Goal: Task Accomplishment & Management: Use online tool/utility

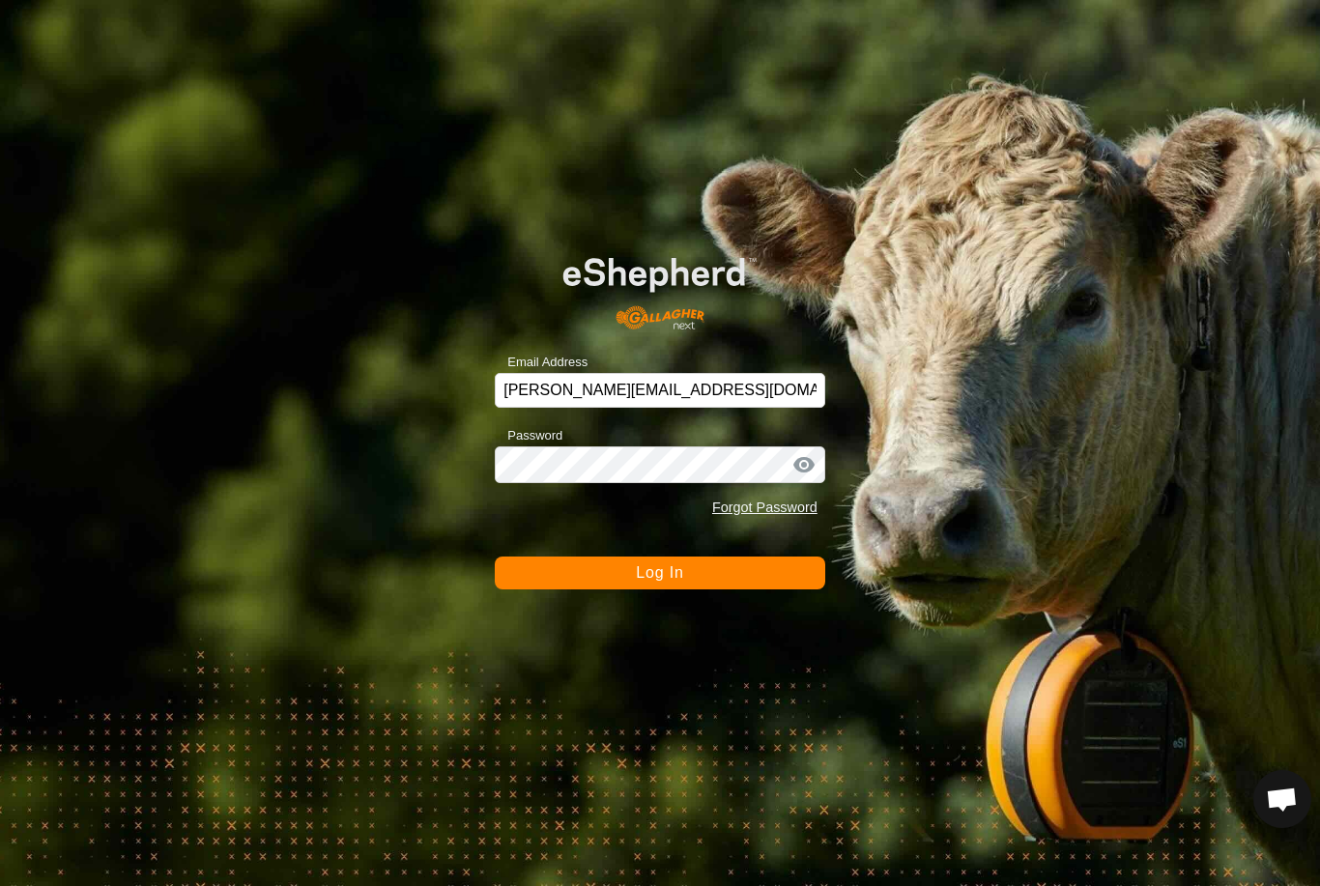
click at [749, 585] on button "Log In" at bounding box center [660, 573] width 330 height 33
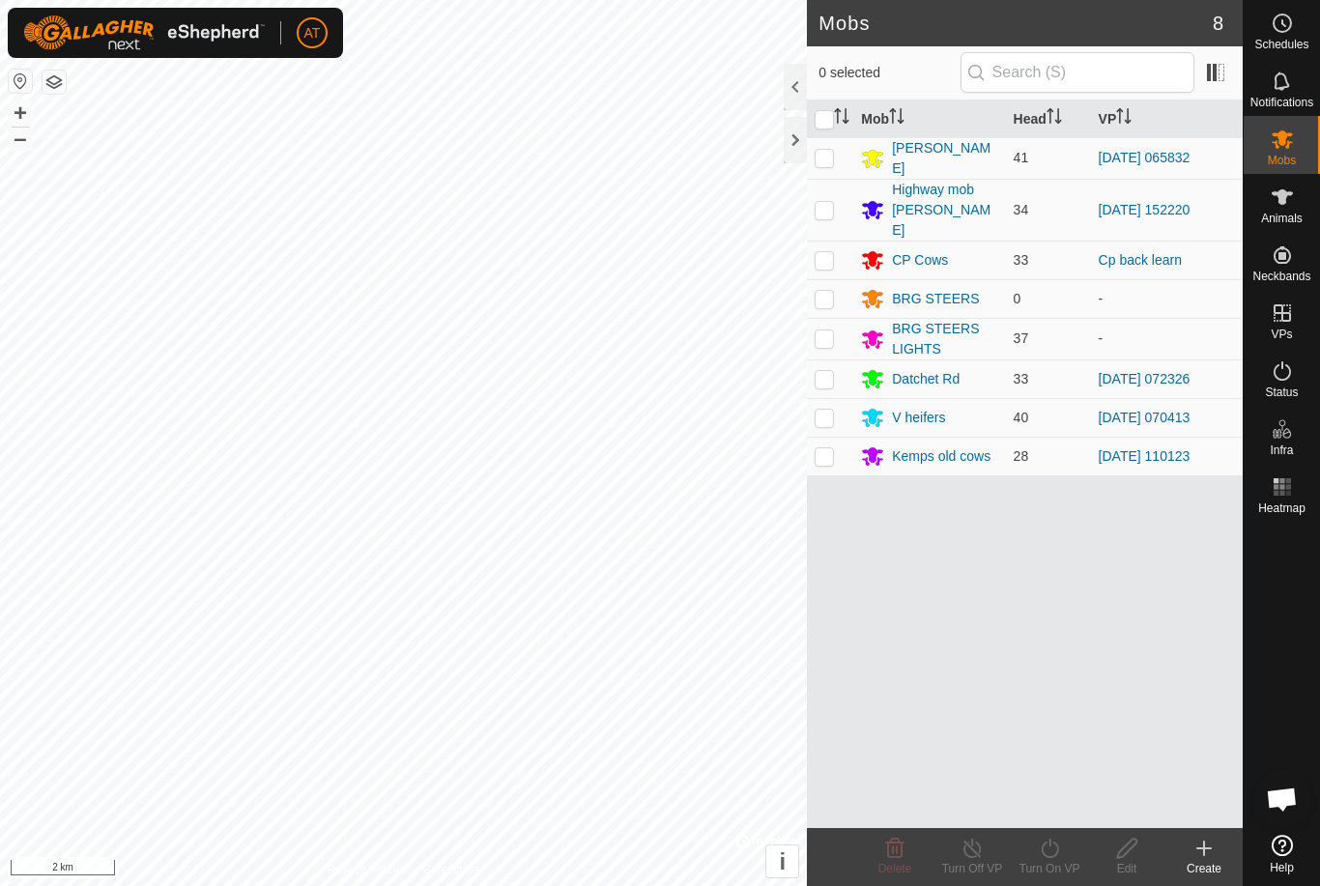
click at [789, 136] on div at bounding box center [795, 140] width 23 height 46
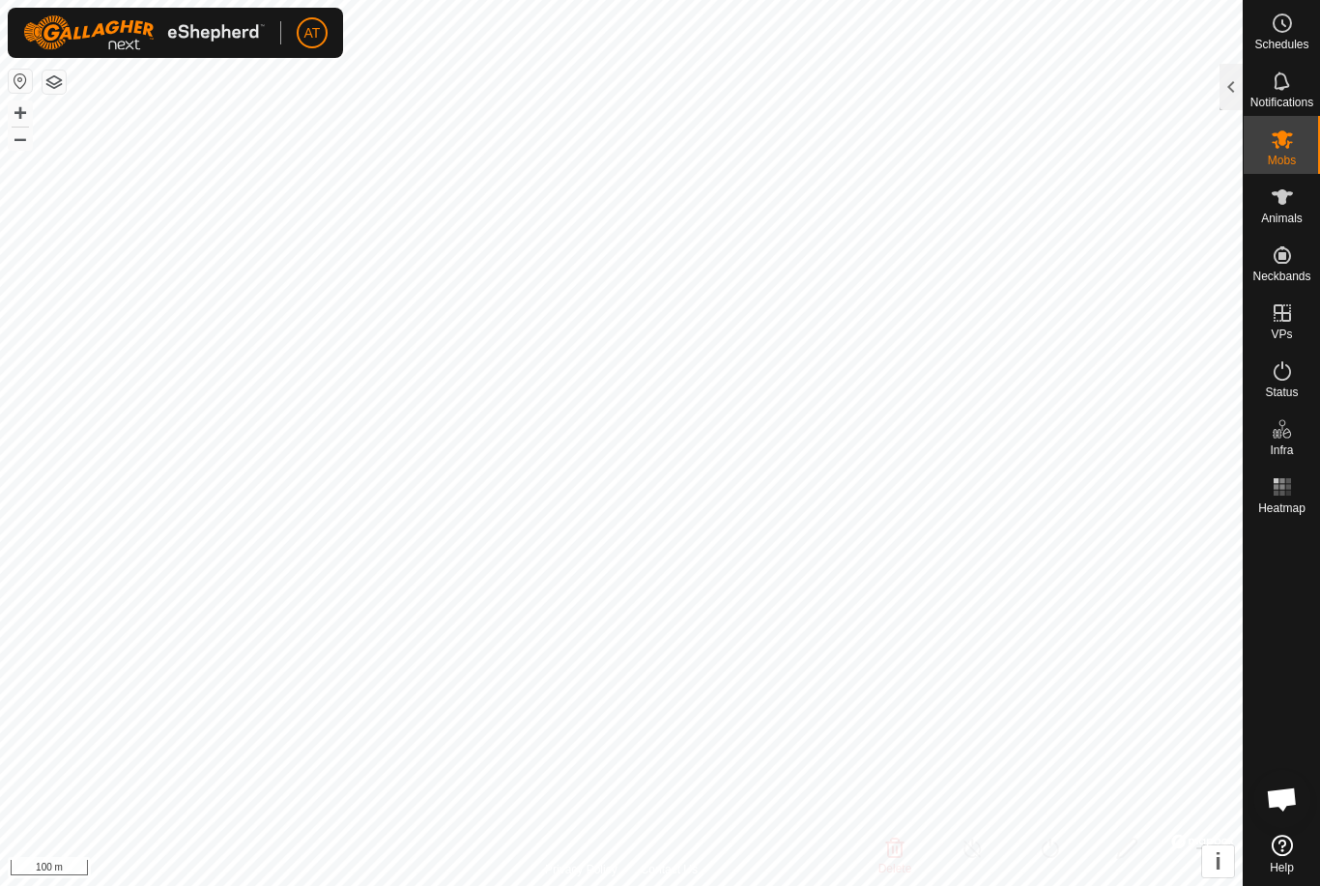
click at [1222, 101] on div at bounding box center [1231, 87] width 23 height 46
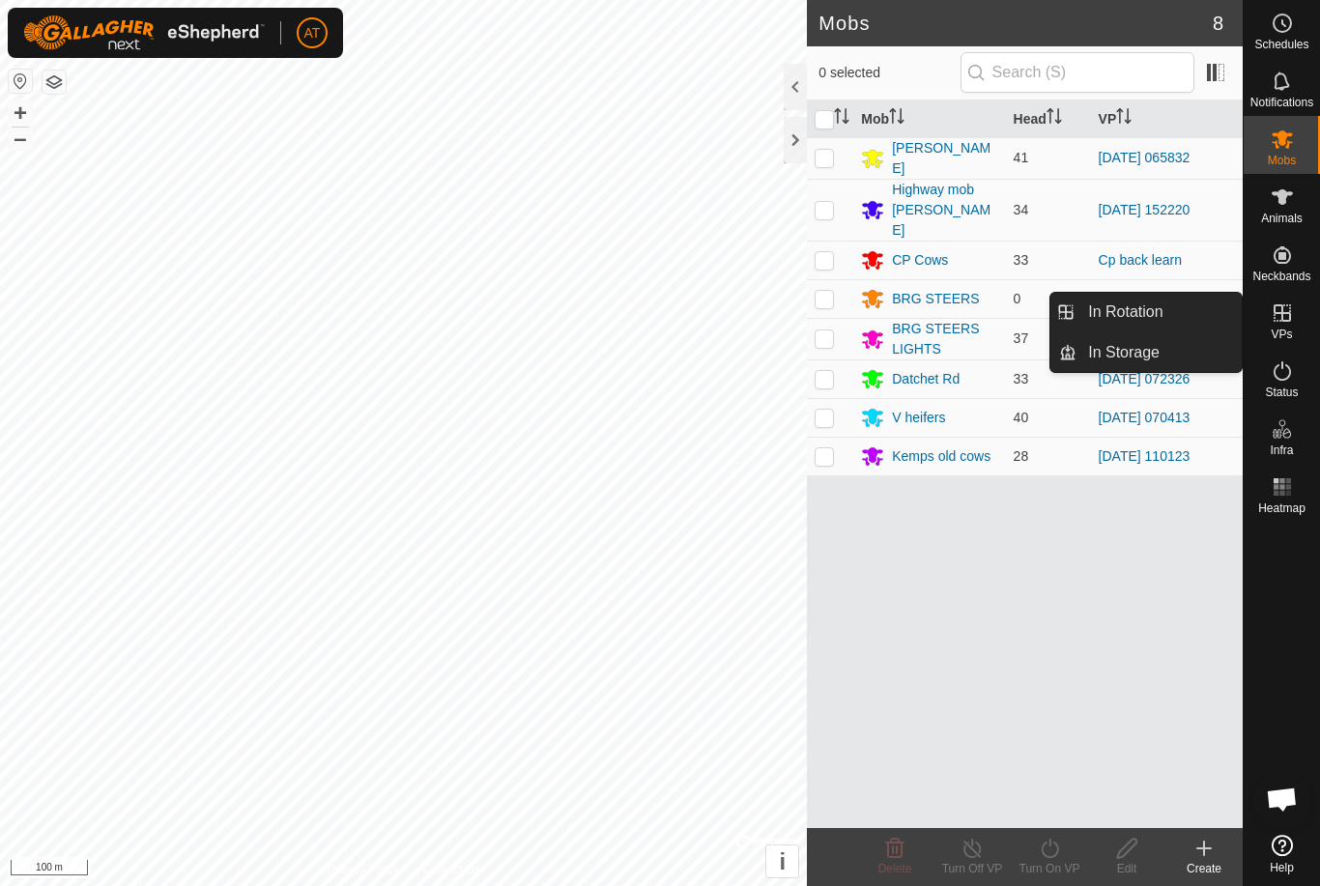
click at [1193, 356] on link "In Storage" at bounding box center [1159, 352] width 165 height 39
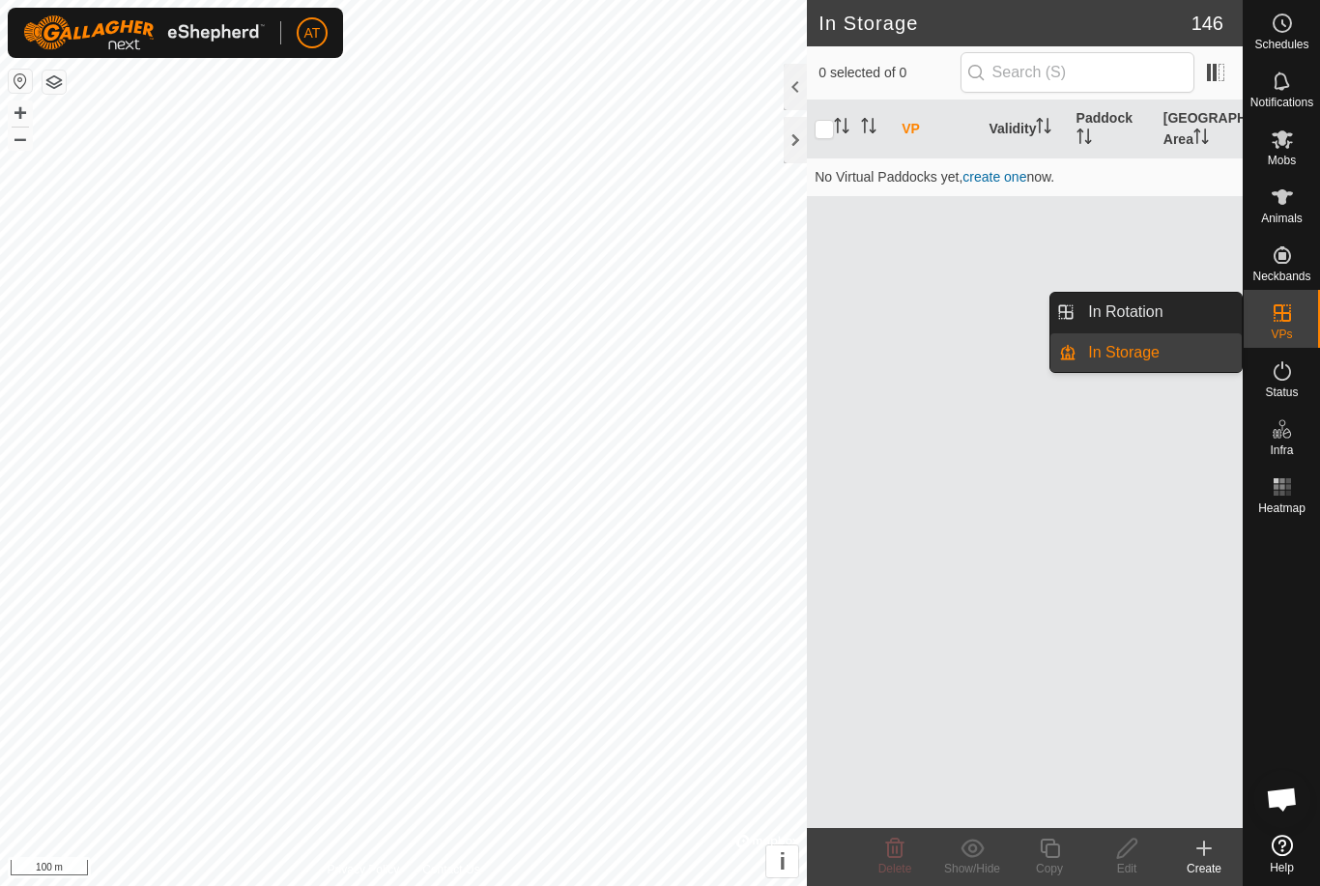
click at [1222, 323] on link "In Rotation" at bounding box center [1159, 312] width 165 height 39
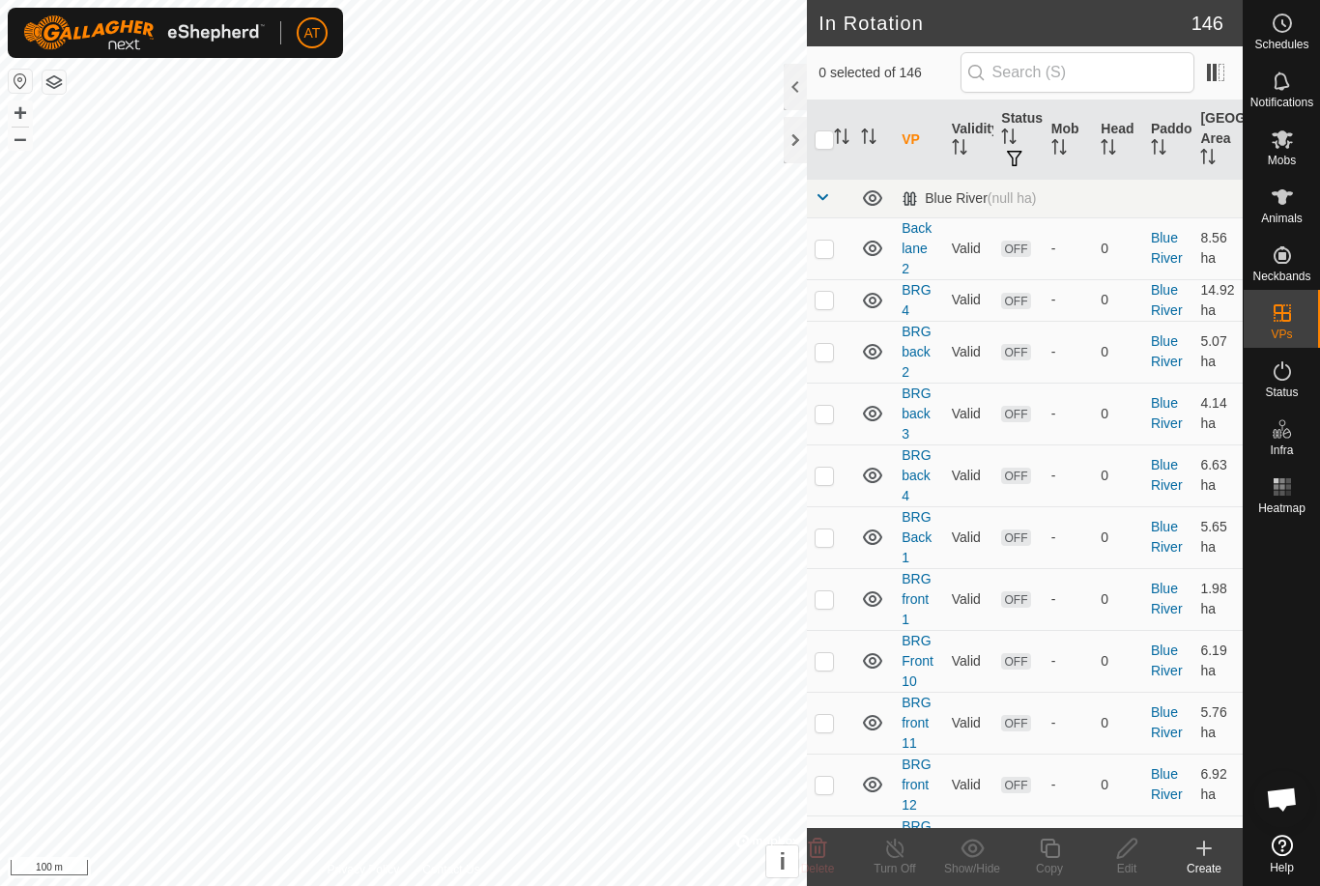
click at [1200, 856] on icon at bounding box center [1203, 848] width 23 height 23
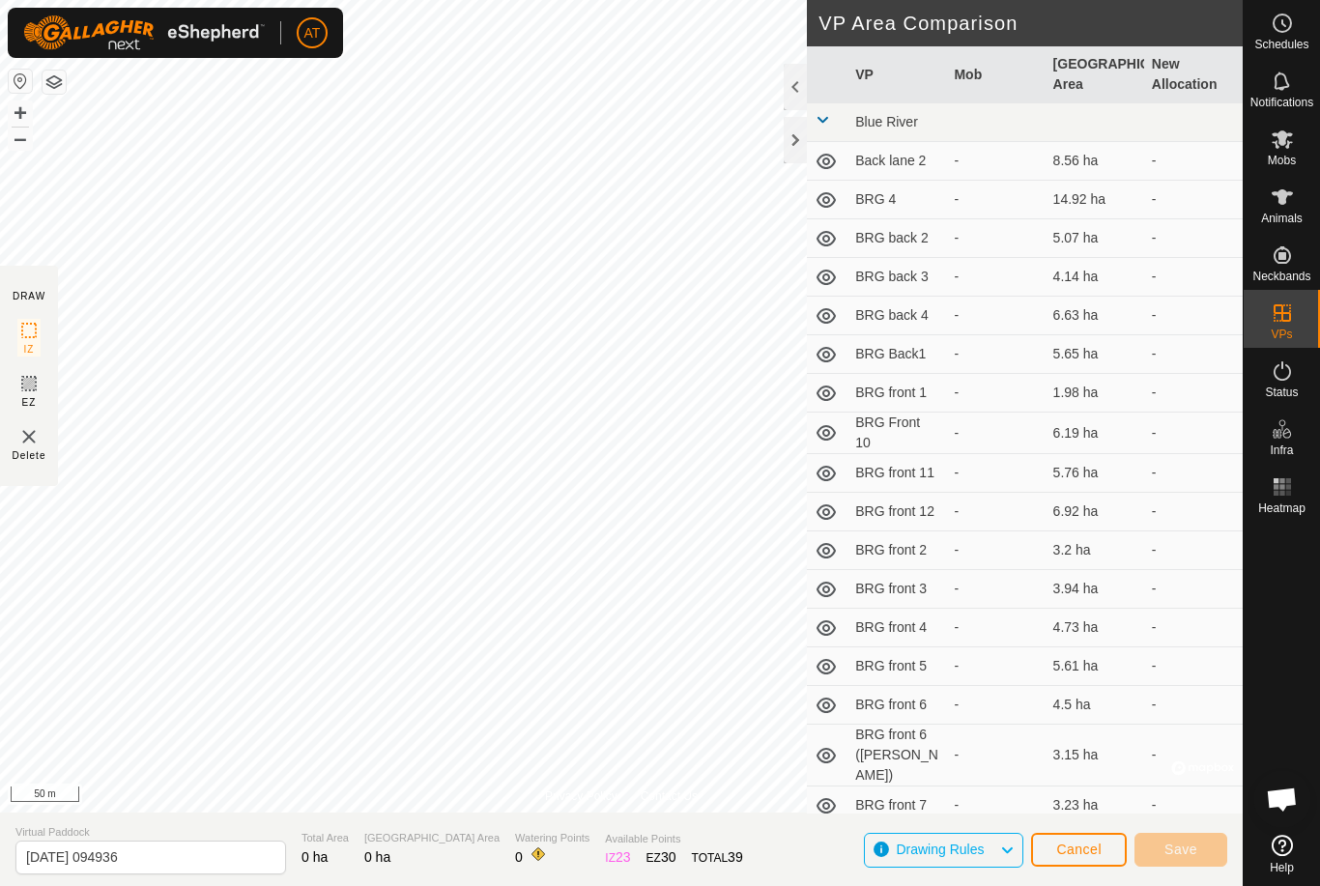
click at [1035, 866] on button "Cancel" at bounding box center [1079, 850] width 96 height 34
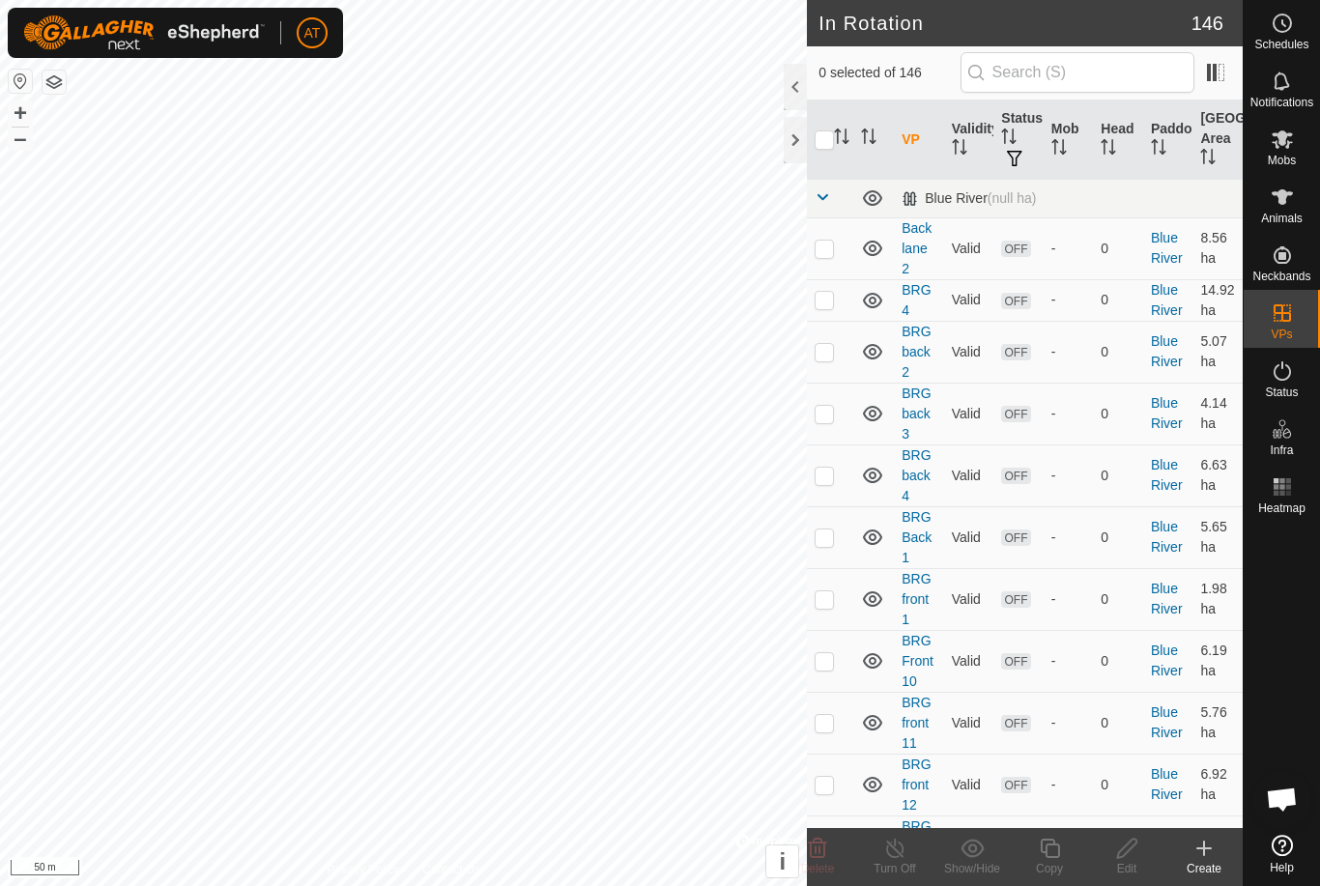
click at [1197, 859] on icon at bounding box center [1203, 848] width 23 height 23
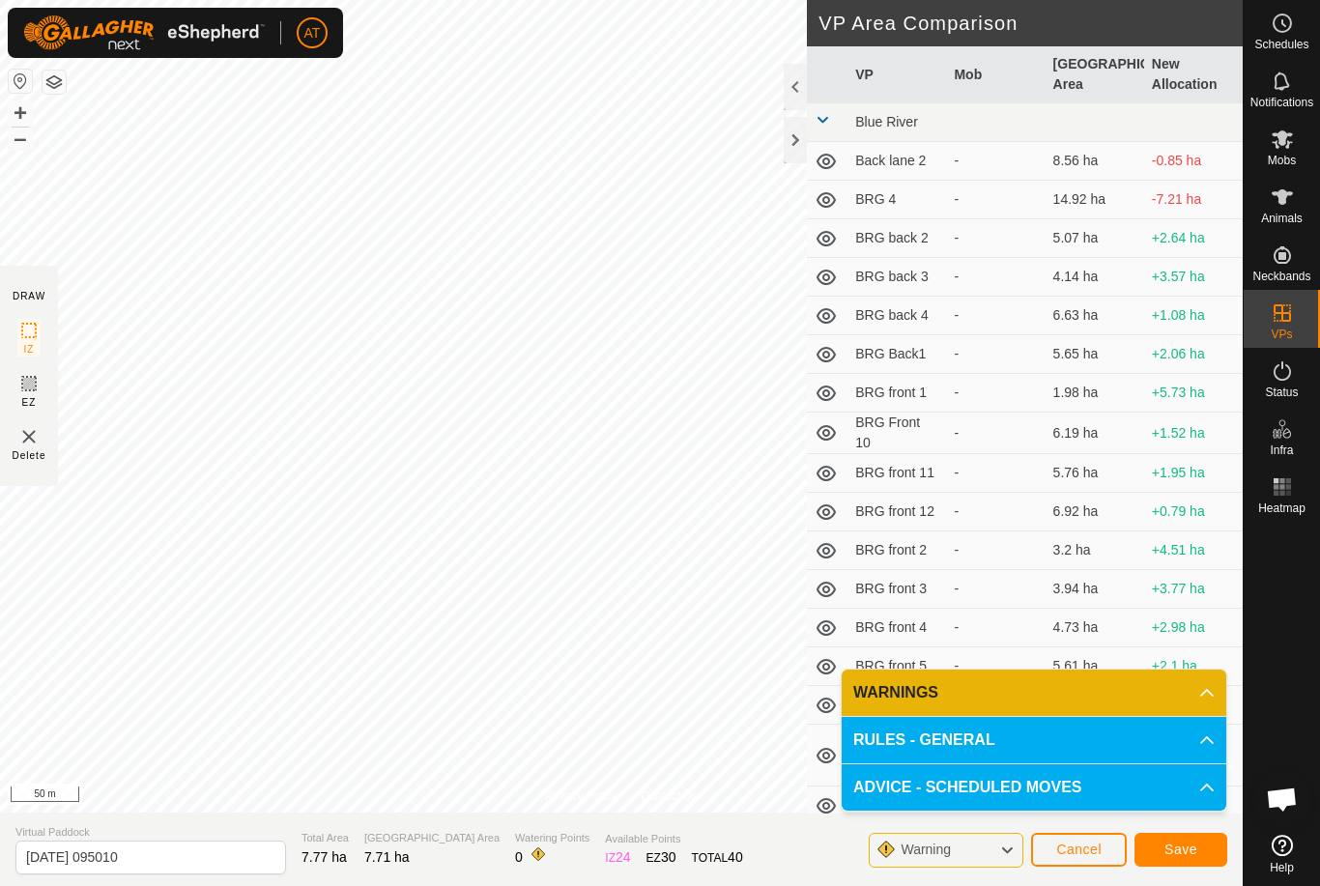
click at [1181, 849] on span "Save" at bounding box center [1180, 849] width 33 height 15
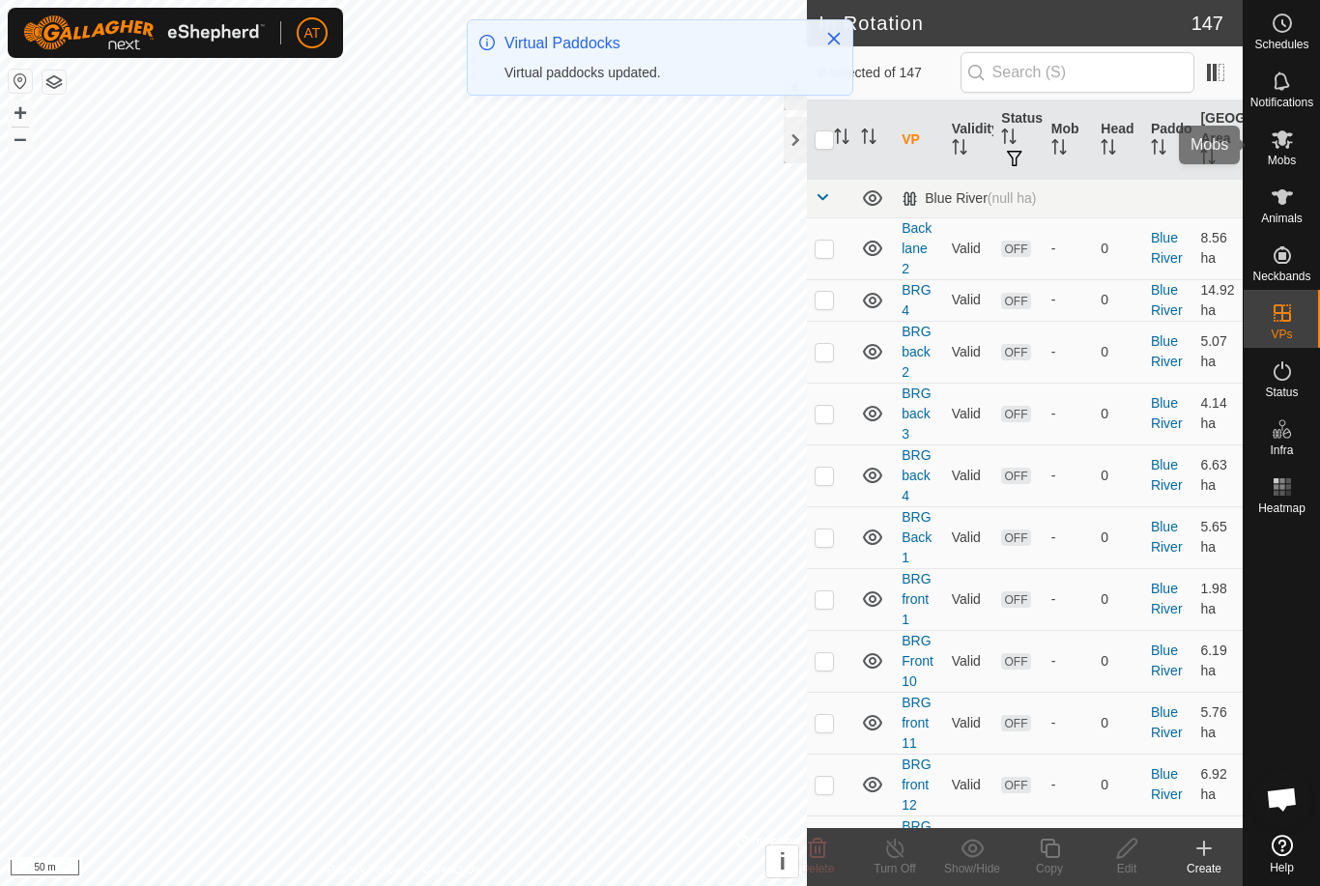
click at [1296, 155] on span "Mobs" at bounding box center [1282, 161] width 28 height 12
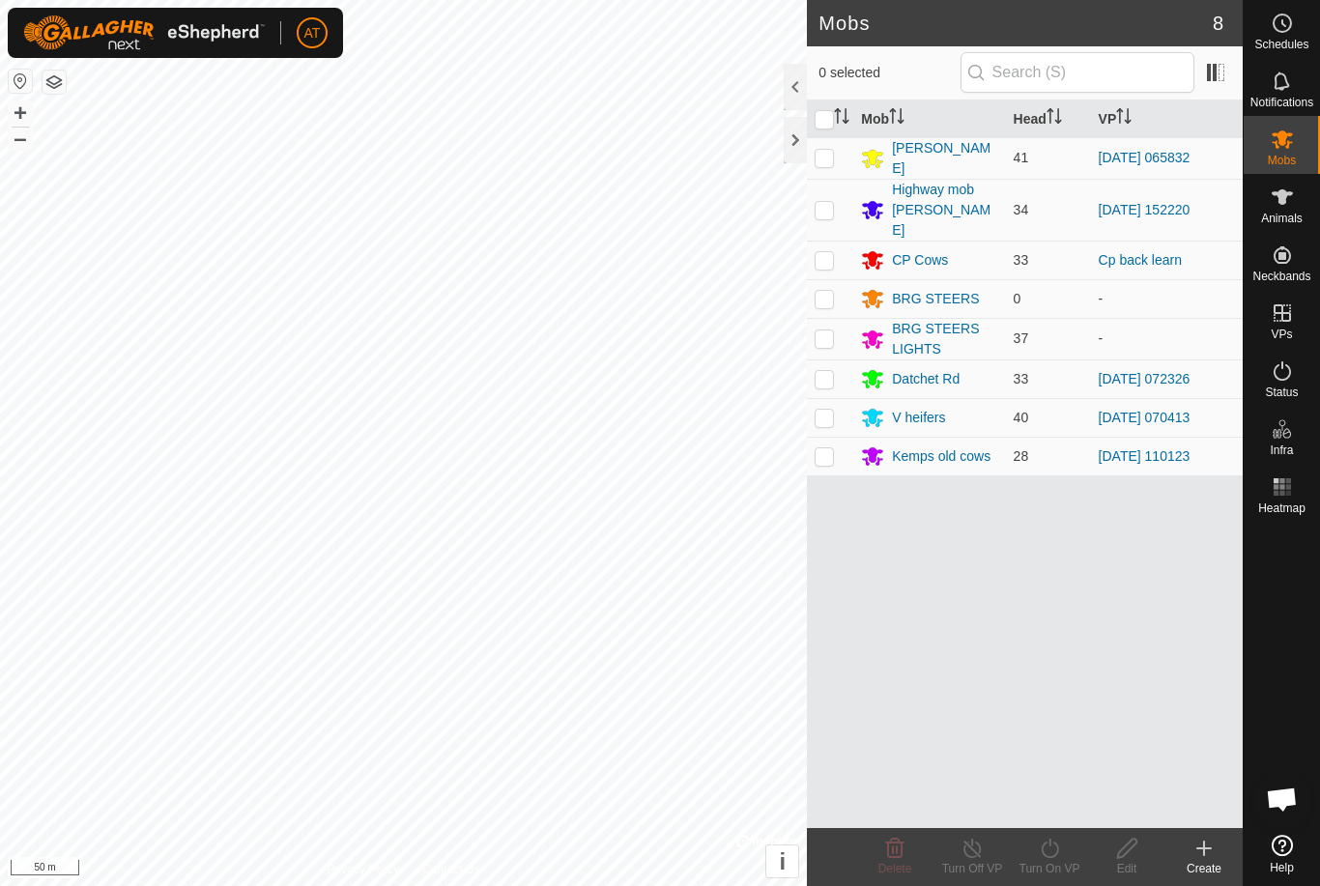
click at [823, 252] on p-checkbox at bounding box center [824, 259] width 19 height 15
checkbox input "true"
click at [1054, 843] on icon at bounding box center [1049, 848] width 17 height 19
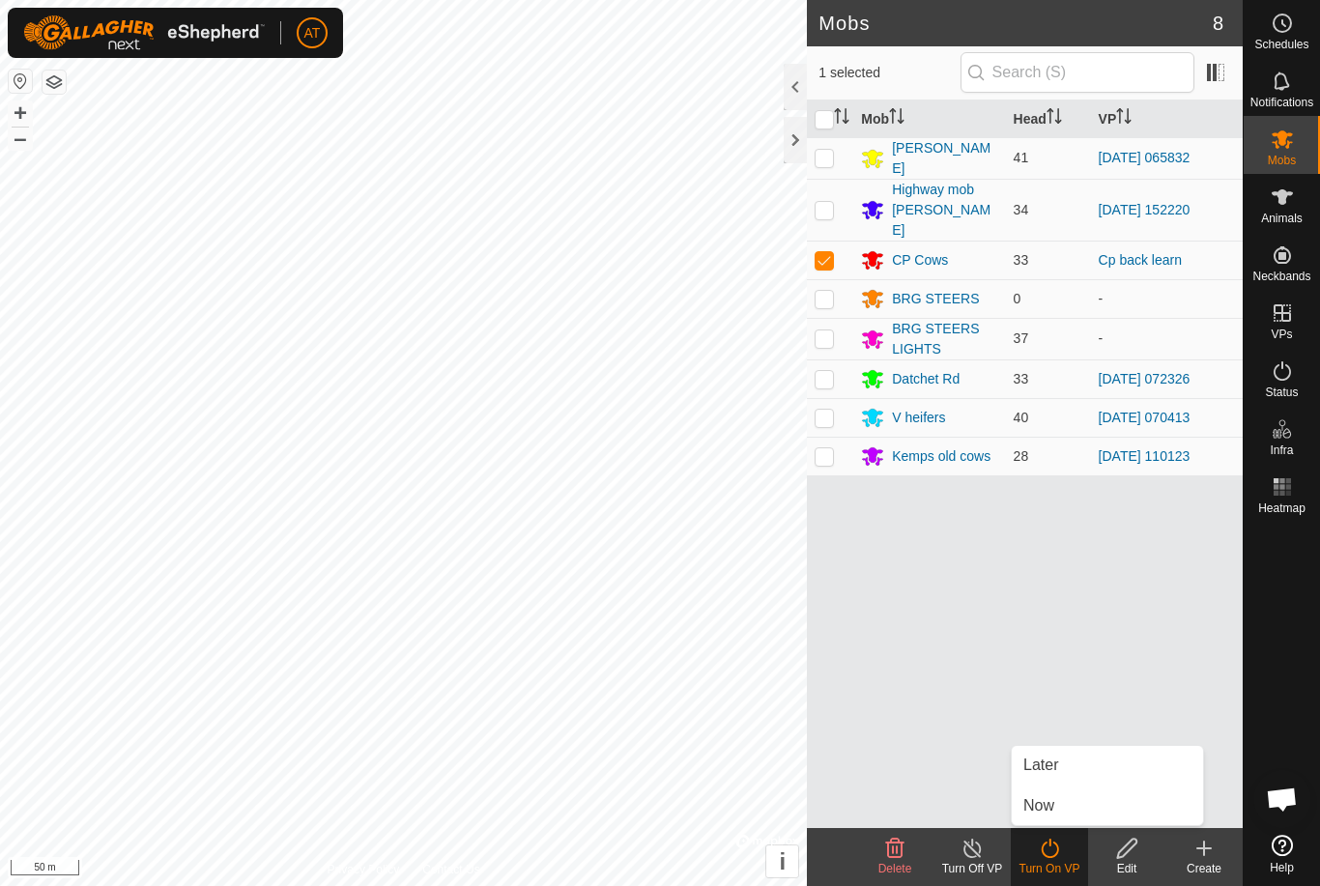
click at [1092, 800] on link "Now" at bounding box center [1107, 806] width 191 height 39
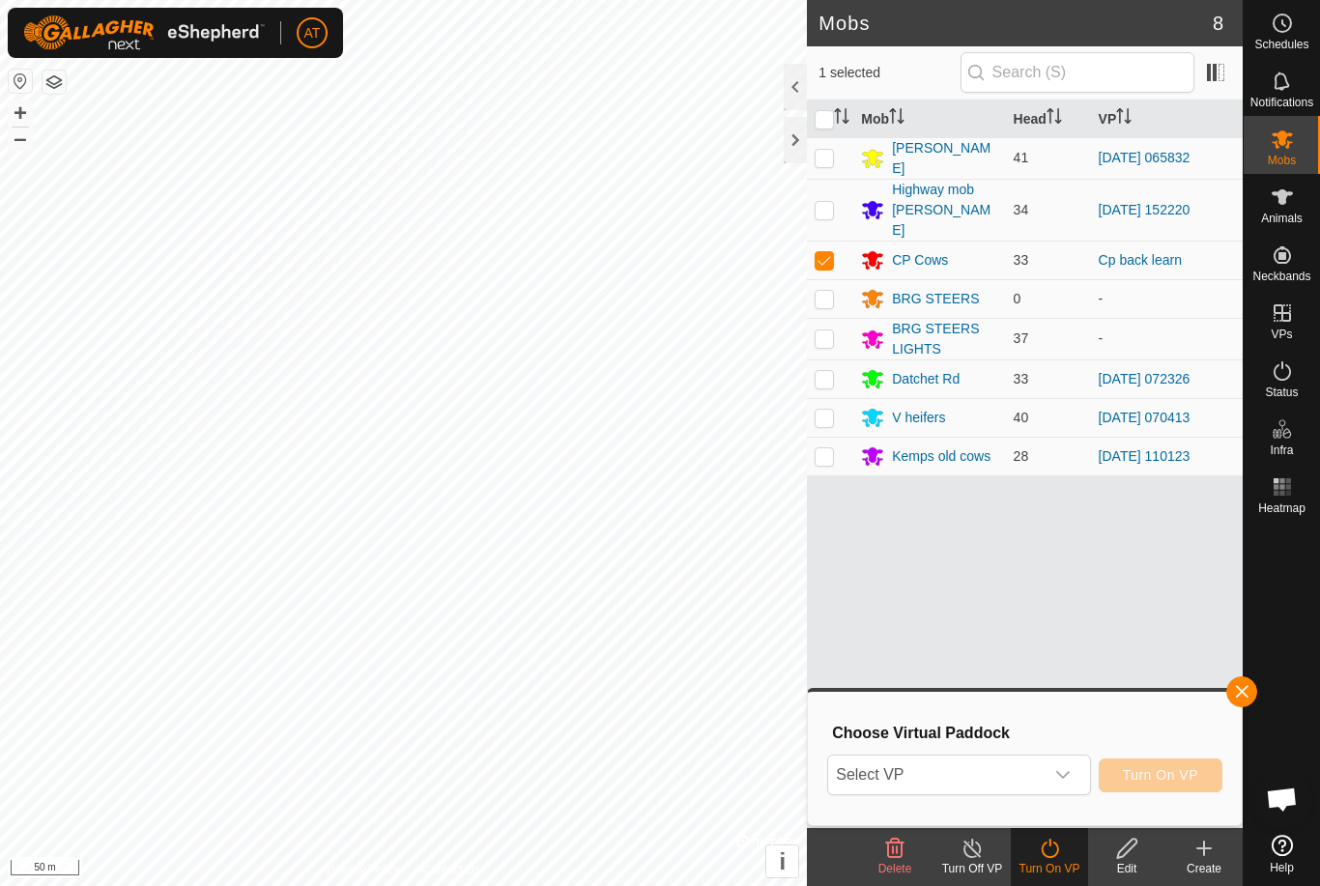
click at [1054, 776] on div "dropdown trigger" at bounding box center [1063, 775] width 39 height 39
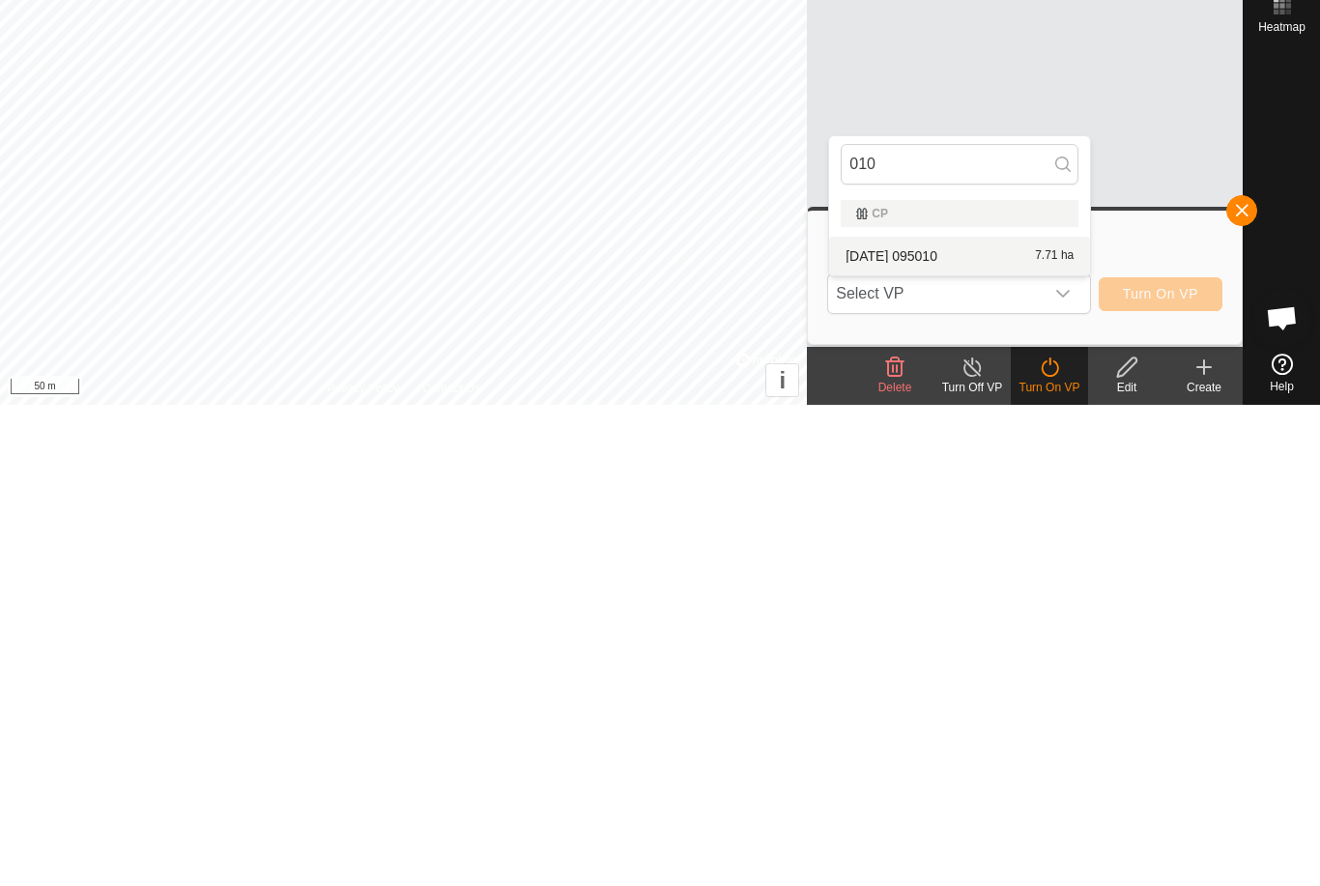
type input "010"
click at [1018, 726] on div "[DATE] 095010 7.71 ha" at bounding box center [960, 737] width 238 height 23
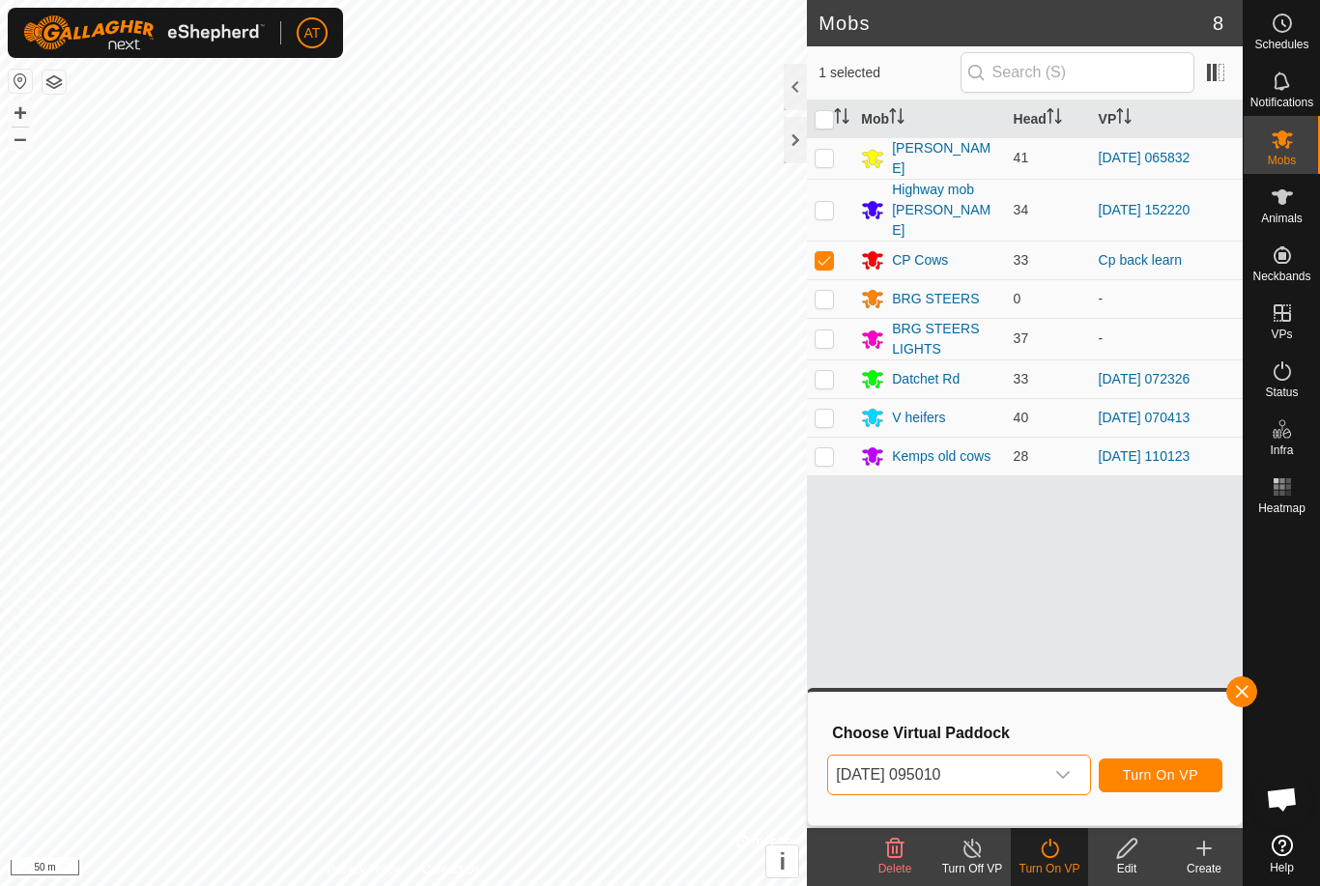
click at [1187, 775] on span "Turn On VP" at bounding box center [1160, 774] width 75 height 15
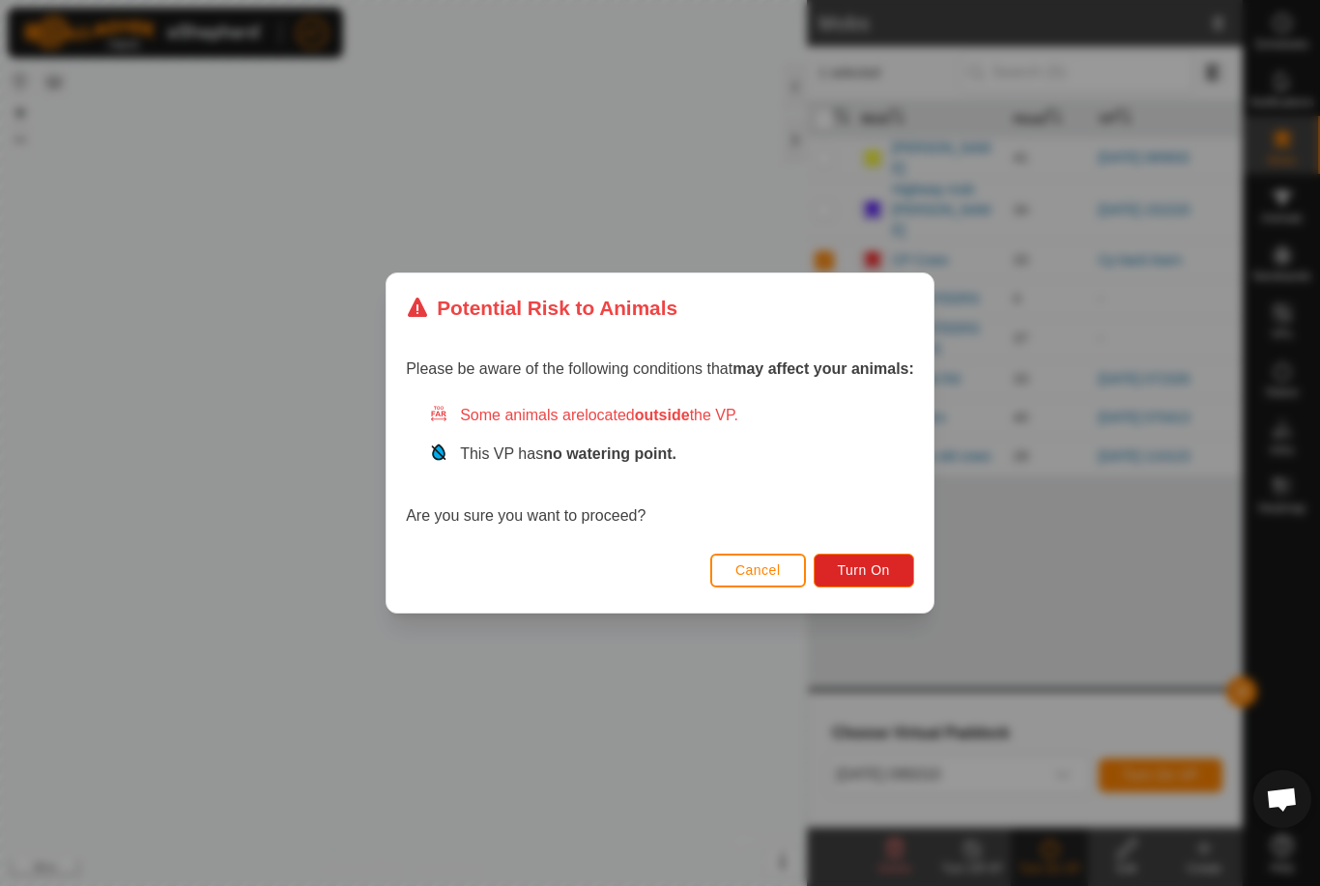
click at [882, 569] on span "Turn On" at bounding box center [864, 569] width 52 height 15
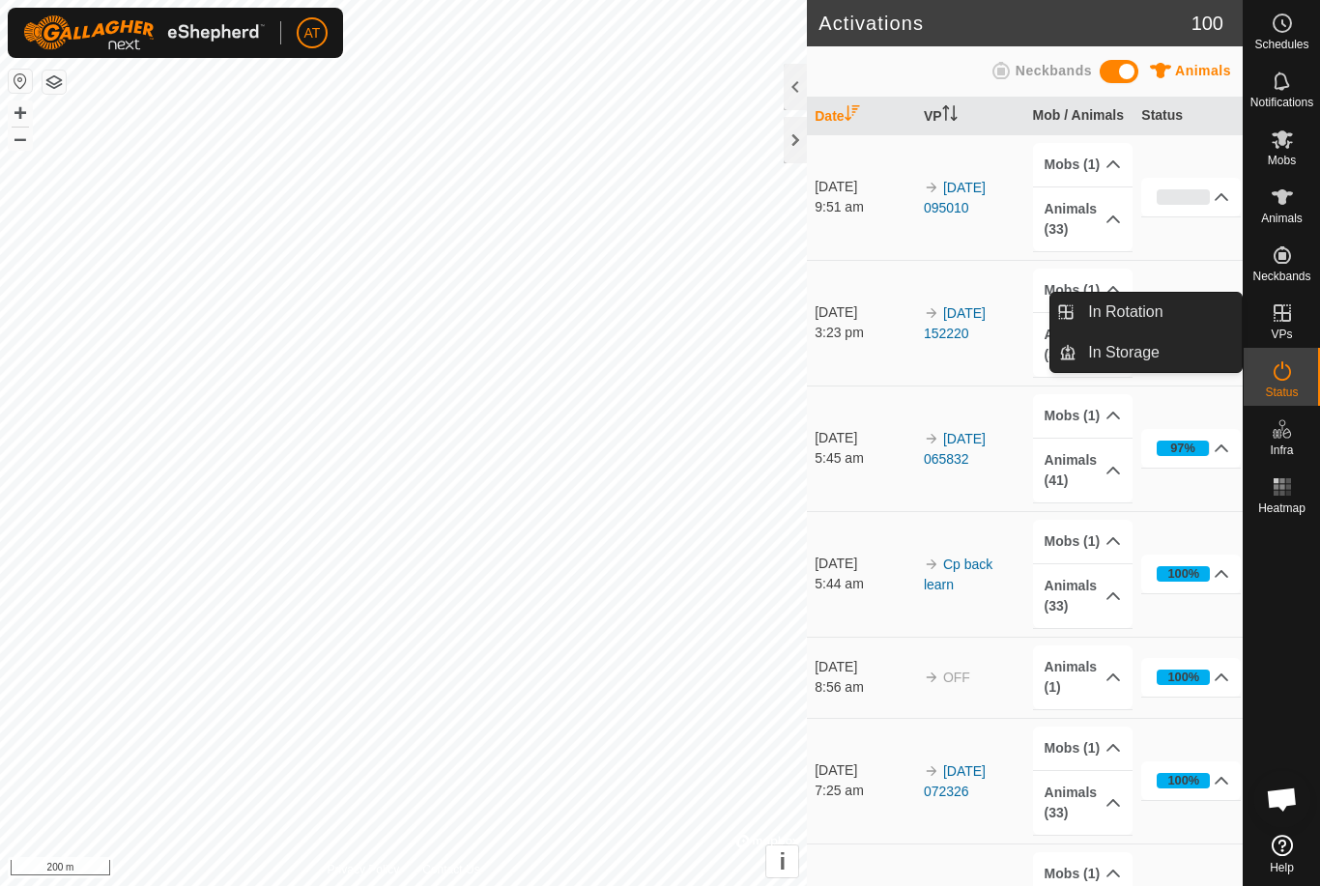
click at [1186, 316] on link "In Rotation" at bounding box center [1159, 312] width 165 height 39
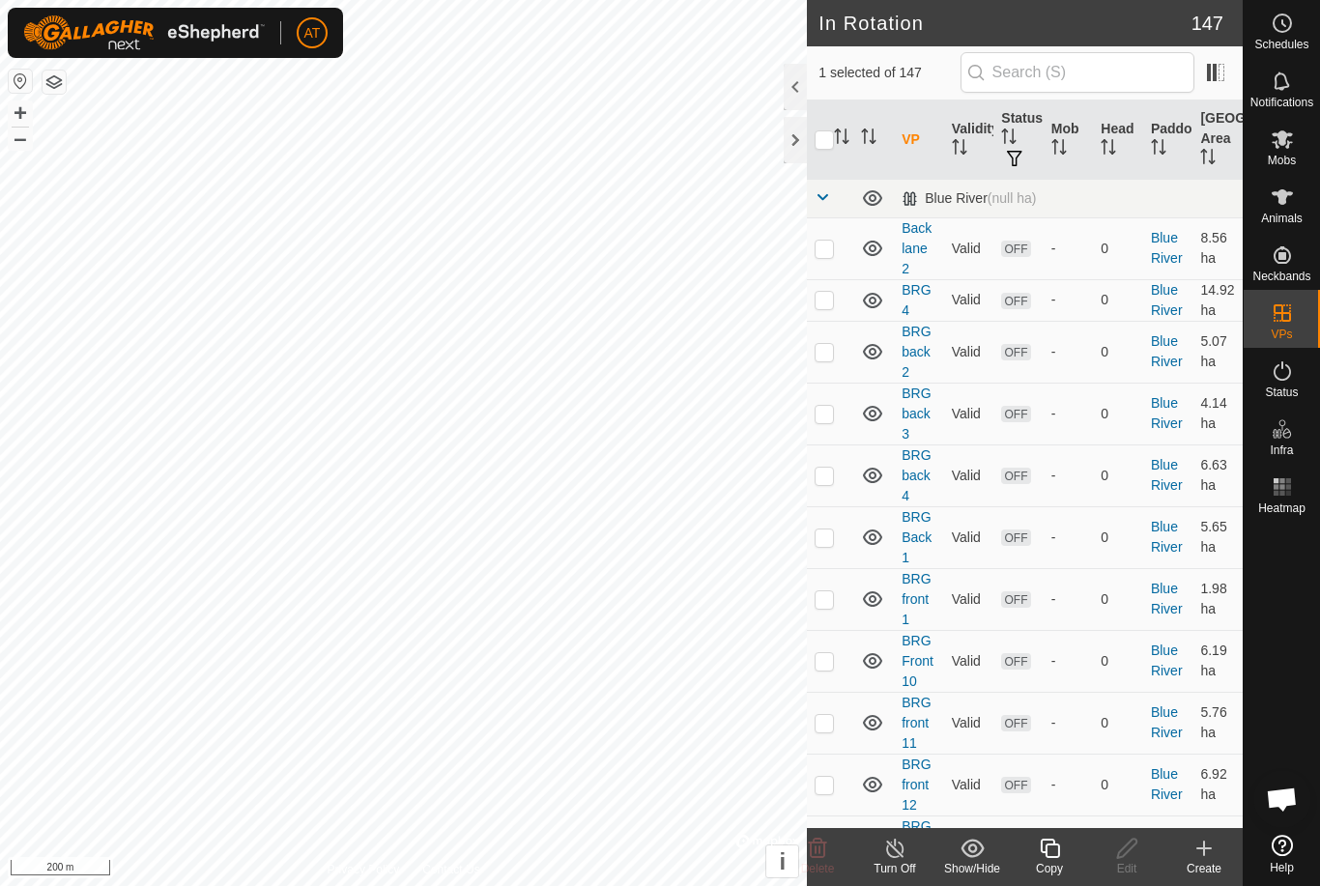
click at [1201, 853] on icon at bounding box center [1203, 848] width 23 height 23
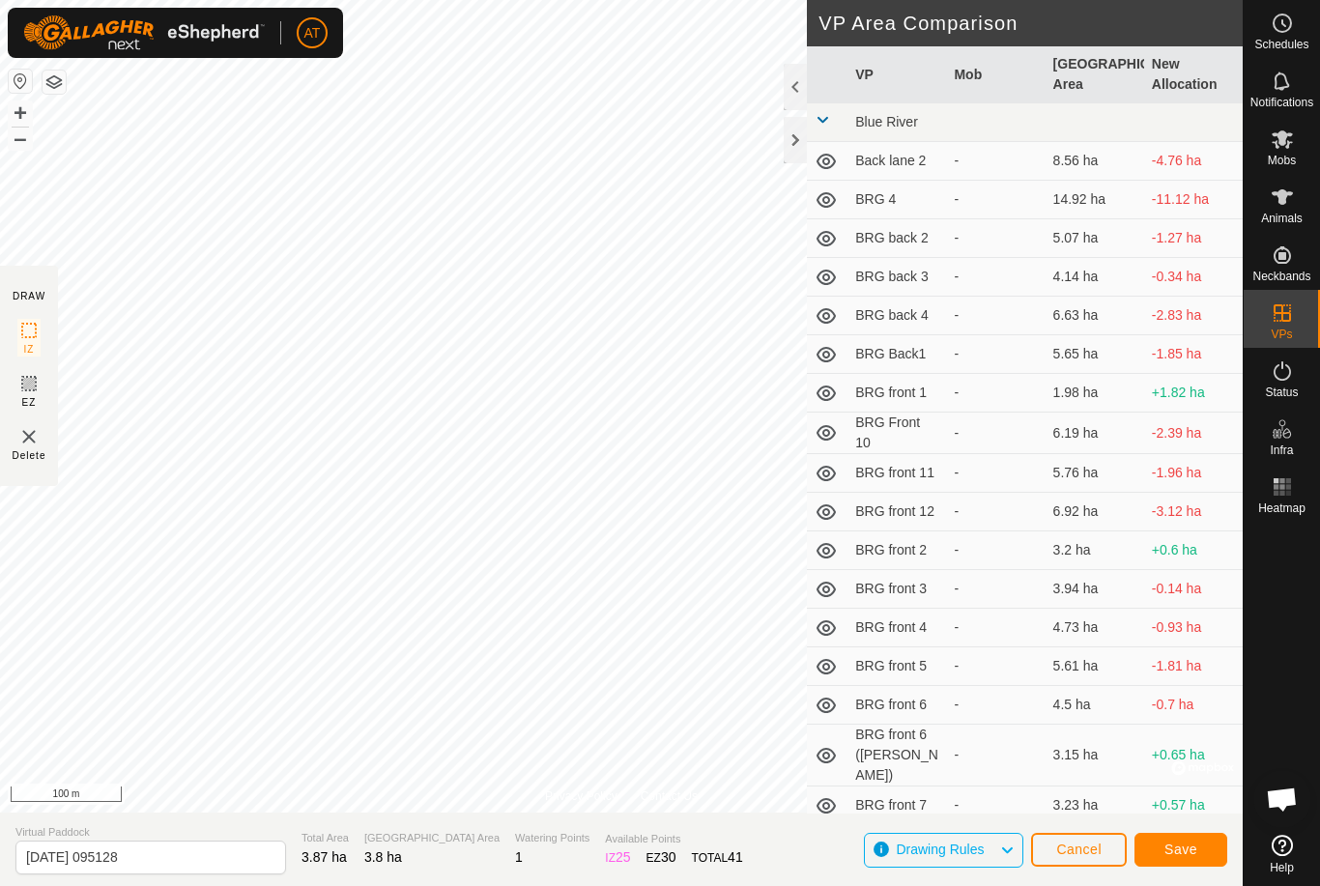
click at [1192, 845] on span "Save" at bounding box center [1180, 849] width 33 height 15
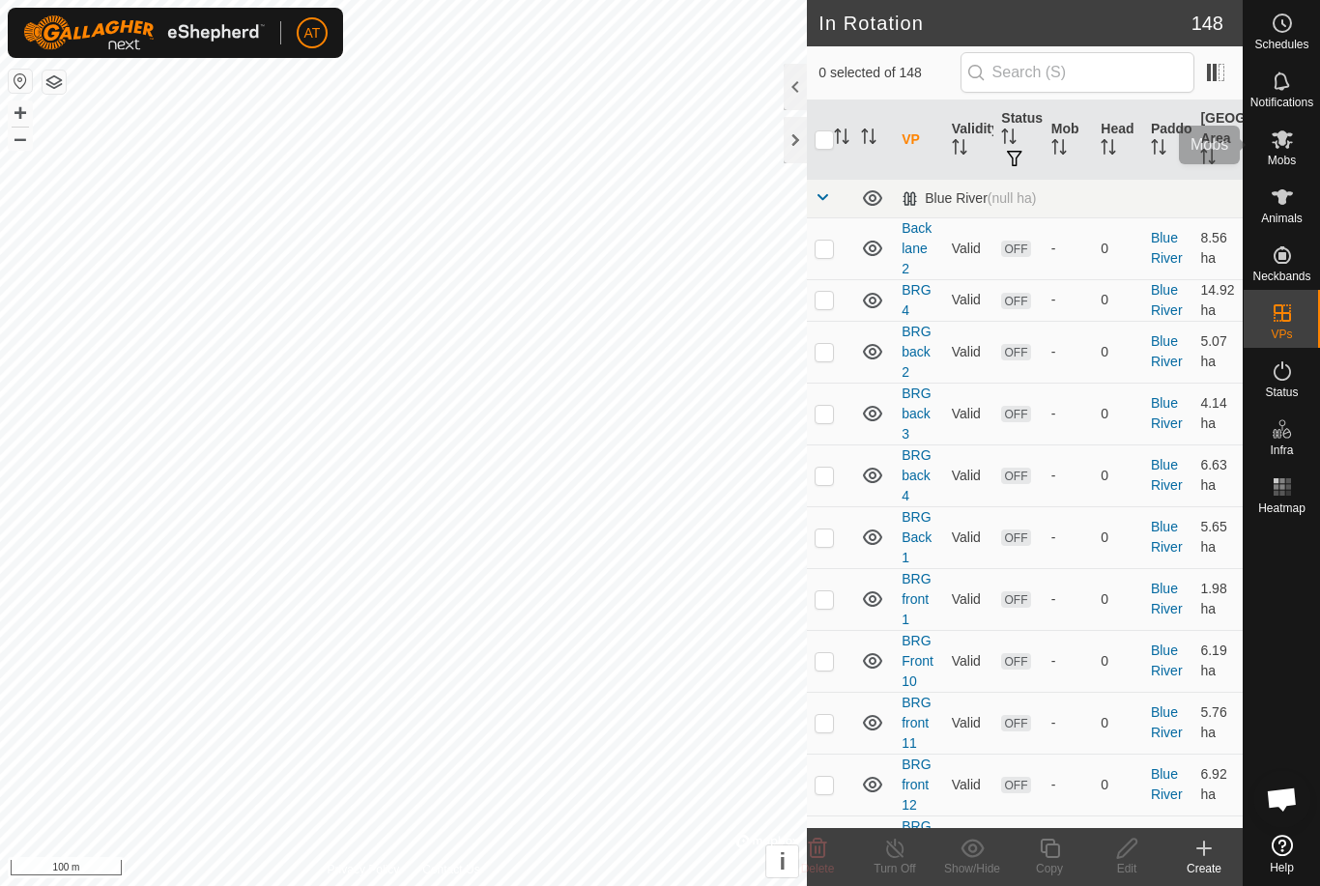
click at [1275, 163] on span "Mobs" at bounding box center [1282, 161] width 28 height 12
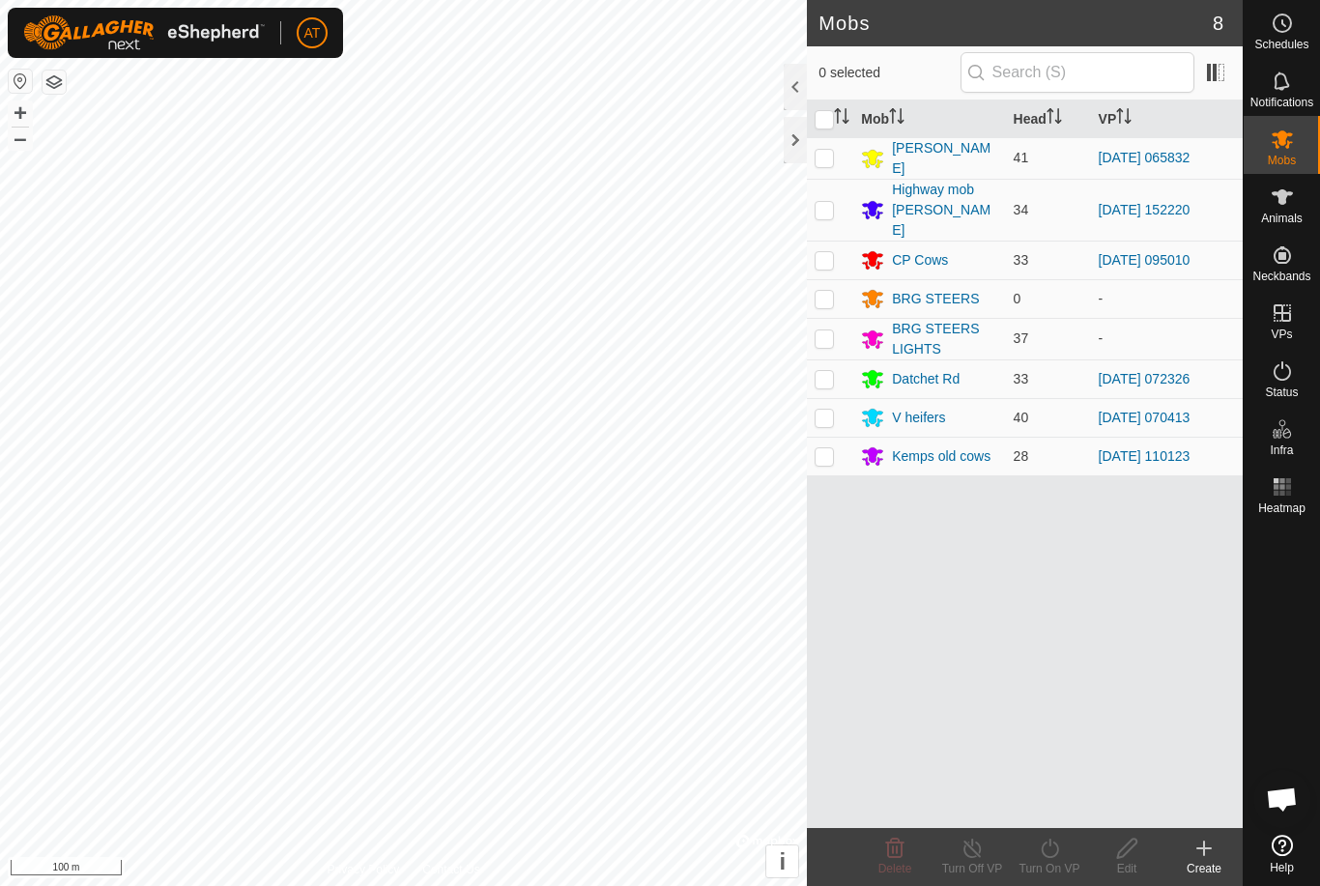
click at [828, 157] on p-checkbox at bounding box center [824, 157] width 19 height 15
checkbox input "true"
click at [1054, 861] on div "Turn On VP" at bounding box center [1049, 868] width 77 height 17
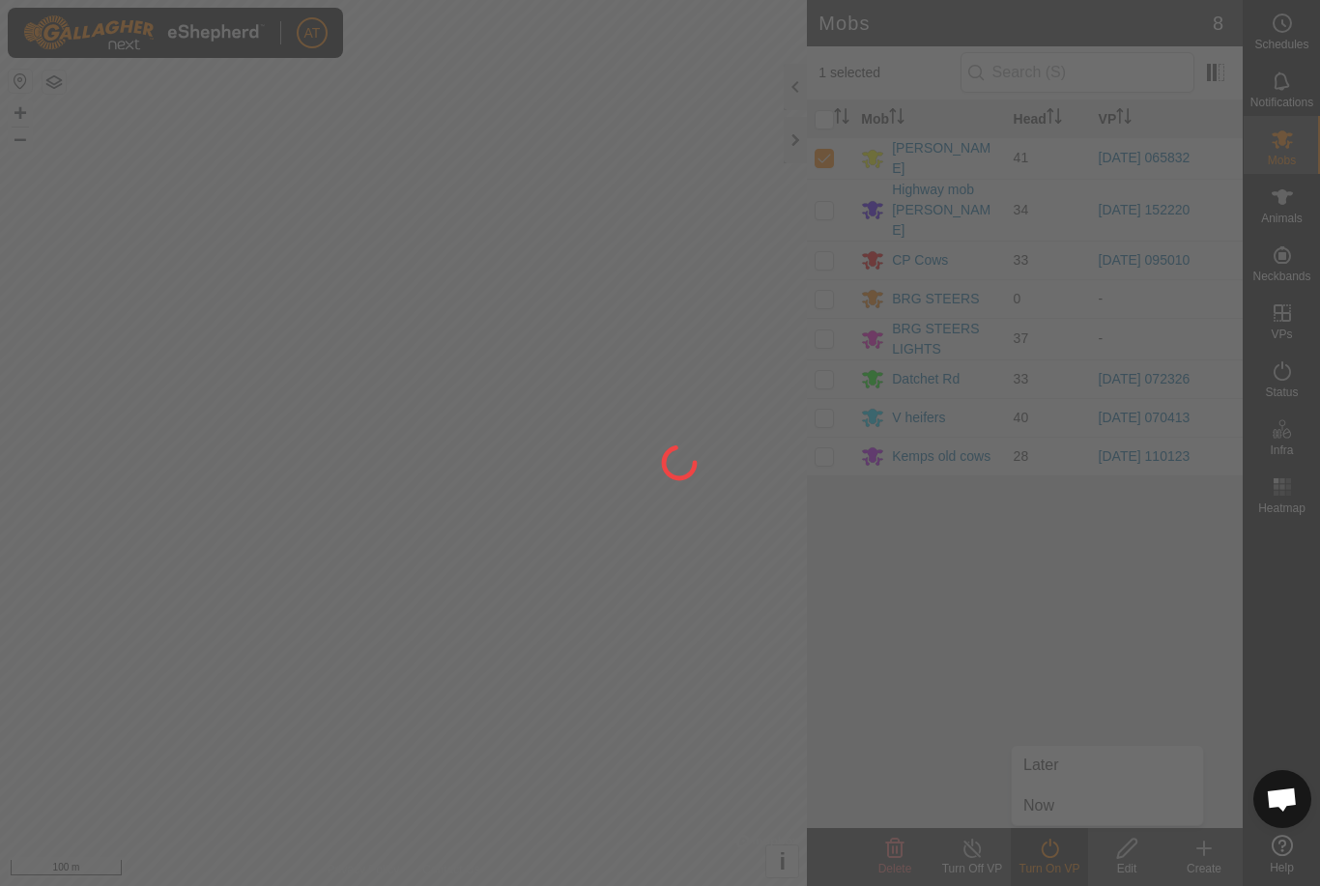
click at [1064, 811] on div at bounding box center [660, 443] width 1320 height 886
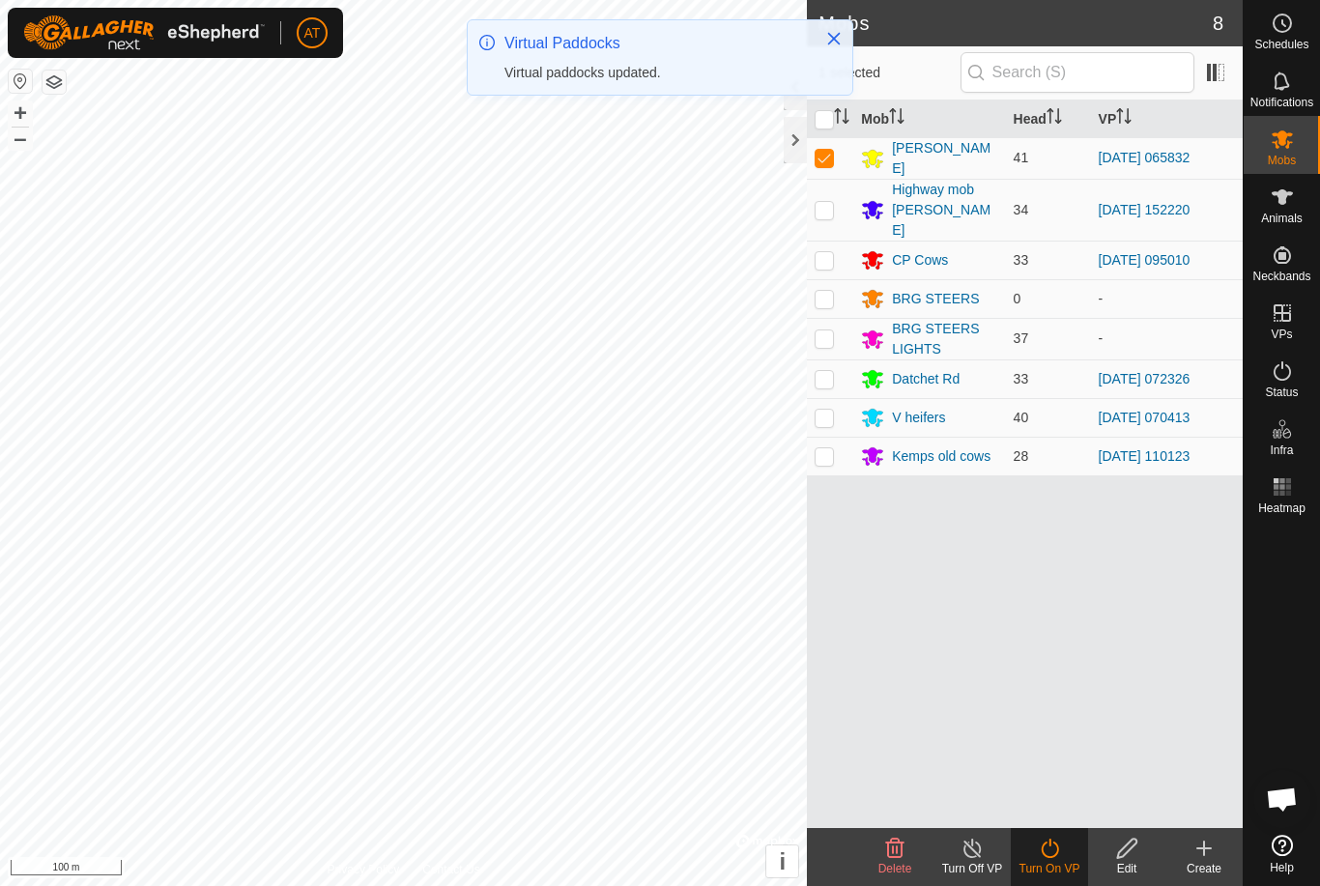
click at [1054, 851] on icon at bounding box center [1050, 848] width 24 height 23
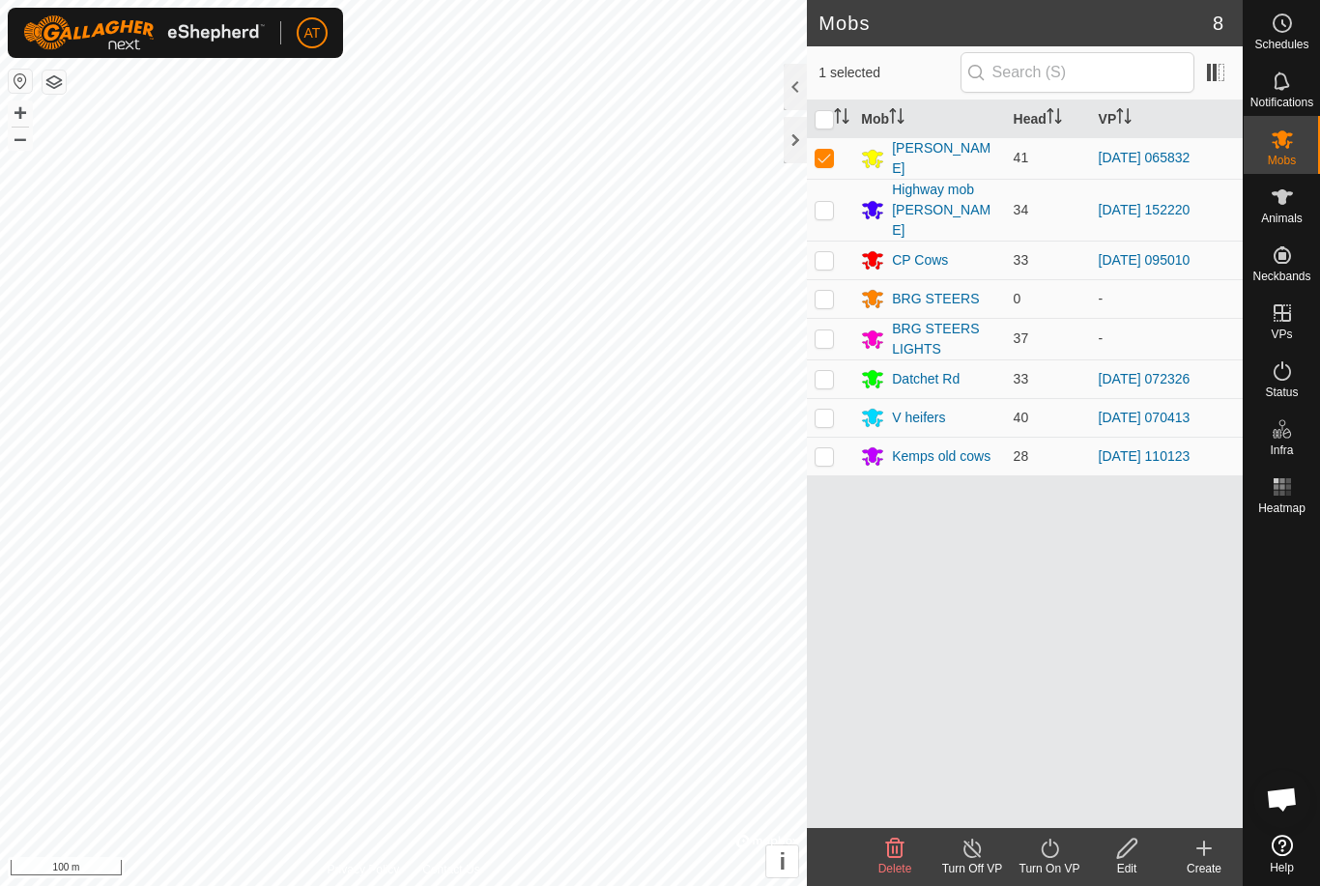
click at [1047, 857] on icon at bounding box center [1049, 848] width 17 height 19
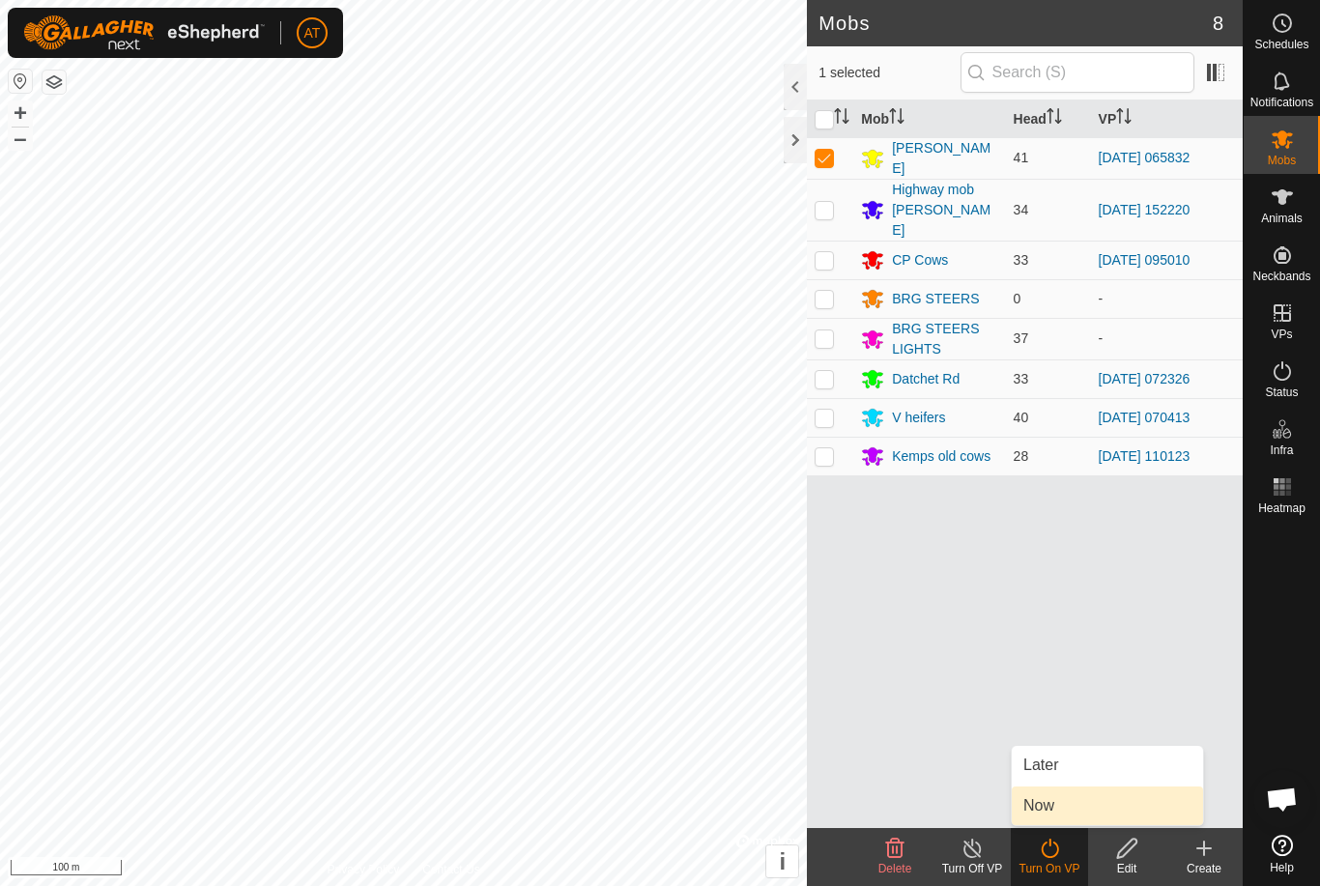
click at [1064, 811] on link "Now" at bounding box center [1107, 806] width 191 height 39
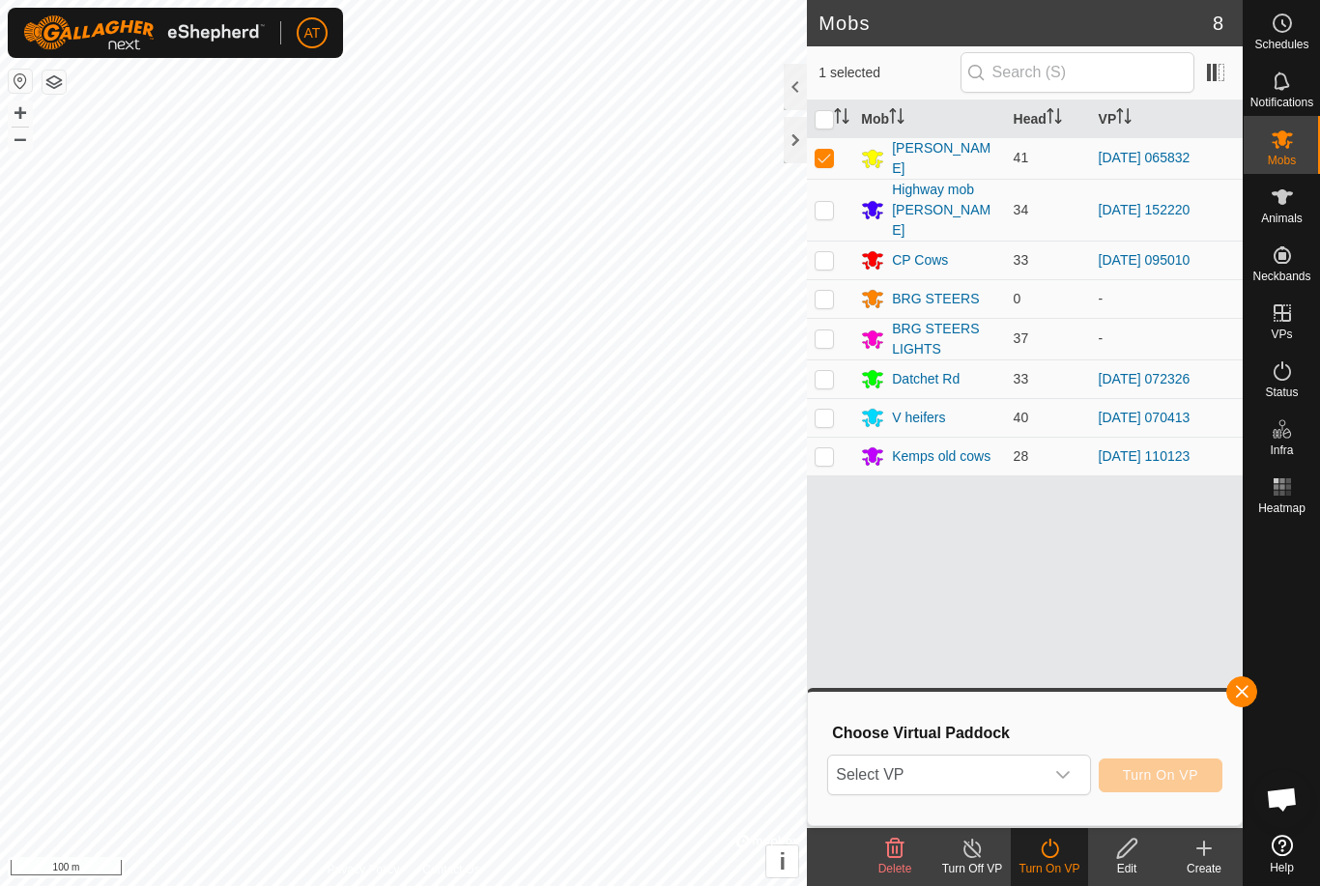
click at [991, 783] on span "Select VP" at bounding box center [935, 775] width 215 height 39
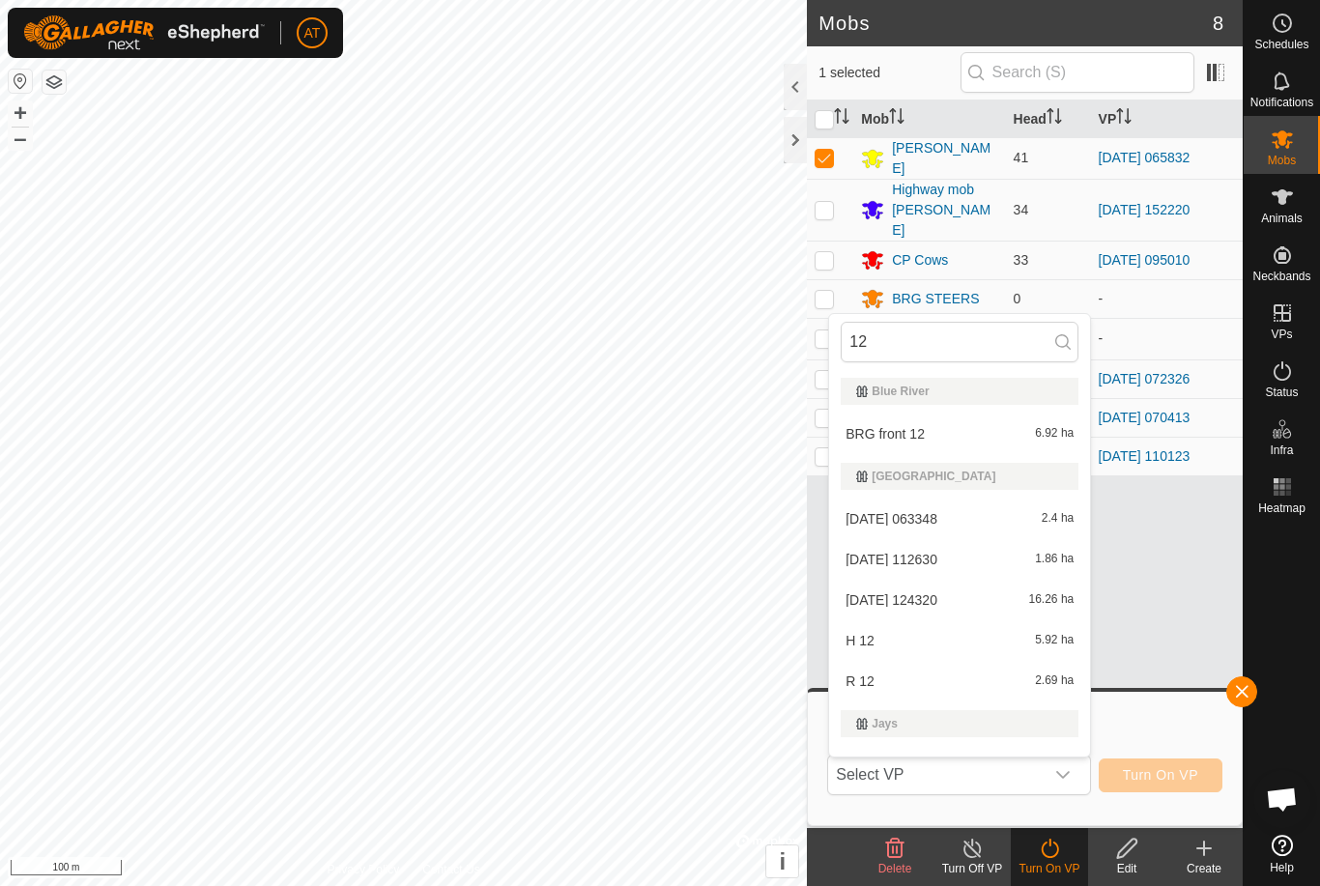
type input "128"
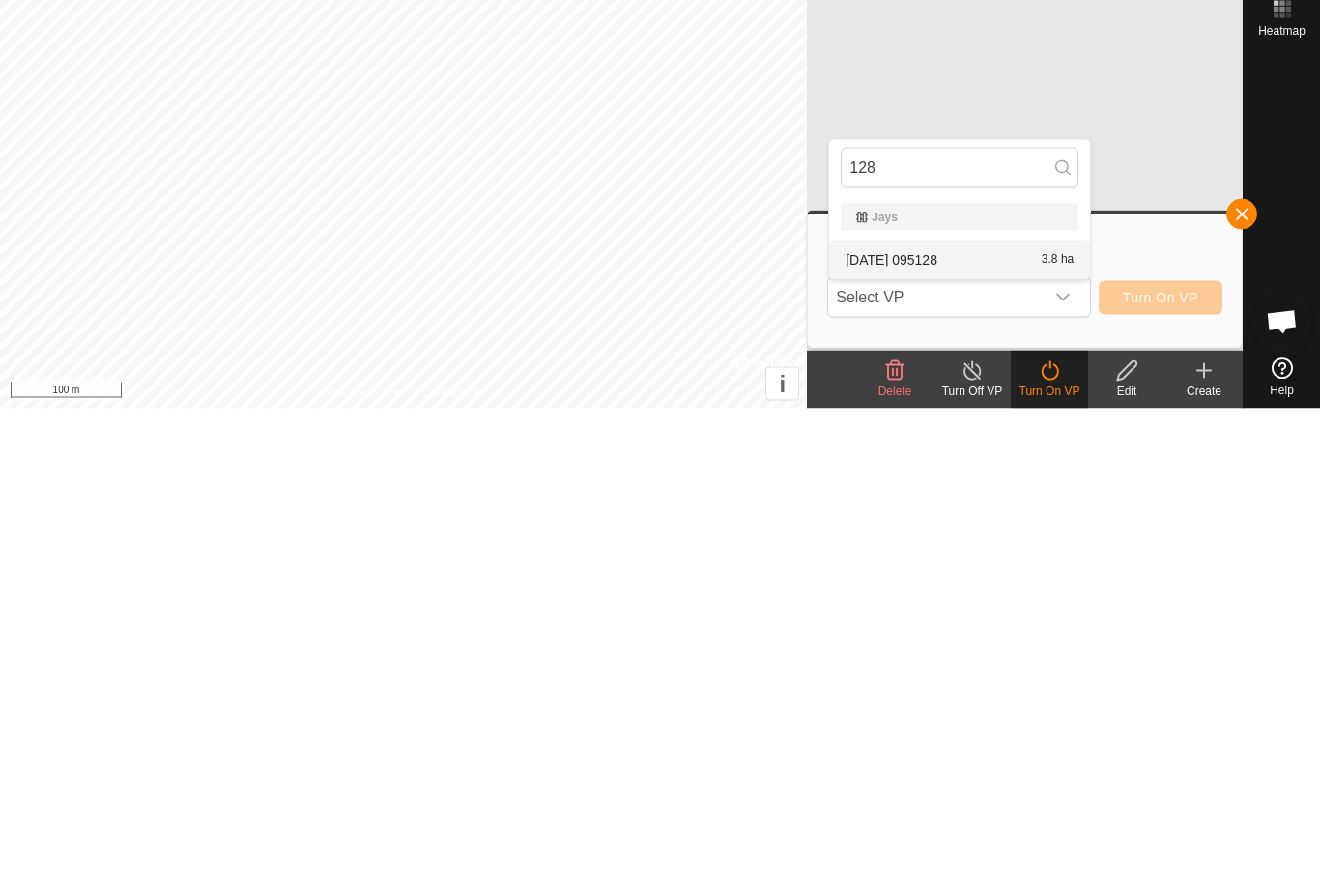
click at [1020, 726] on div "[DATE] 095128 3.8 ha" at bounding box center [960, 737] width 238 height 23
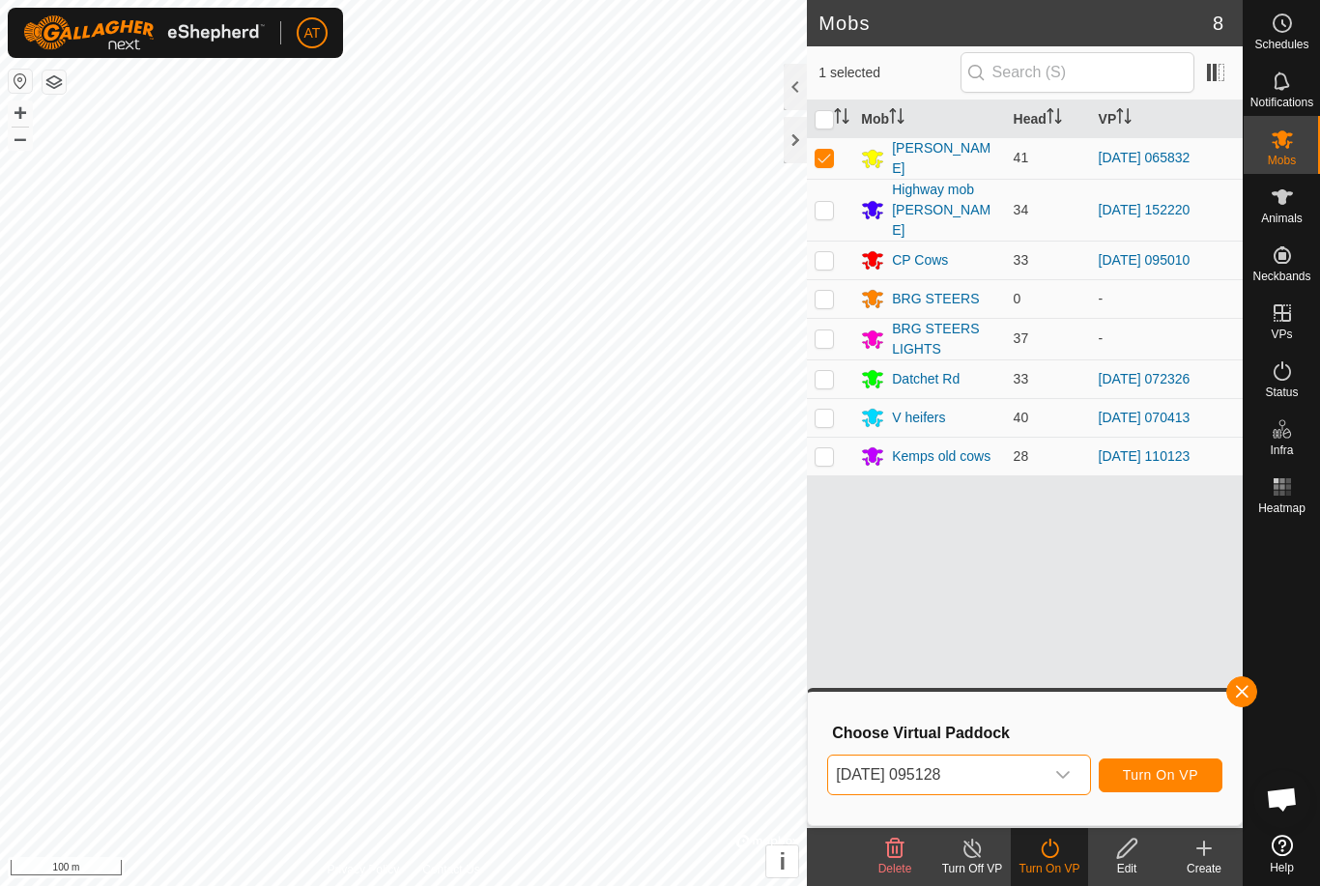
click at [1155, 780] on span "Turn On VP" at bounding box center [1160, 774] width 75 height 15
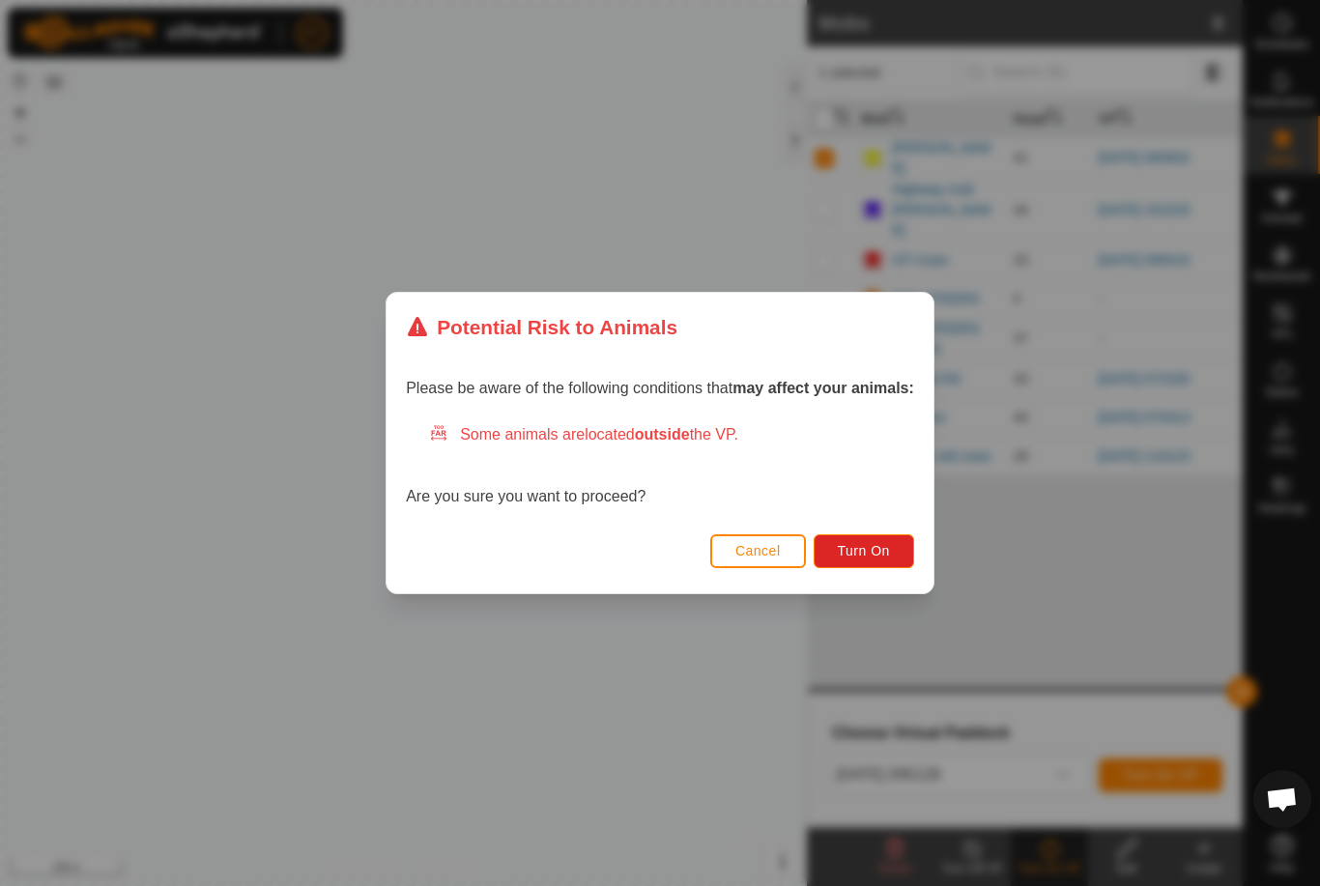
click at [896, 559] on button "Turn On" at bounding box center [864, 551] width 101 height 34
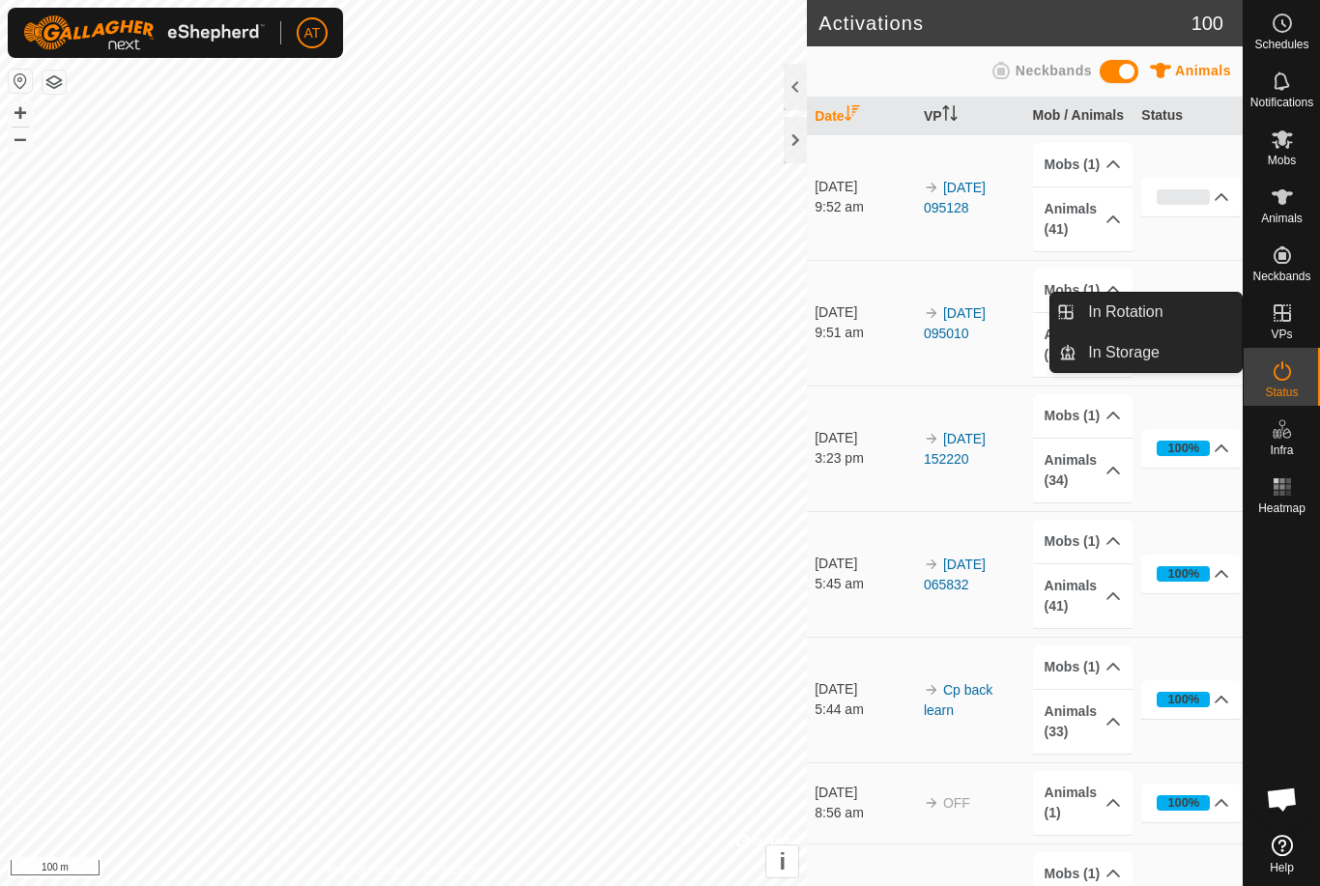
click at [1188, 317] on link "In Rotation" at bounding box center [1159, 312] width 165 height 39
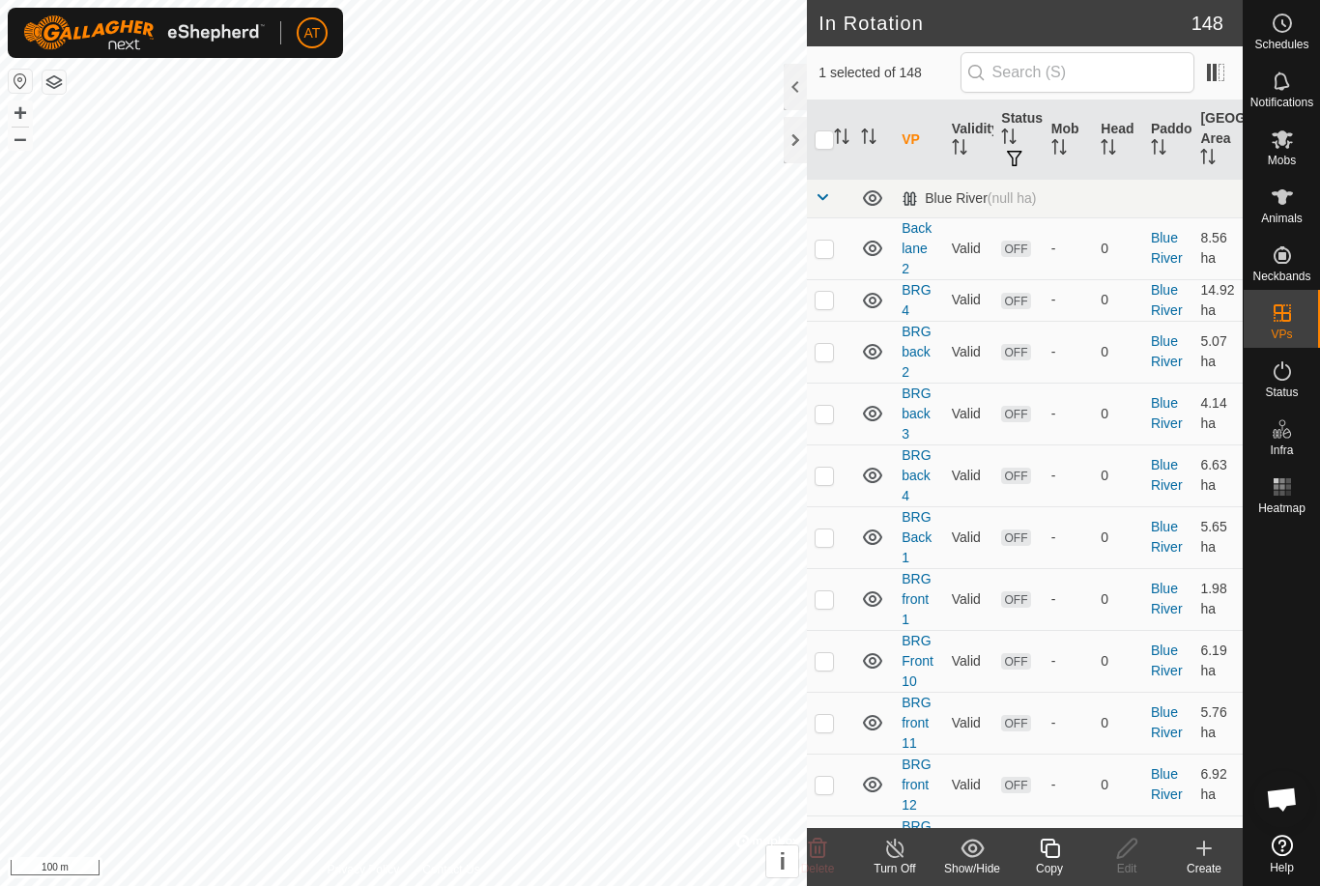
click at [1202, 848] on icon at bounding box center [1204, 848] width 14 height 0
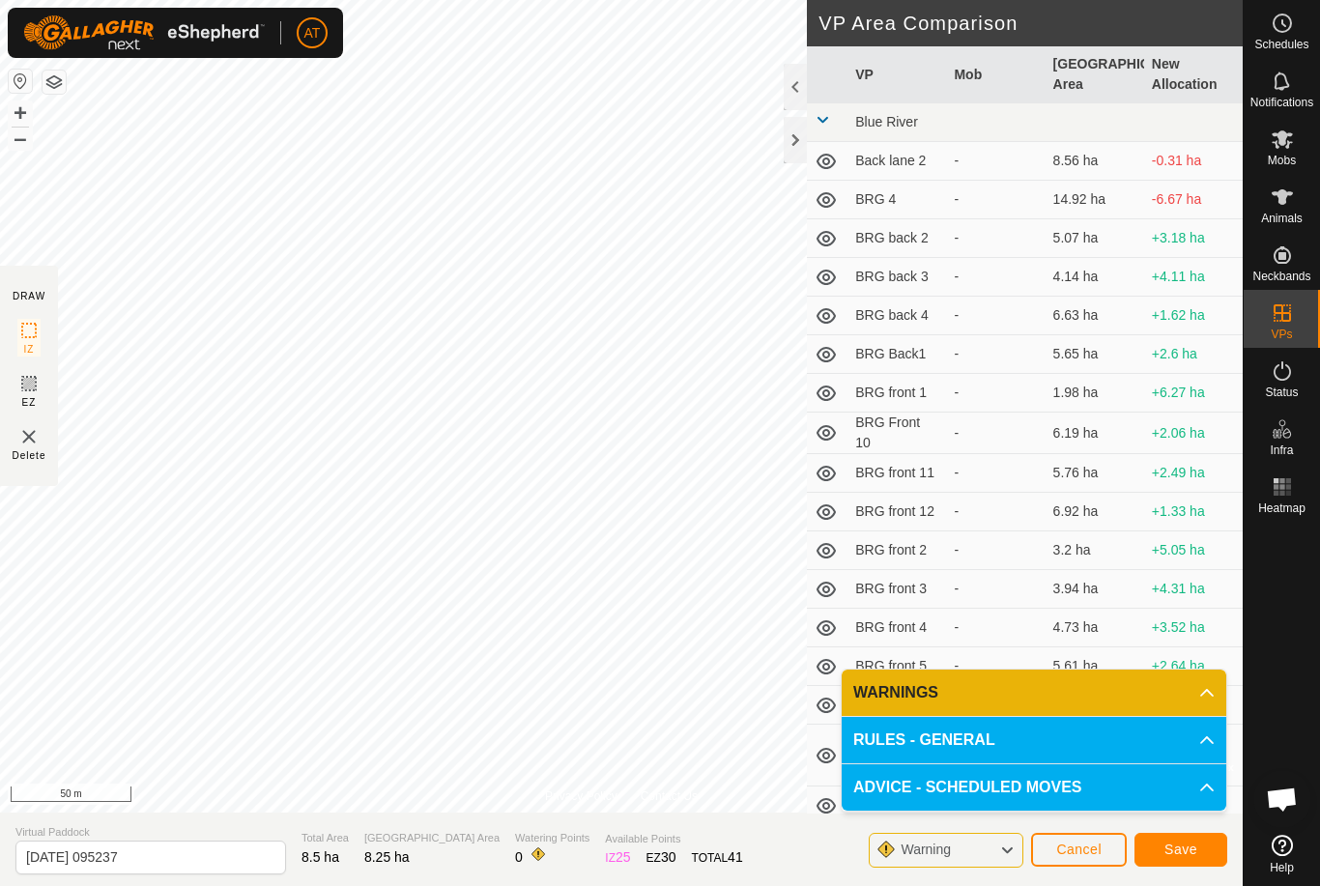
click at [1190, 856] on span "Save" at bounding box center [1180, 849] width 33 height 15
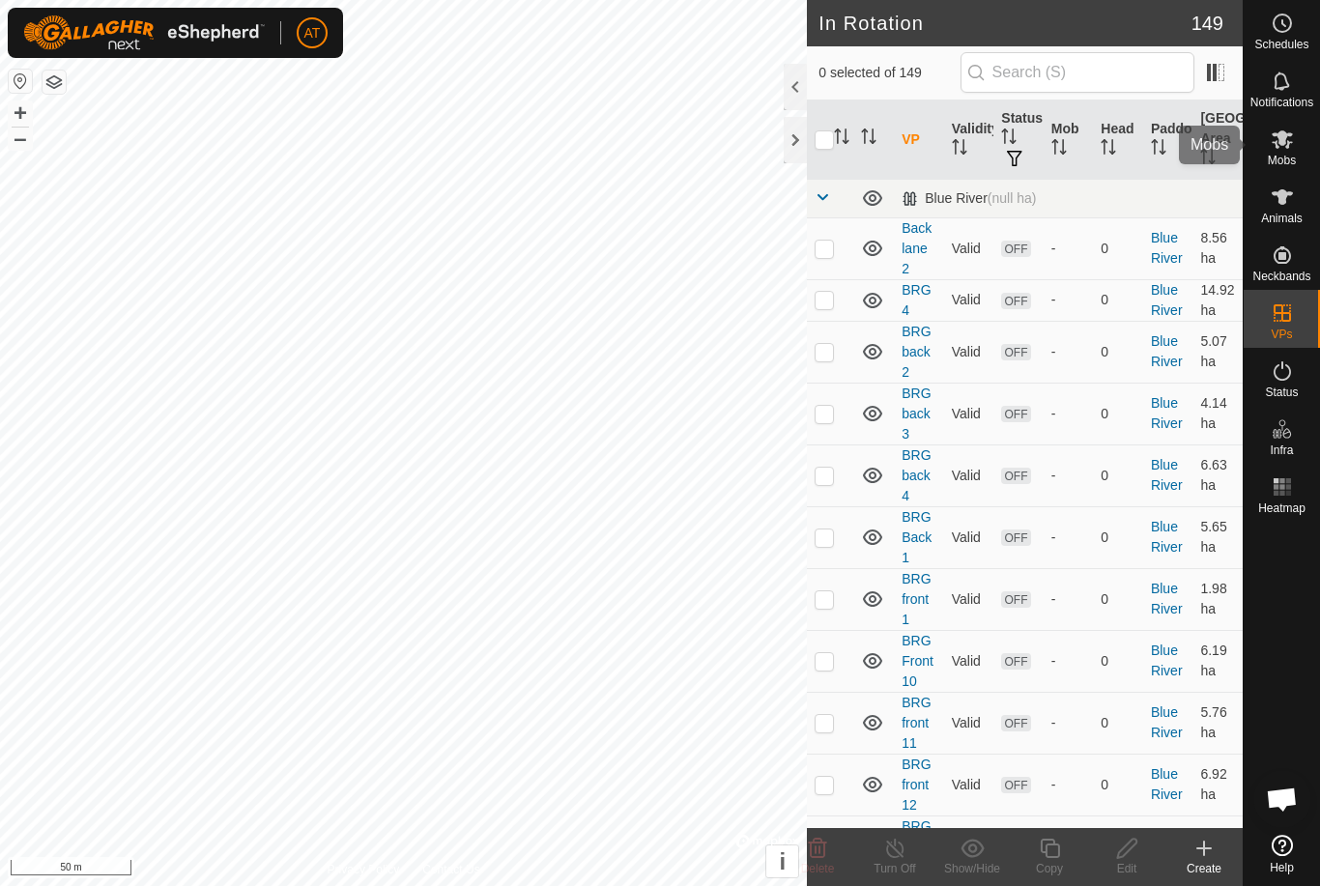
click at [1289, 152] on es-mob-svg-icon at bounding box center [1282, 139] width 35 height 31
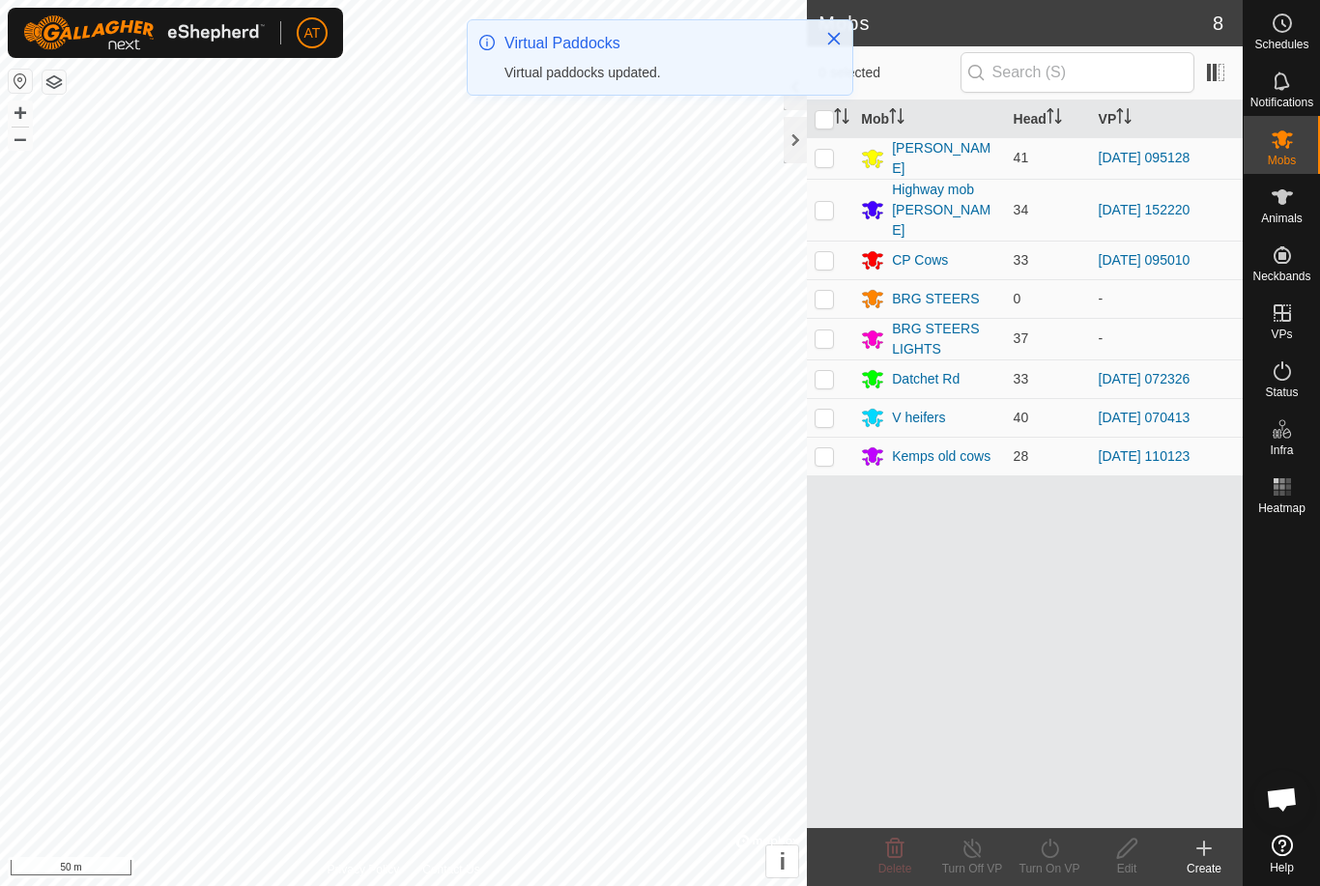
click at [828, 448] on p-checkbox at bounding box center [824, 455] width 19 height 15
checkbox input "true"
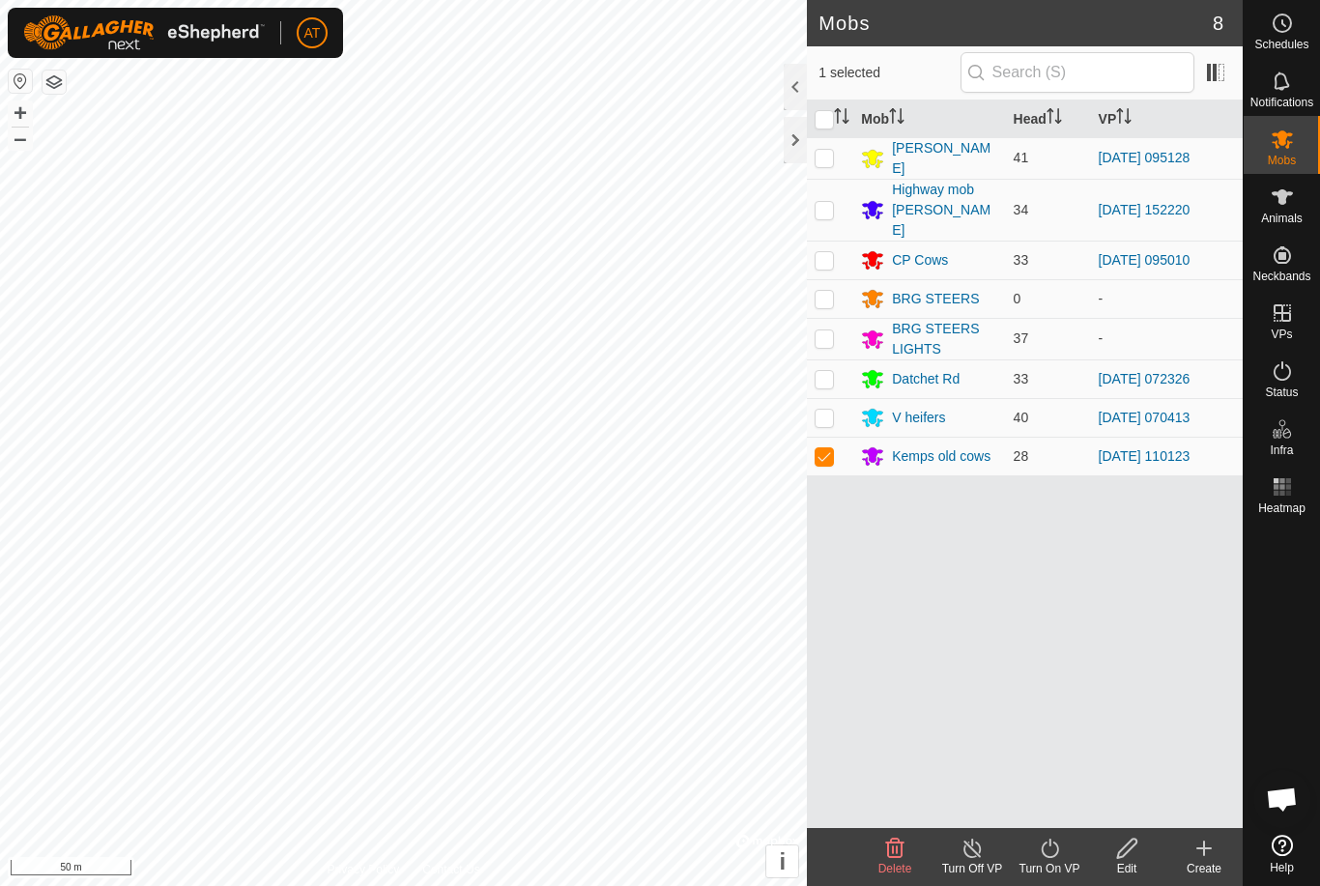
click at [1051, 841] on icon at bounding box center [1050, 848] width 24 height 23
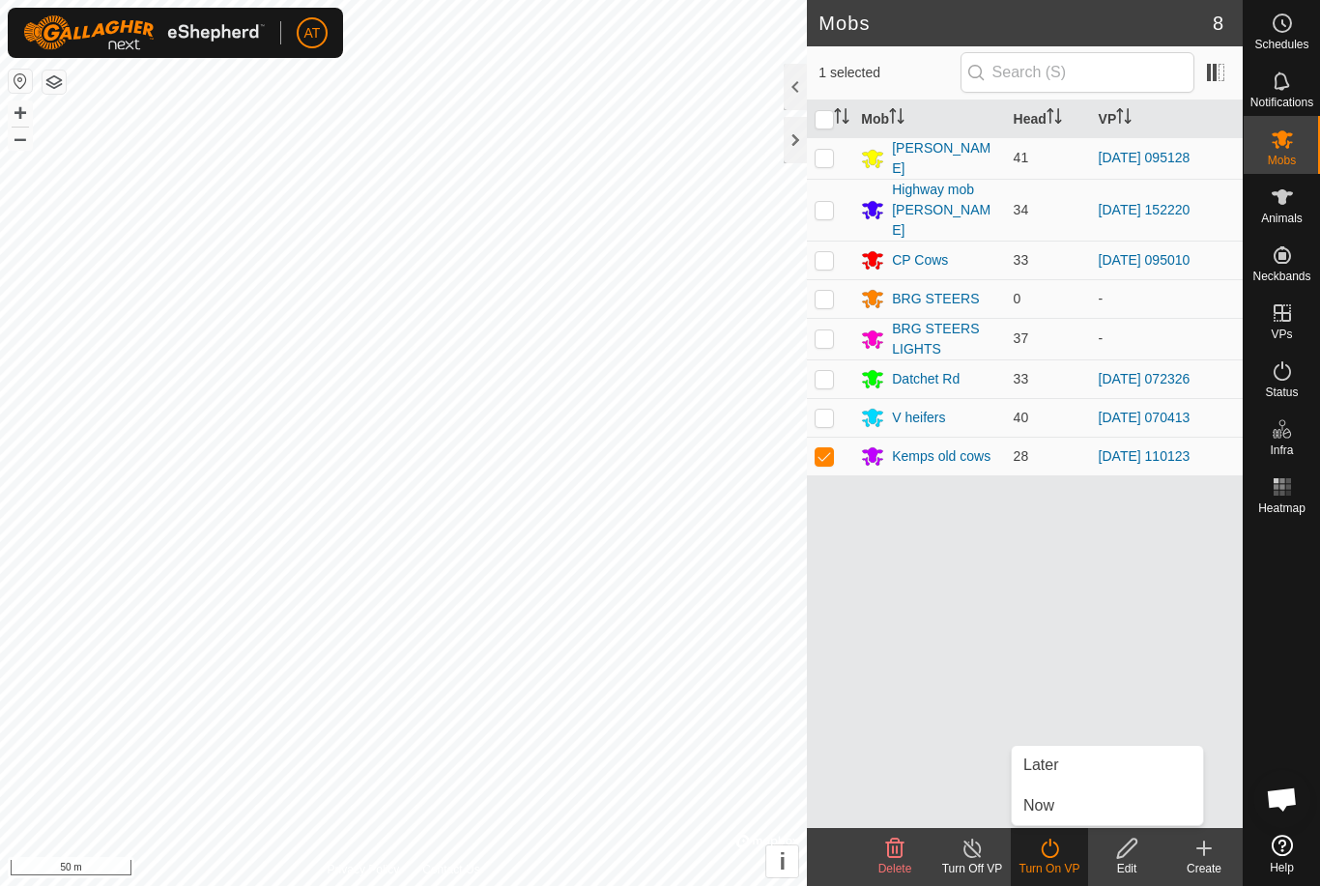
click at [1053, 802] on span "Now" at bounding box center [1038, 805] width 31 height 23
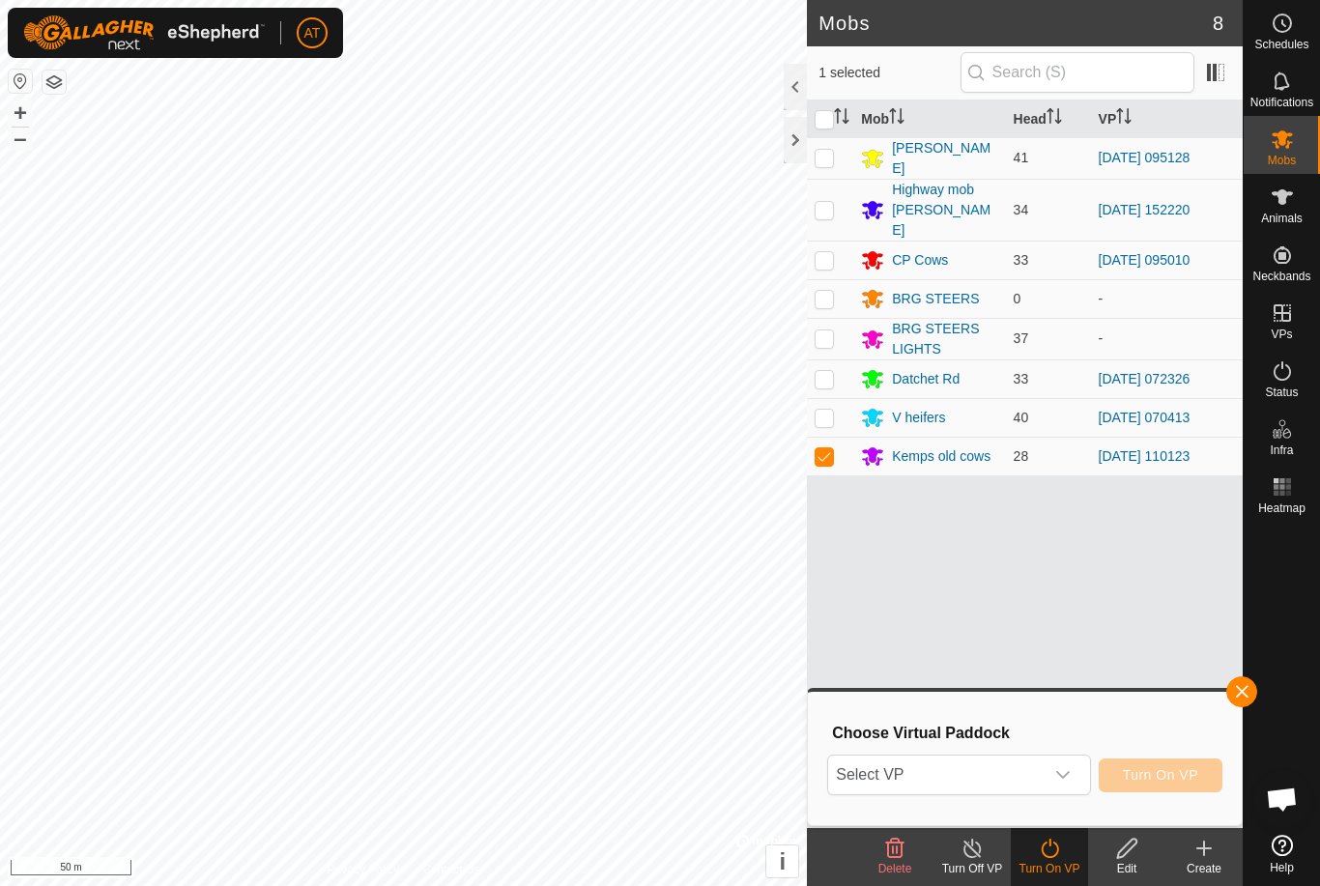
click at [979, 768] on span "Select VP" at bounding box center [935, 775] width 215 height 39
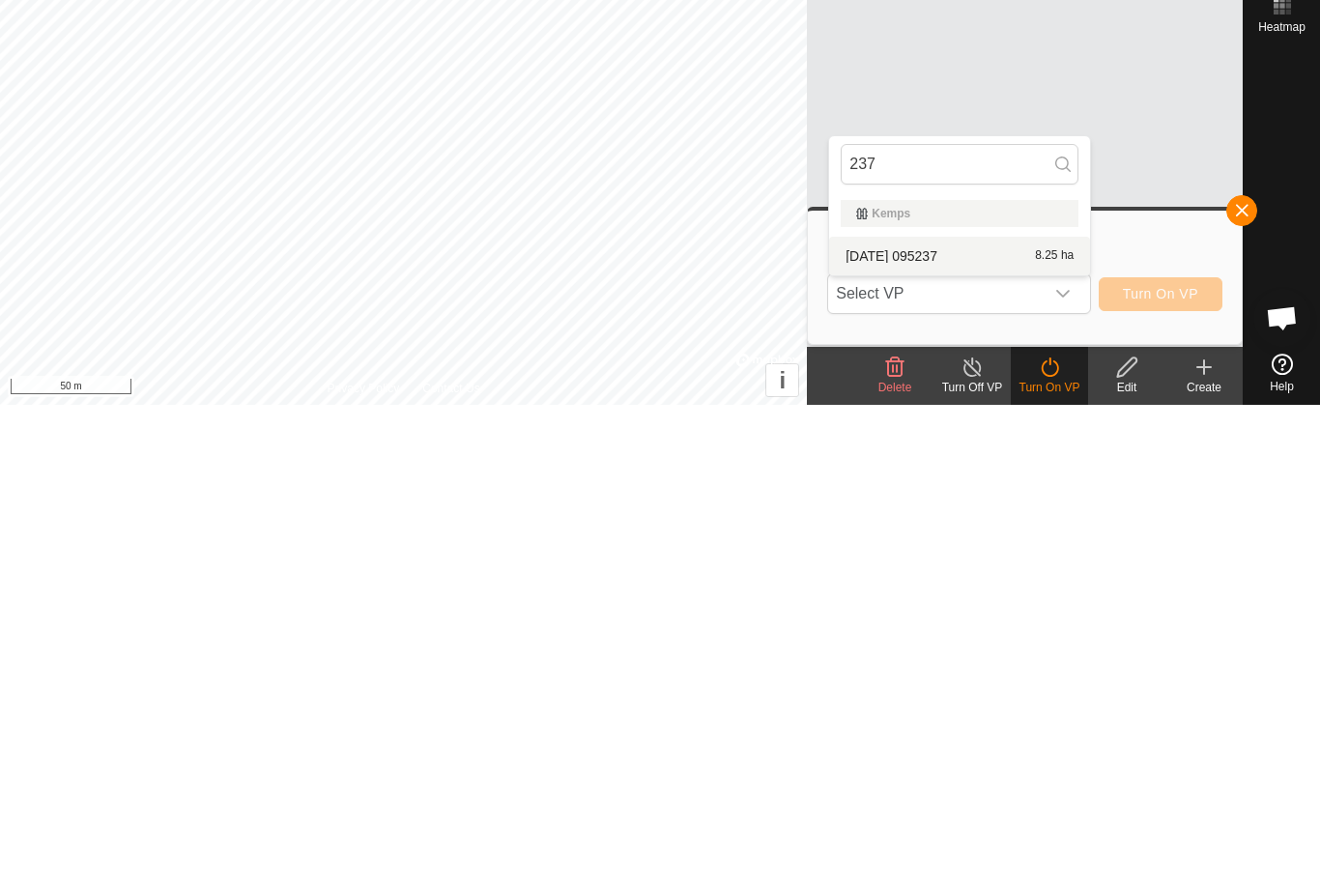
type input "237"
click at [1013, 726] on div "[DATE] 095237 8.25 ha" at bounding box center [960, 737] width 238 height 23
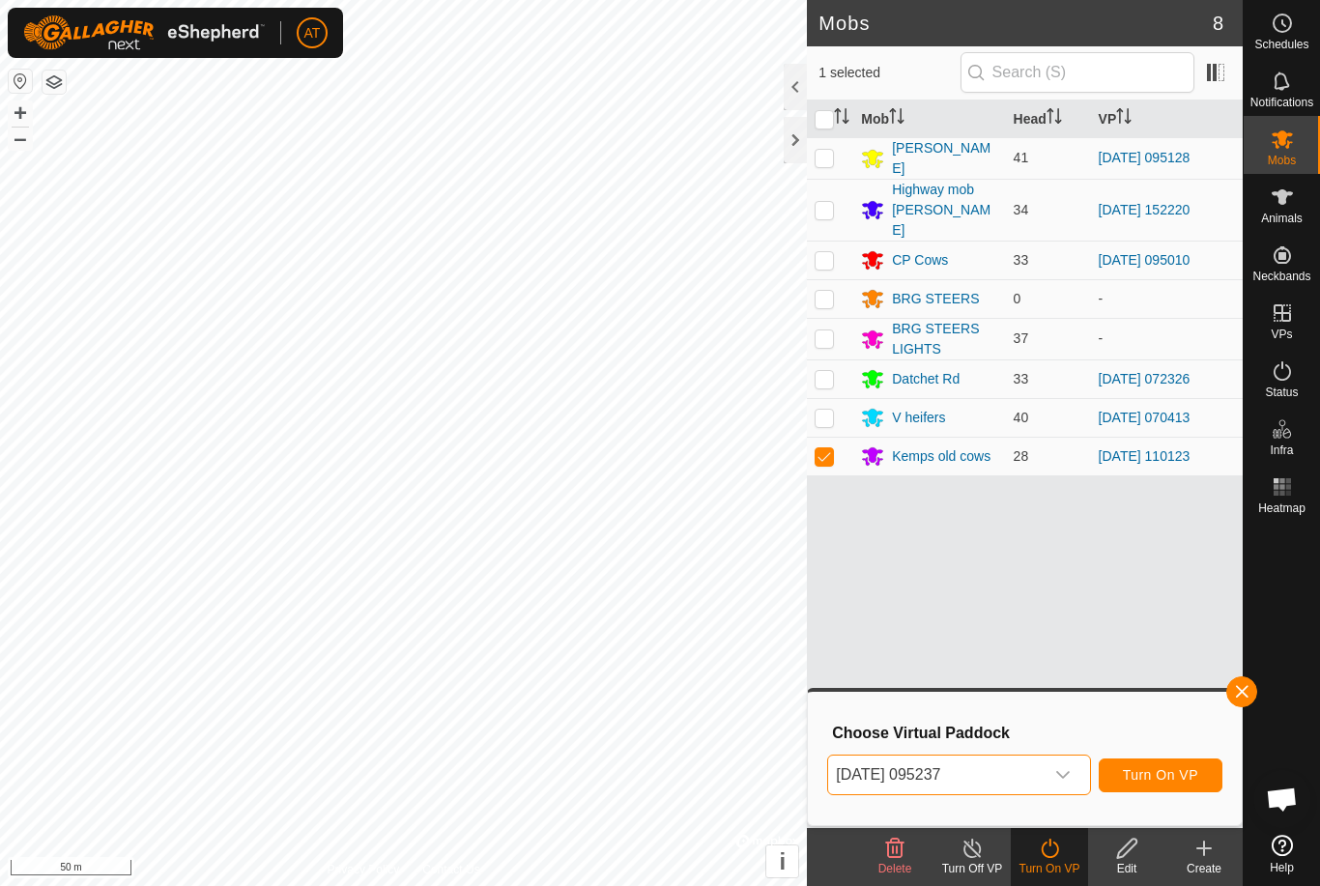
click at [1183, 777] on span "Turn On VP" at bounding box center [1160, 774] width 75 height 15
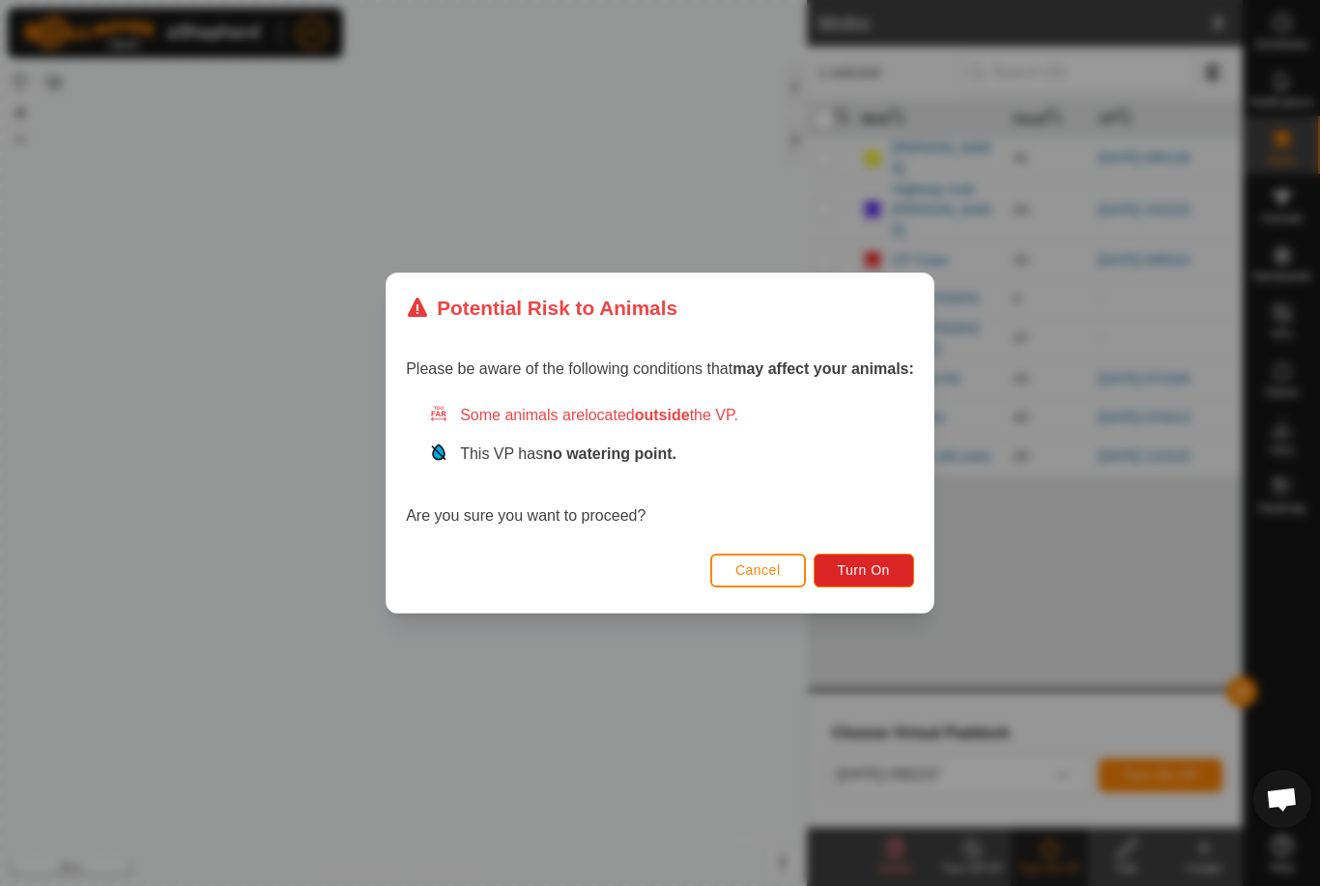
click at [849, 562] on span "Turn On" at bounding box center [864, 569] width 52 height 15
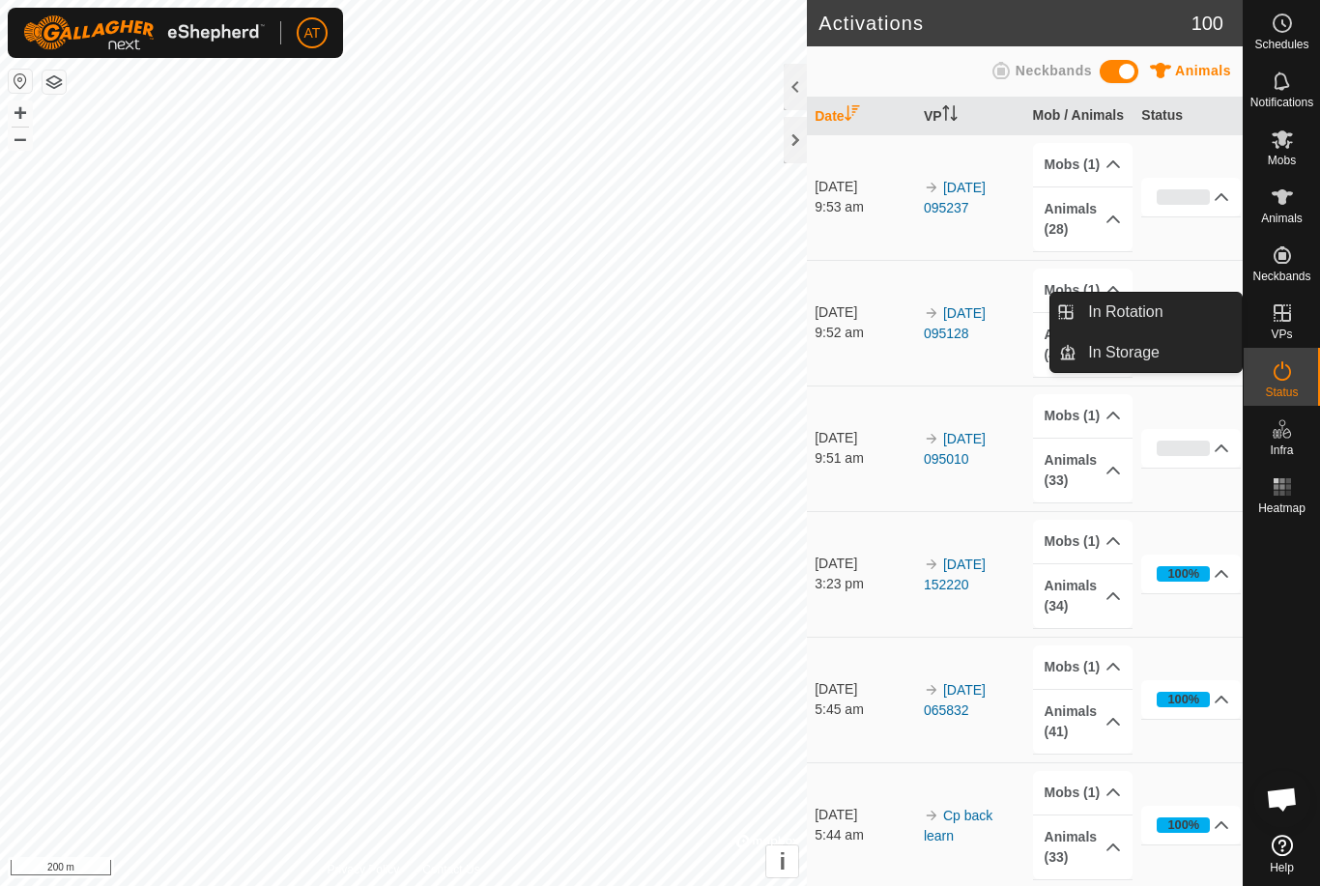
click at [1205, 309] on link "In Rotation" at bounding box center [1159, 312] width 165 height 39
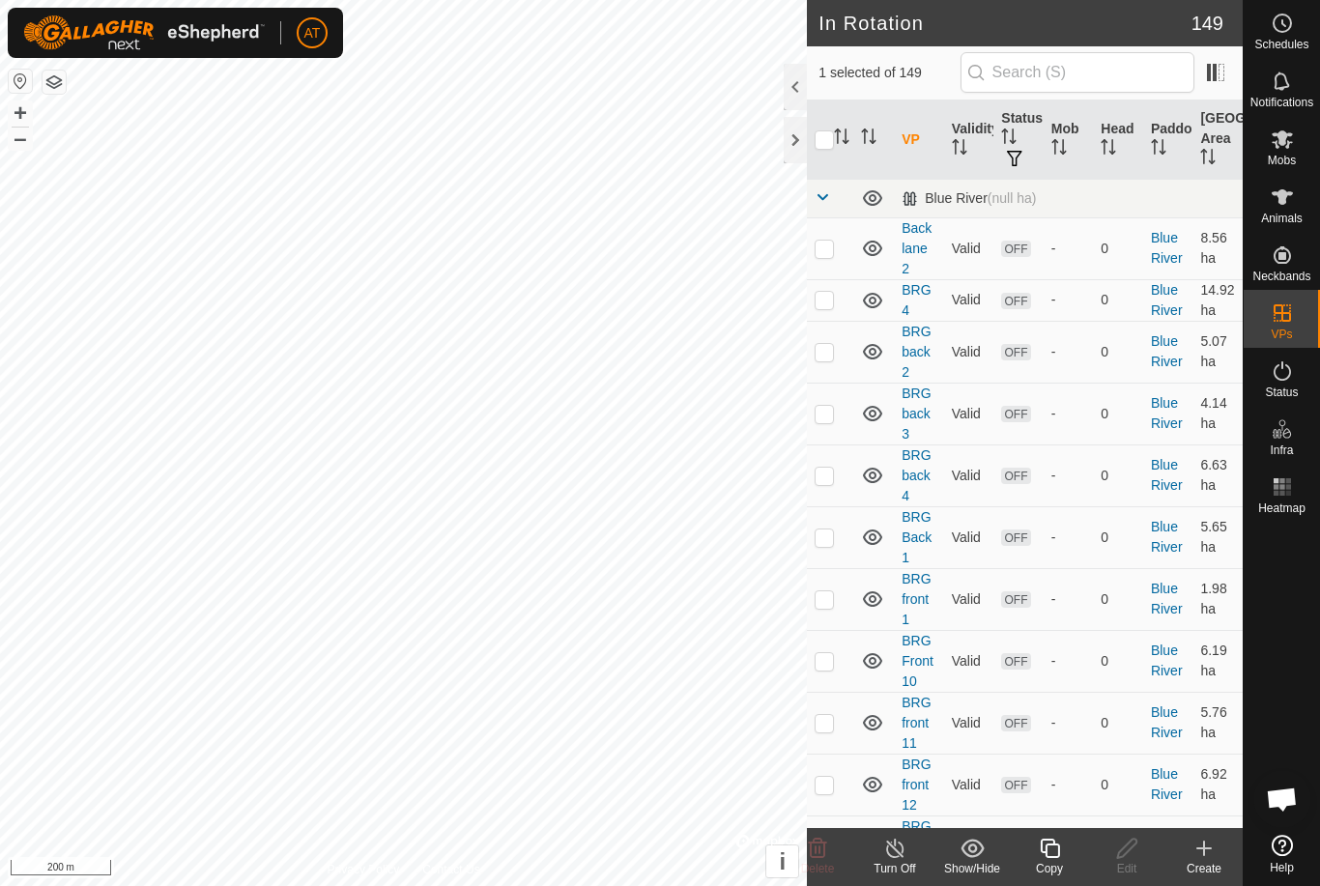
click at [1209, 848] on icon at bounding box center [1204, 848] width 14 height 0
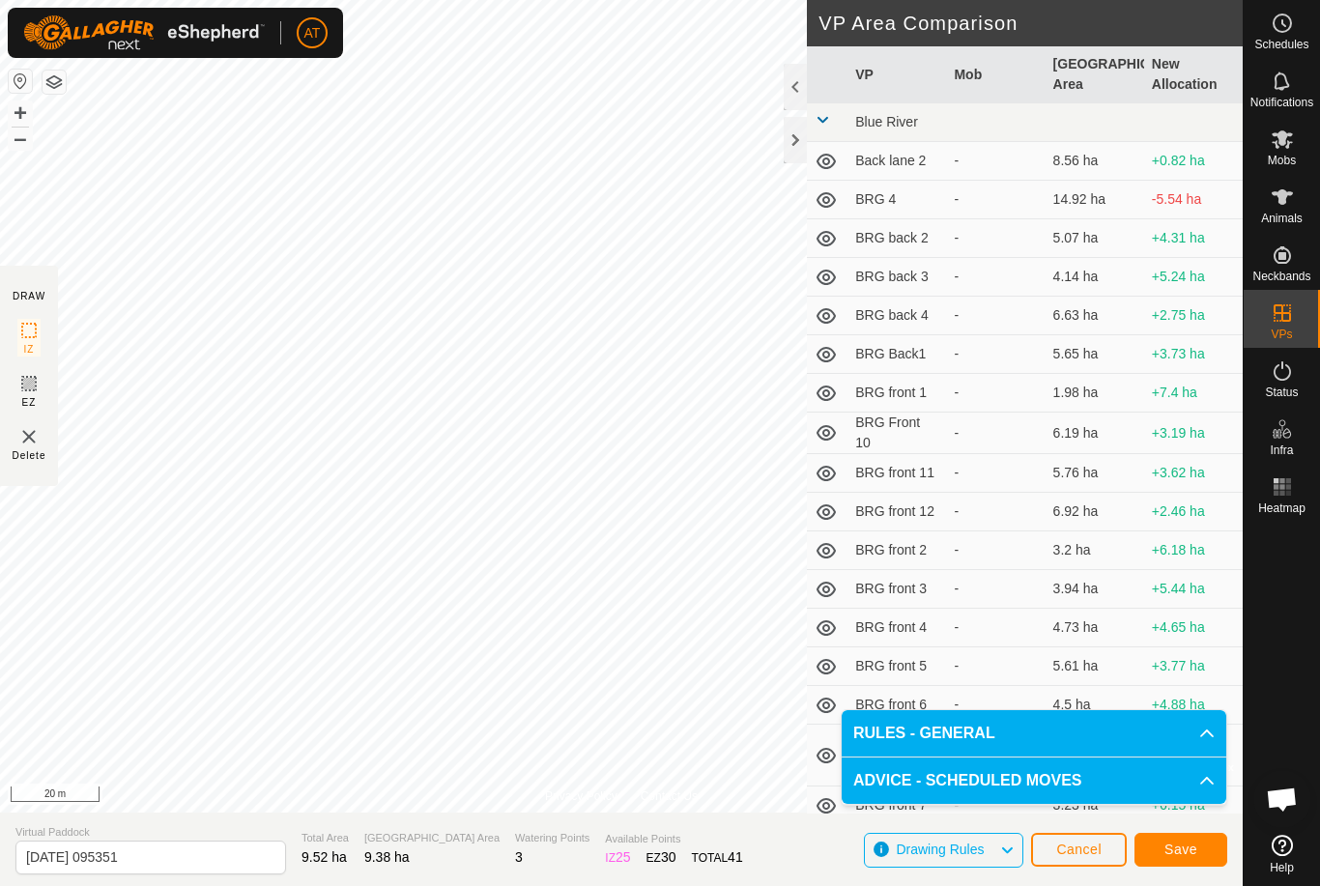
click at [1182, 847] on span "Save" at bounding box center [1180, 849] width 33 height 15
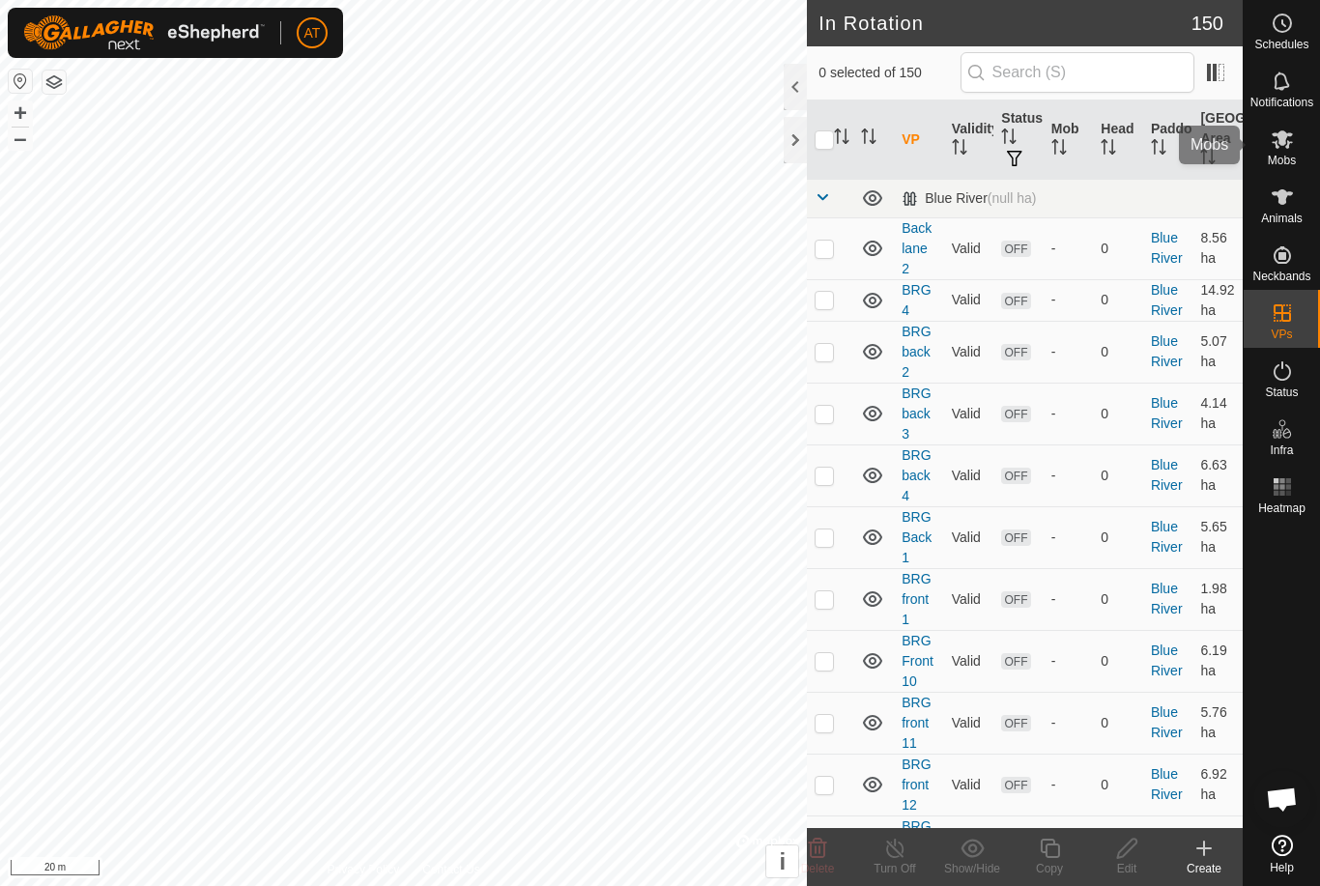
click at [1287, 150] on icon at bounding box center [1282, 139] width 23 height 23
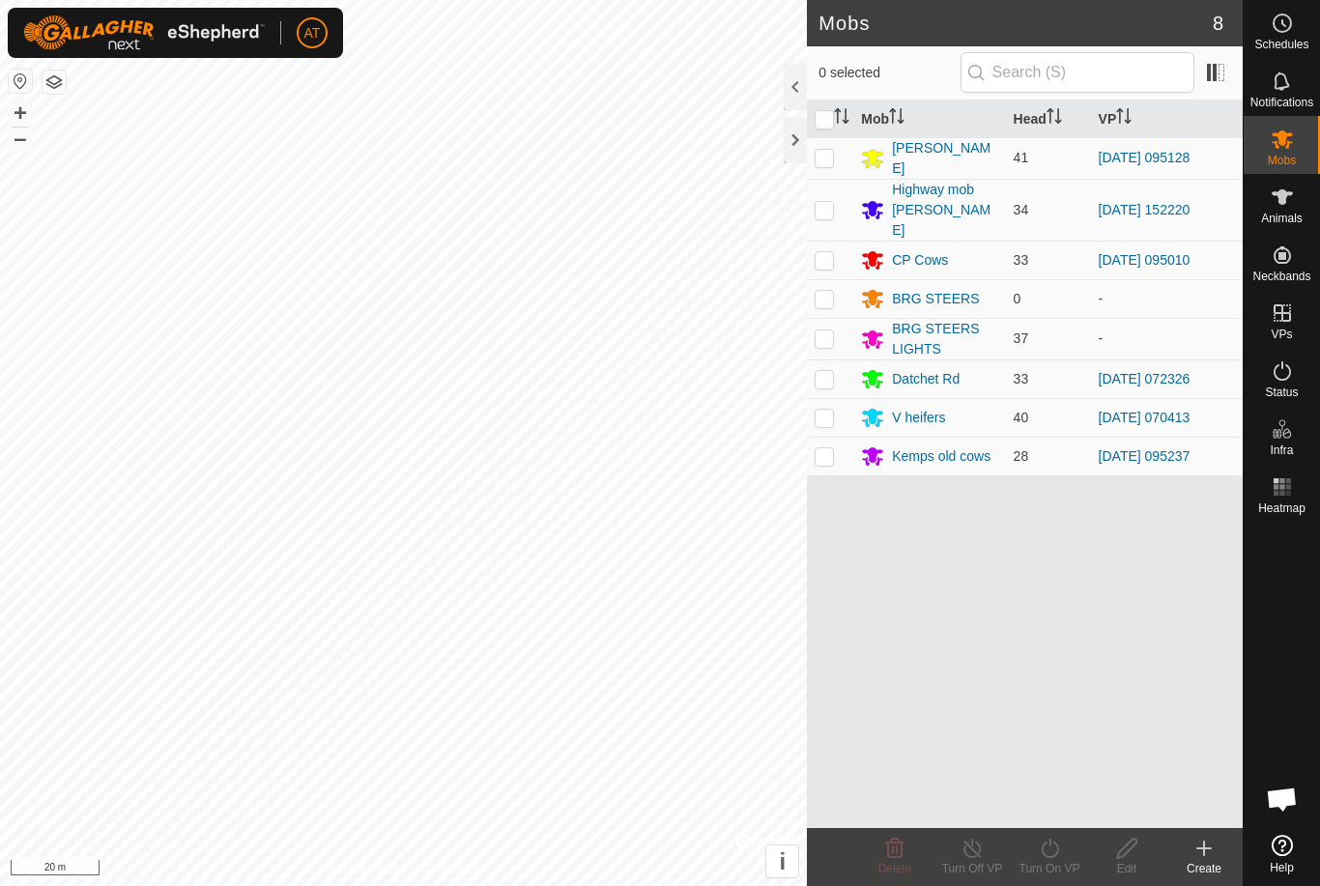
click at [828, 202] on p-checkbox at bounding box center [824, 209] width 19 height 15
checkbox input "true"
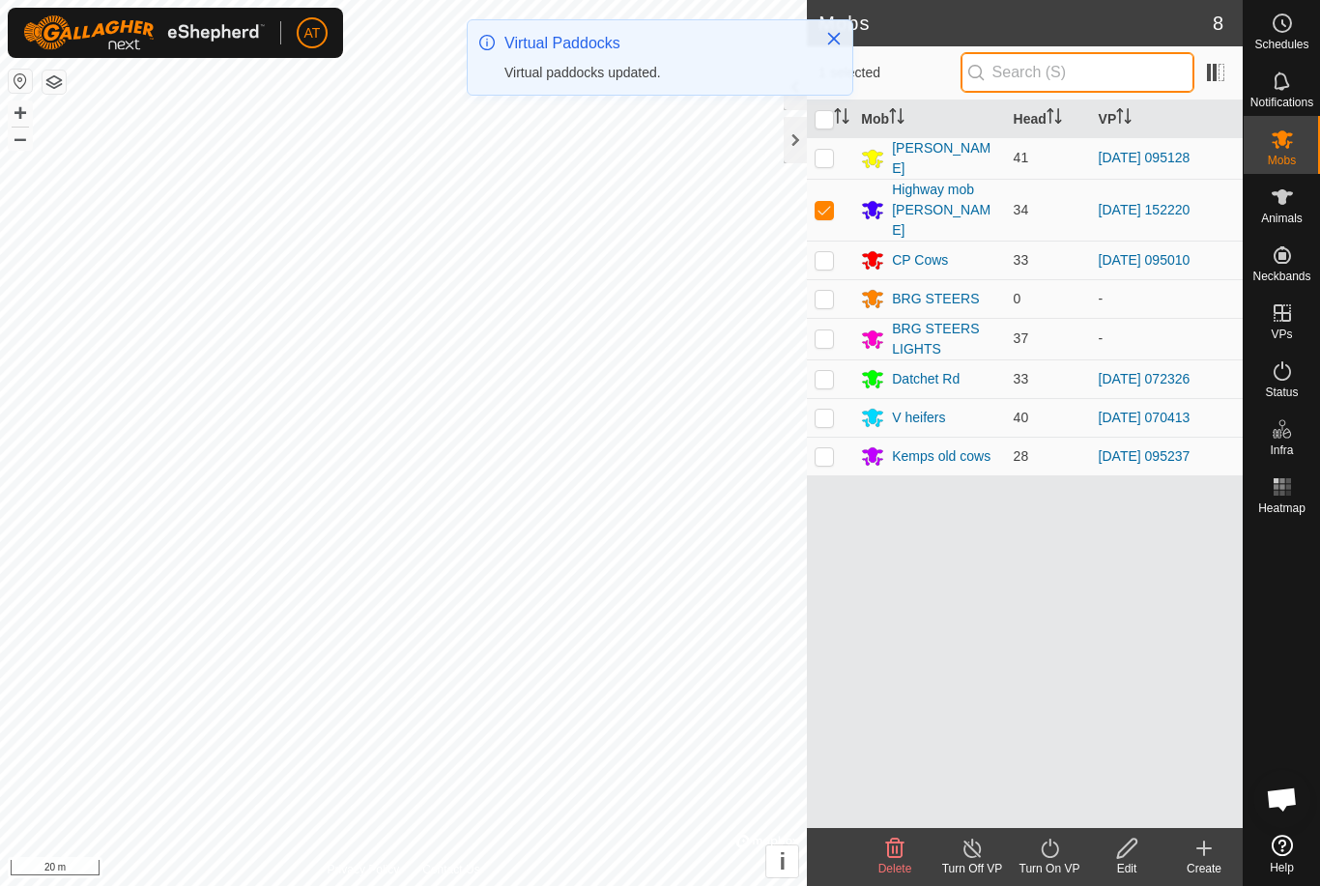
click at [1137, 74] on input "text" at bounding box center [1078, 72] width 234 height 41
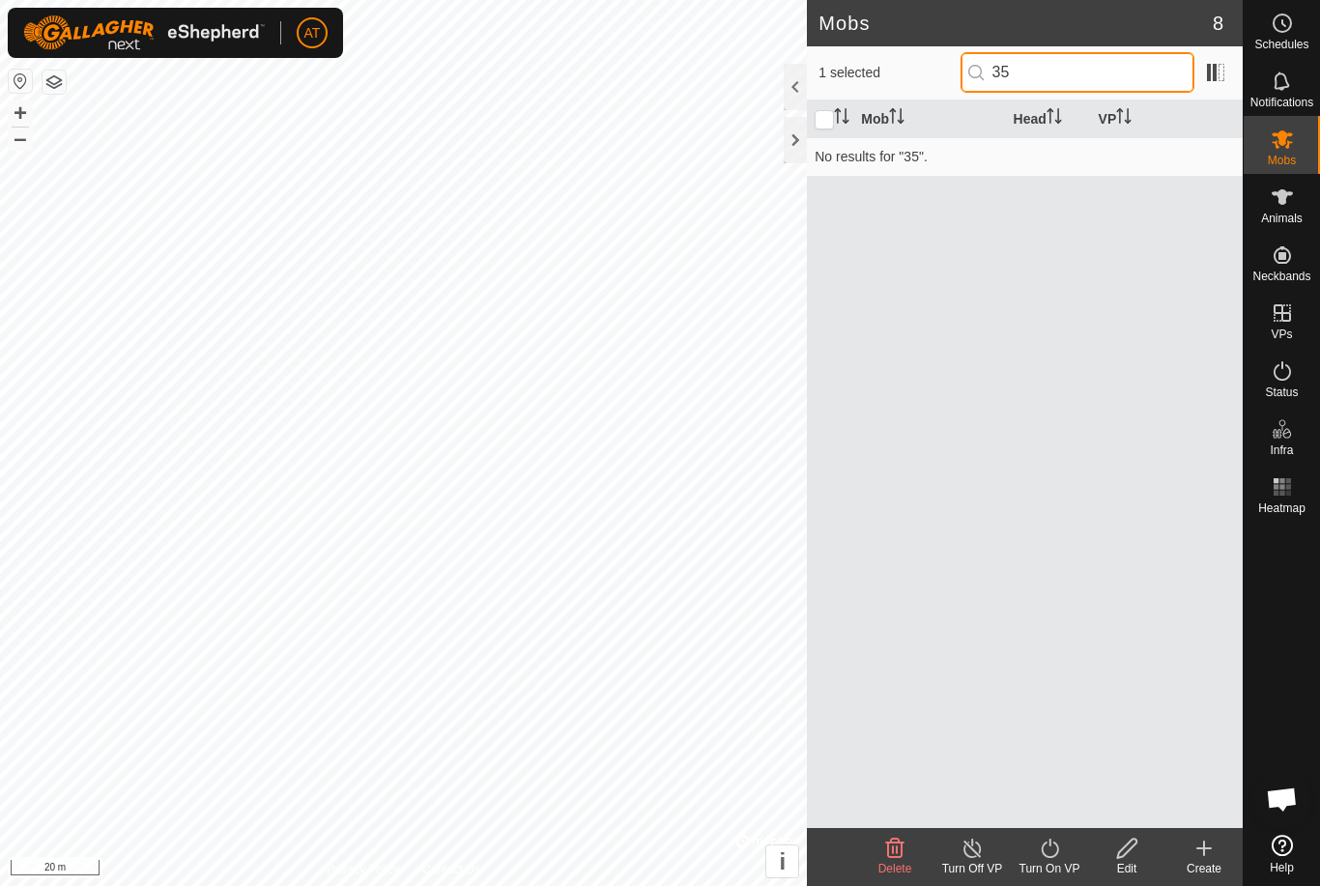
type input "3"
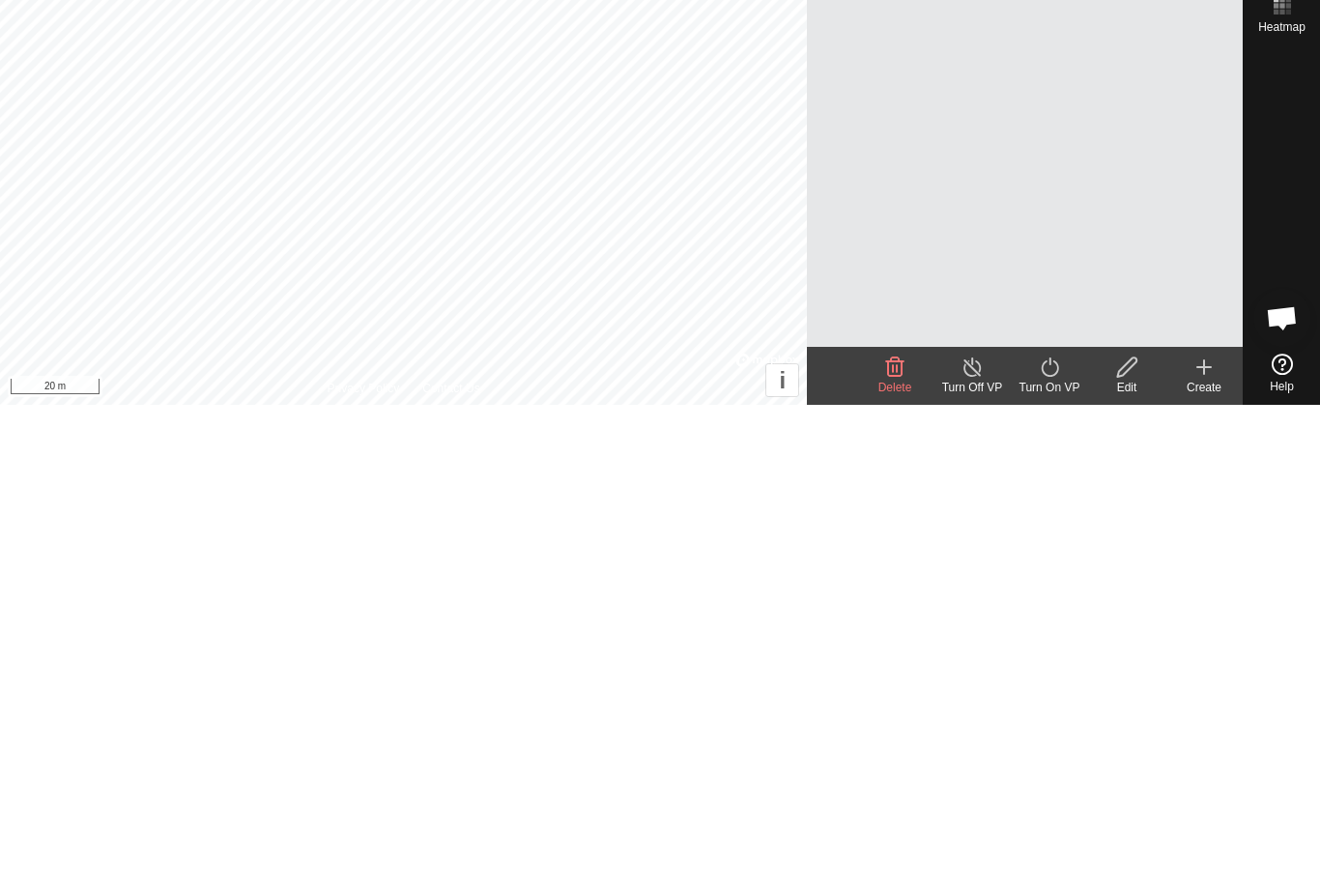
click at [1052, 837] on icon at bounding box center [1050, 848] width 24 height 23
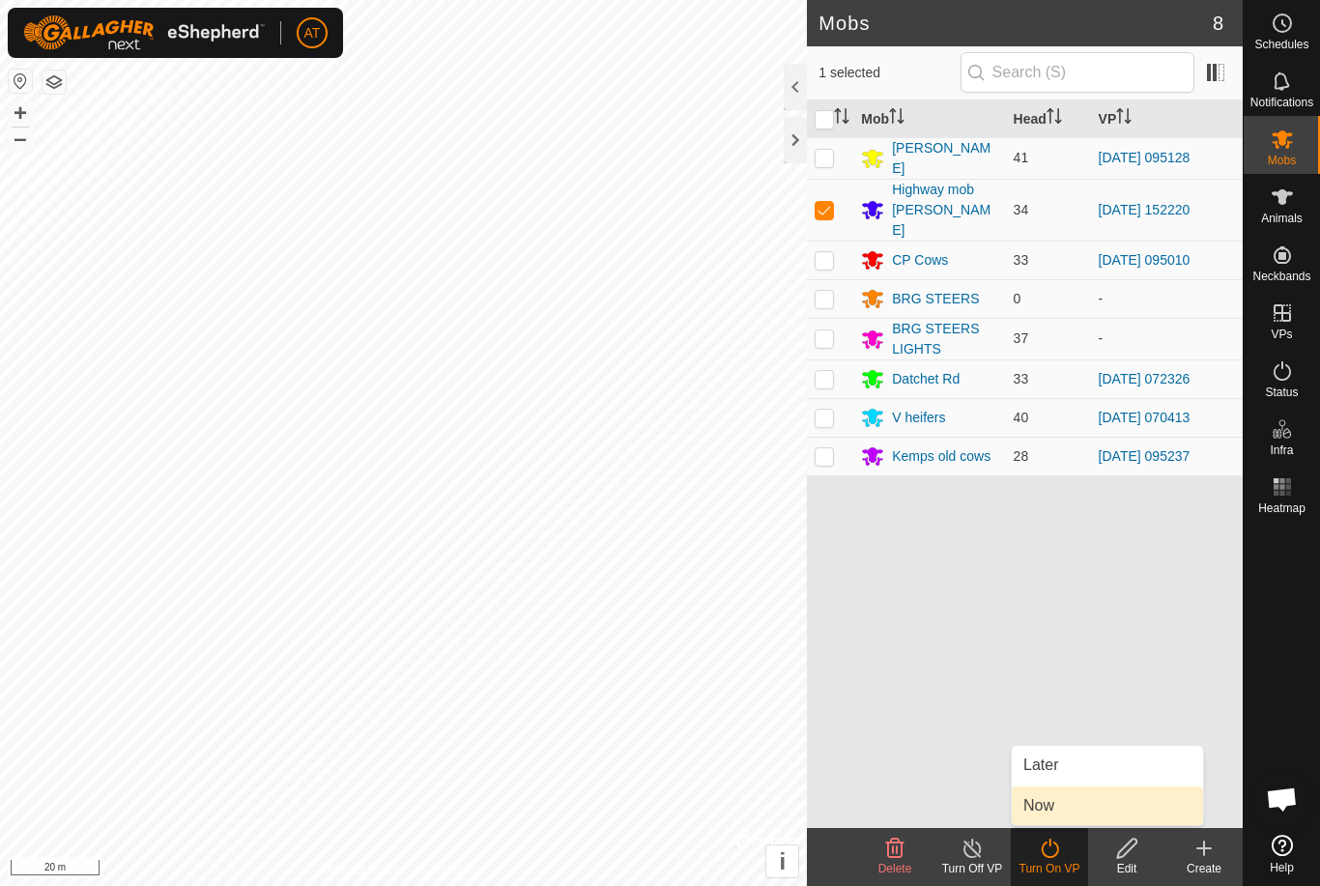
click at [1048, 803] on span "Now" at bounding box center [1038, 805] width 31 height 23
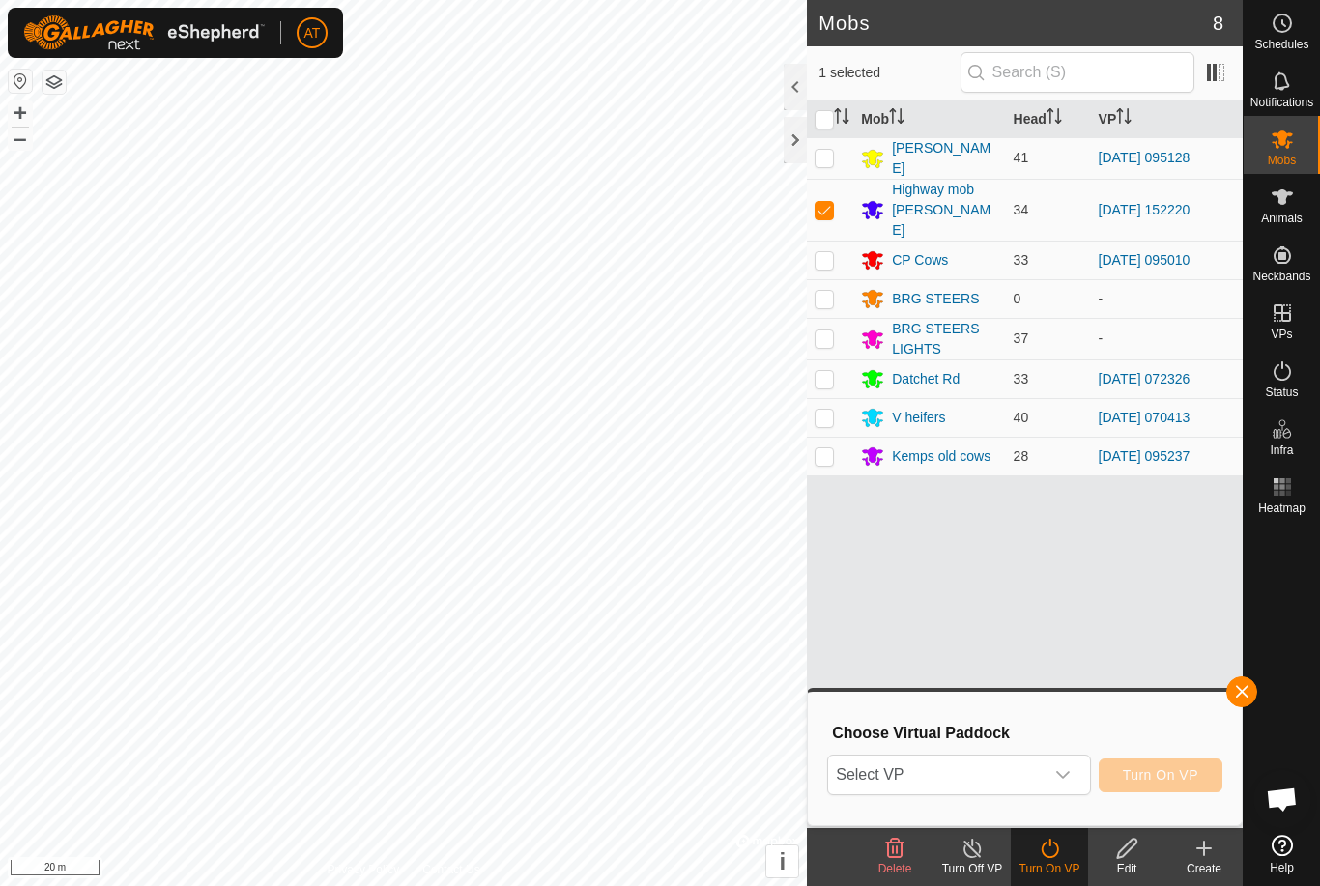
click at [992, 779] on span "Select VP" at bounding box center [935, 775] width 215 height 39
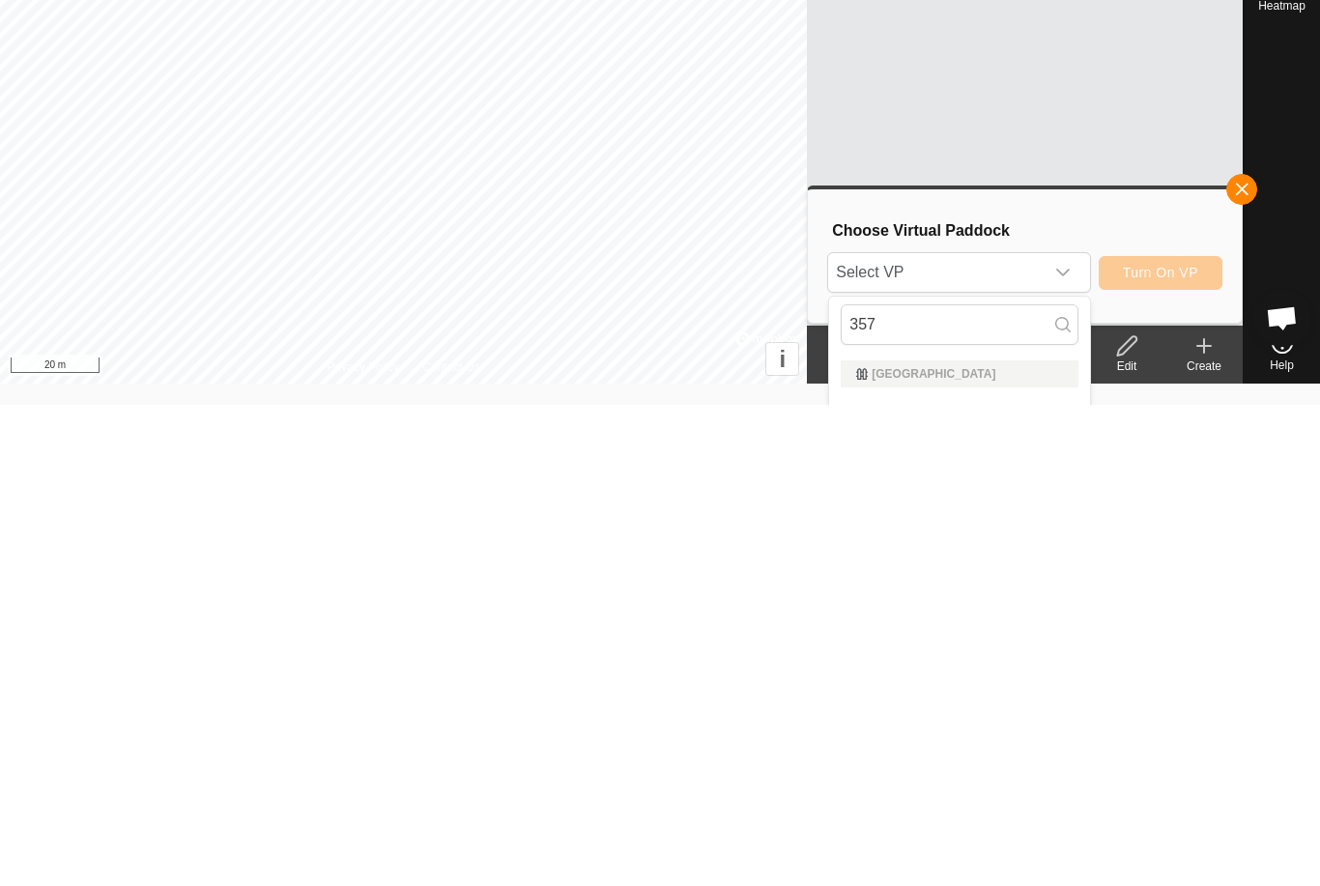
scroll to position [53, 0]
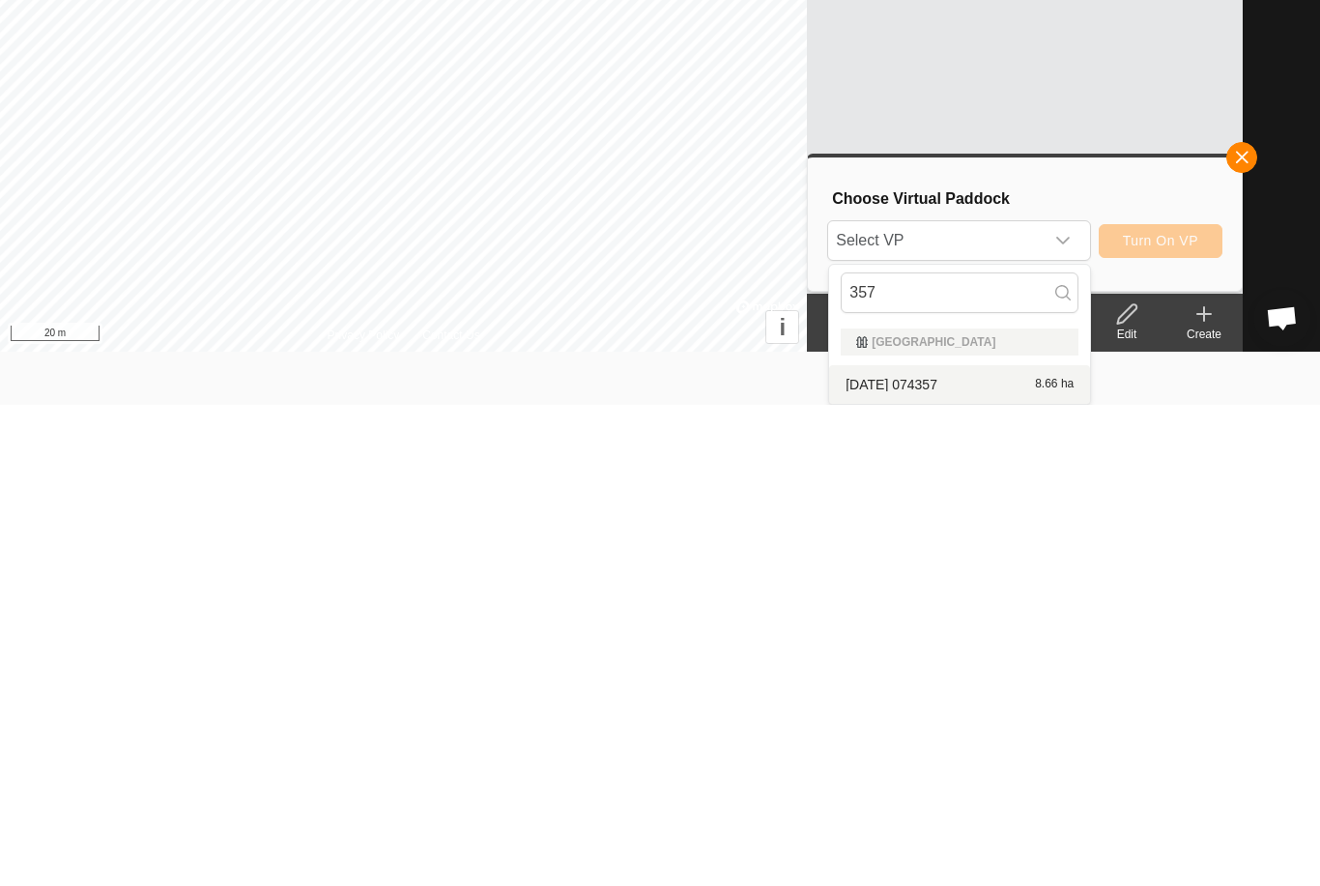
type input "357"
click at [937, 859] on span "[DATE] 074357" at bounding box center [892, 866] width 92 height 14
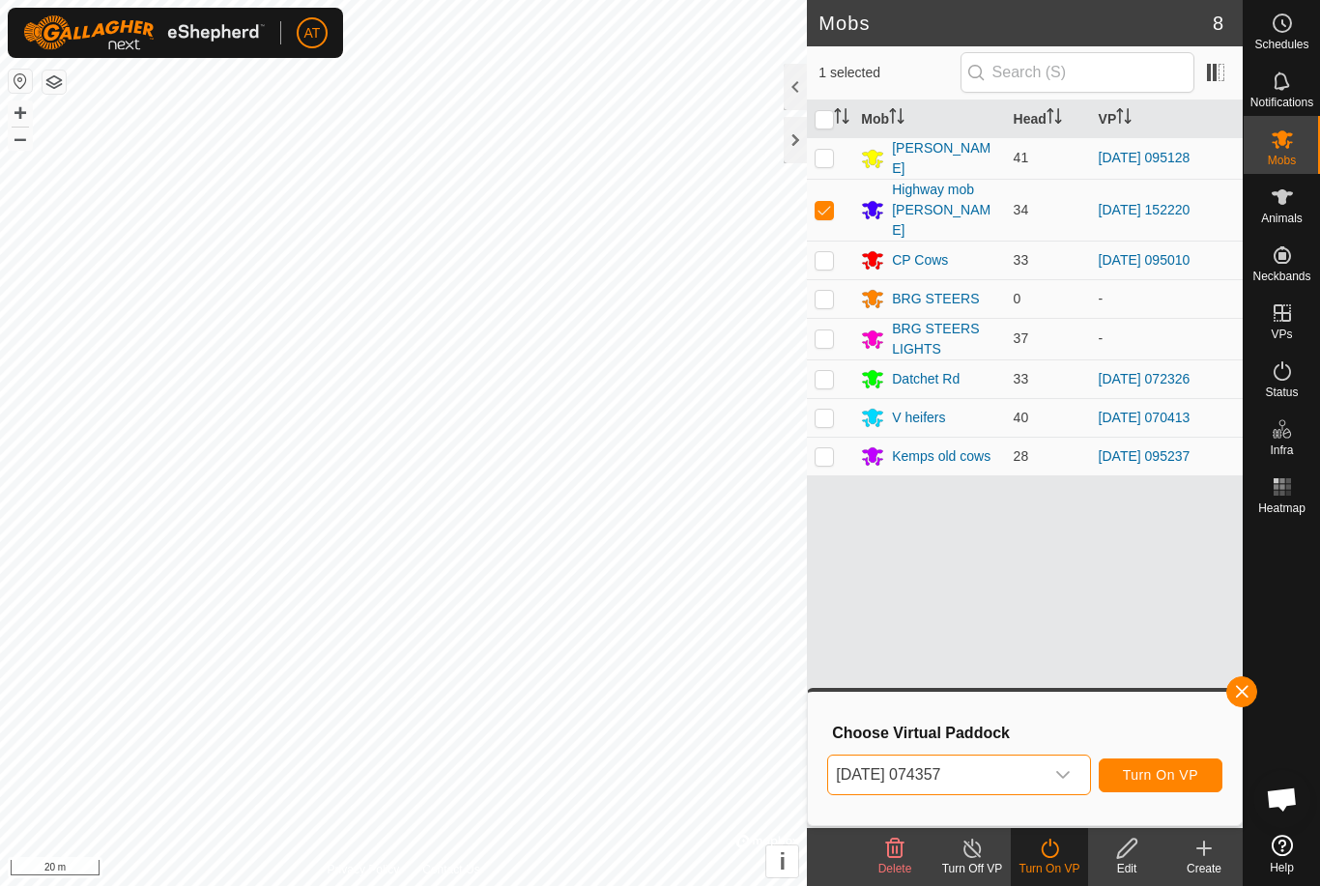
click at [832, 202] on p-checkbox at bounding box center [824, 209] width 19 height 15
checkbox input "false"
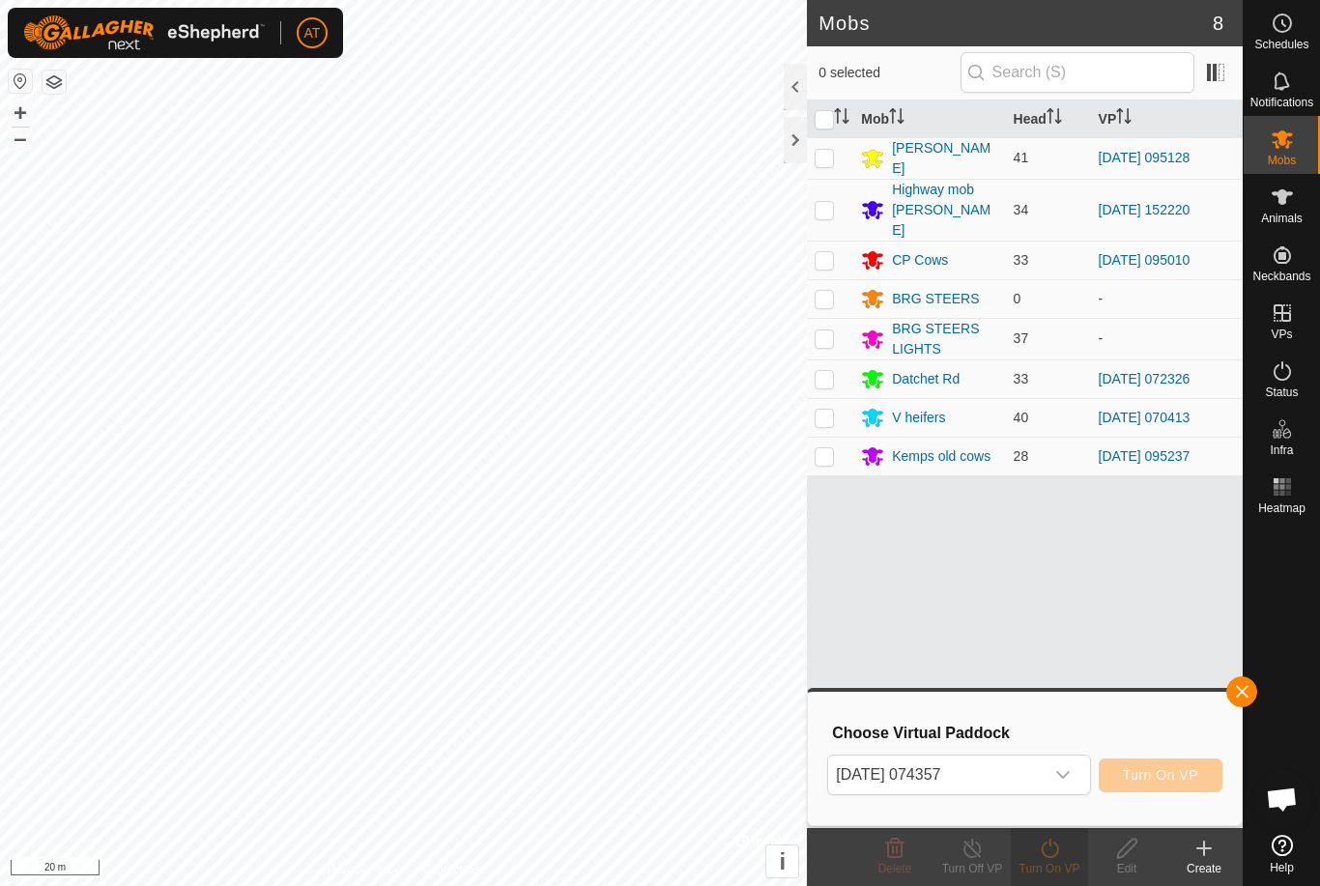
click at [825, 371] on p-checkbox at bounding box center [824, 378] width 19 height 15
checkbox input "true"
click at [928, 787] on span "Select VP" at bounding box center [935, 775] width 215 height 39
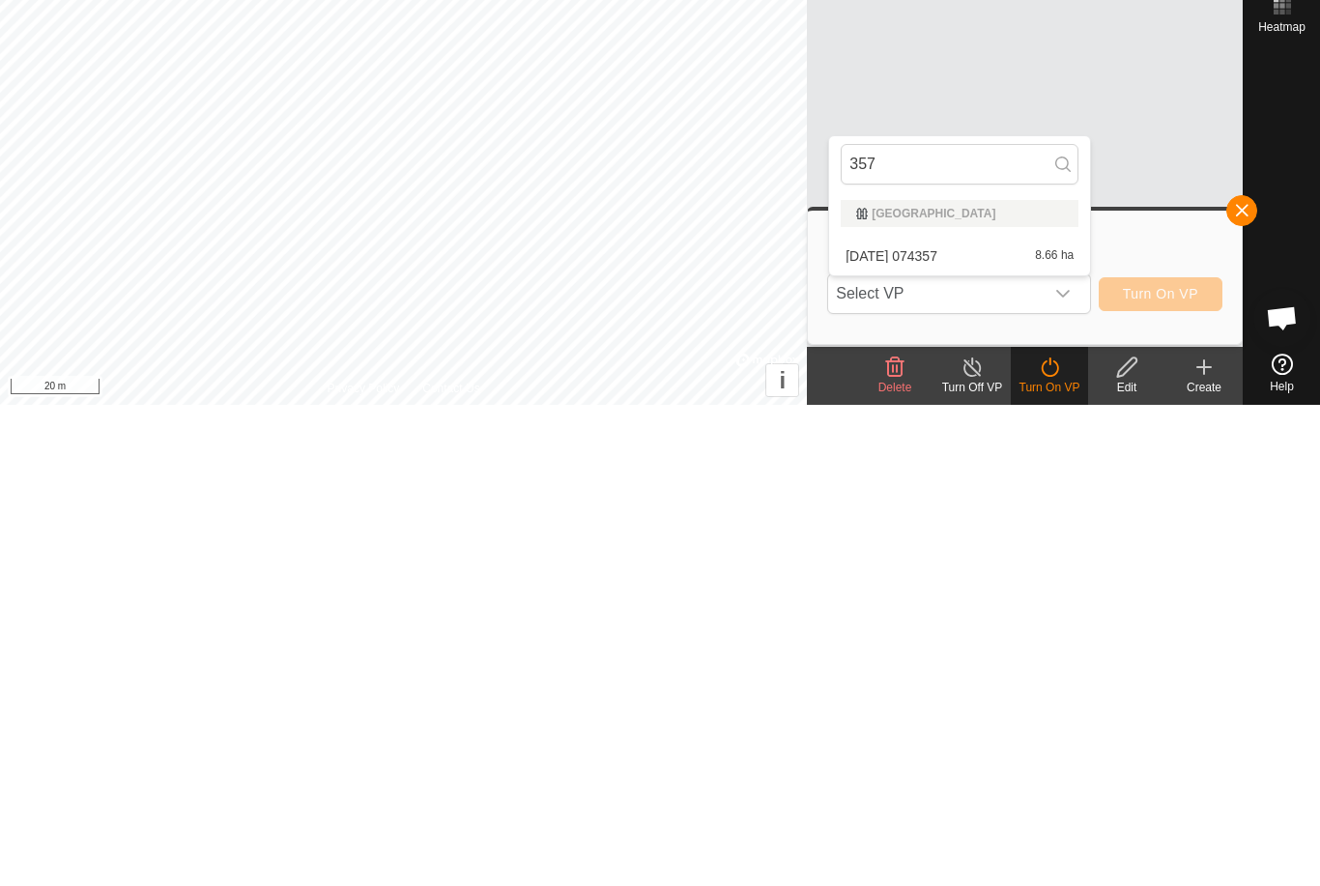
type input "357"
click at [1040, 731] on span "8.66 ha" at bounding box center [1054, 738] width 39 height 14
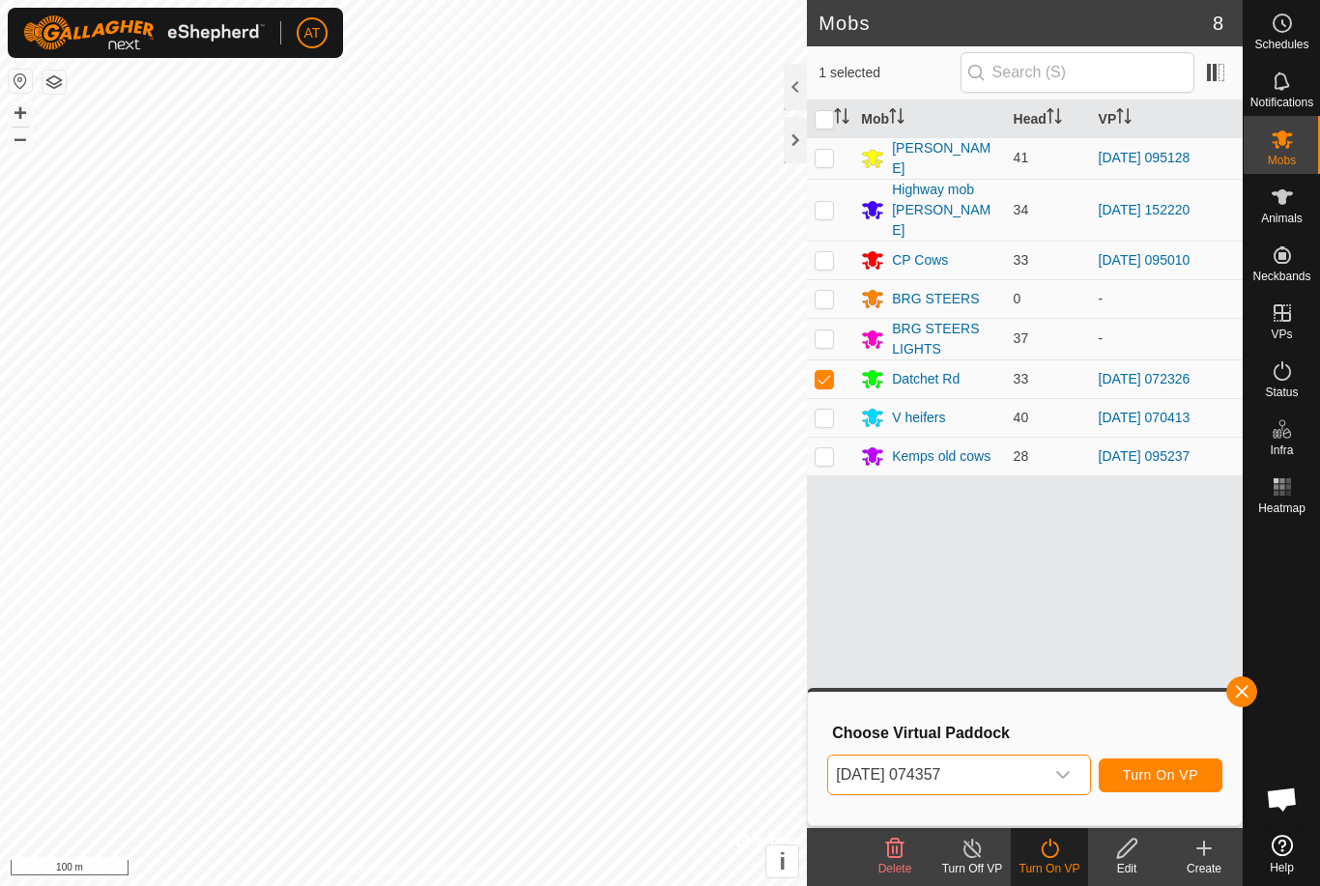
click at [1183, 772] on span "Turn On VP" at bounding box center [1160, 774] width 75 height 15
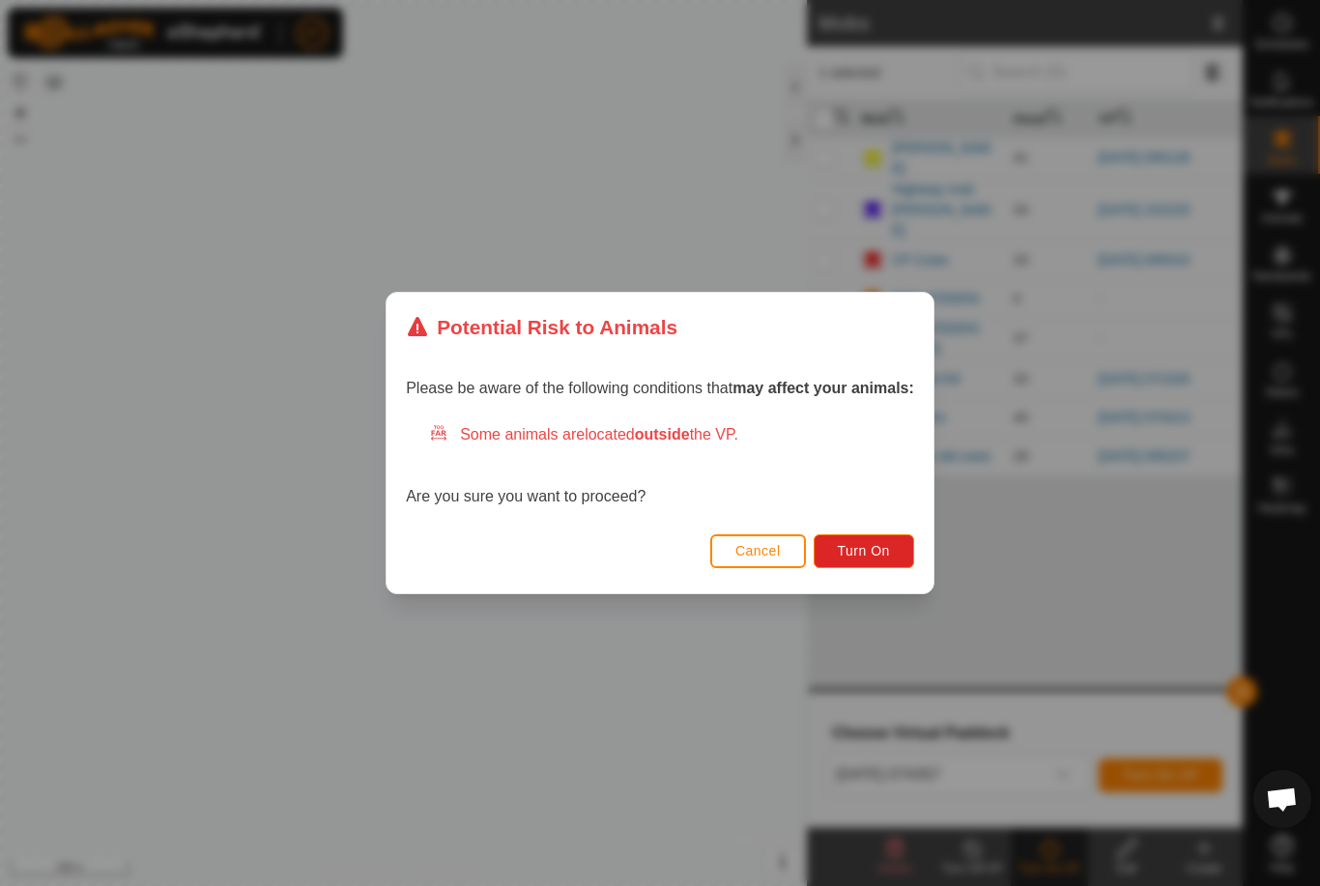
click at [881, 547] on span "Turn On" at bounding box center [864, 550] width 52 height 15
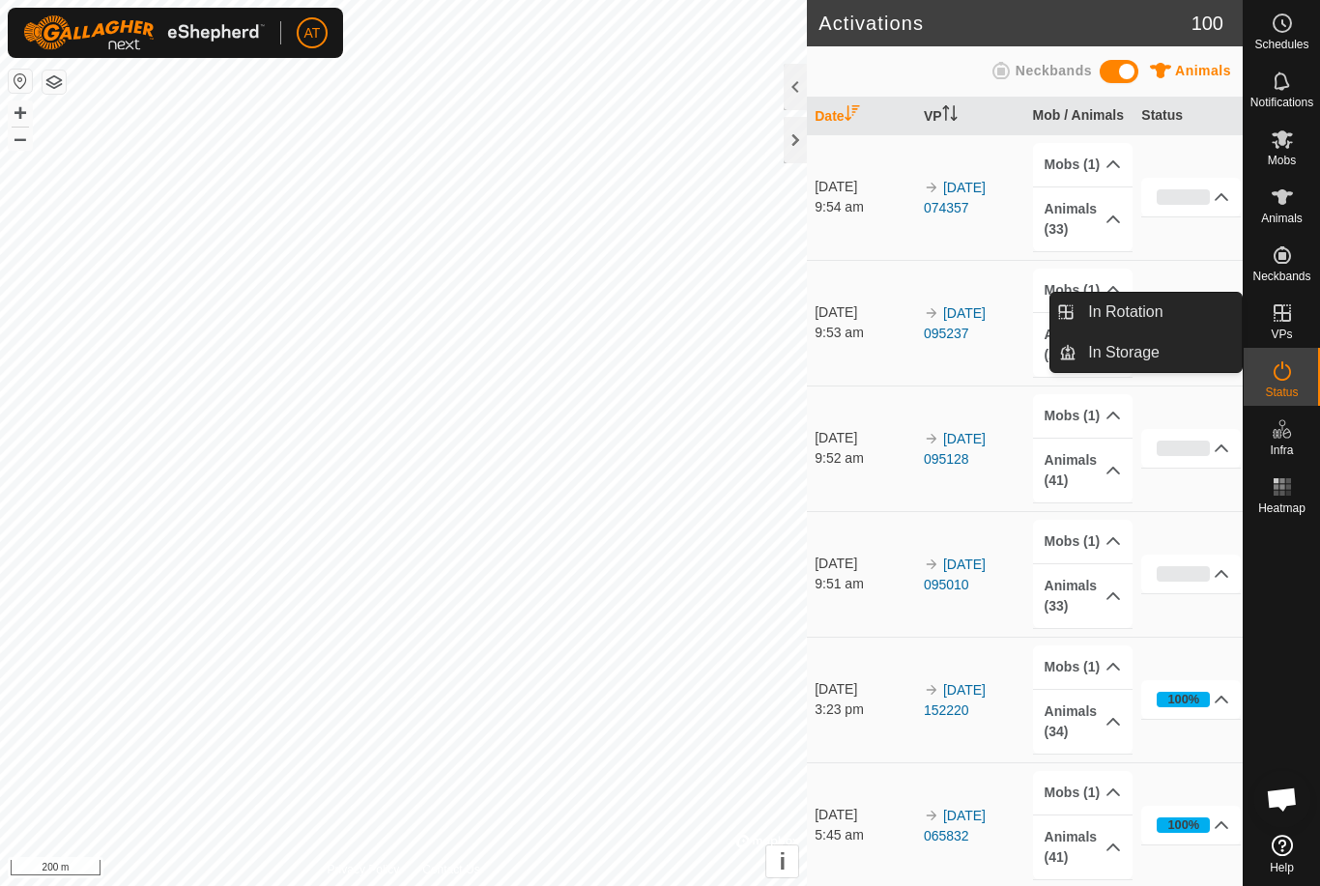
click at [1188, 311] on link "In Rotation" at bounding box center [1159, 312] width 165 height 39
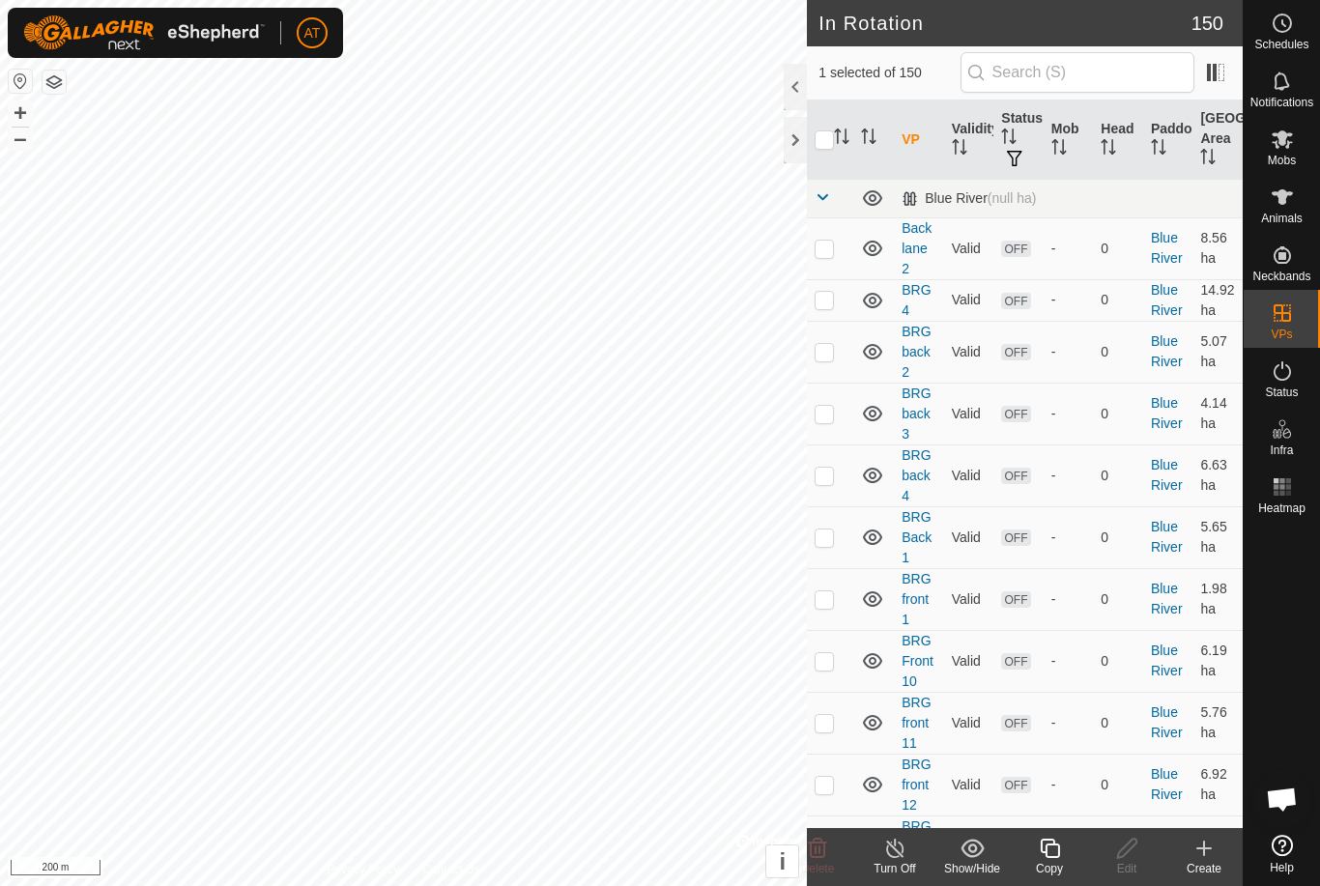
click at [1207, 850] on icon at bounding box center [1203, 848] width 23 height 23
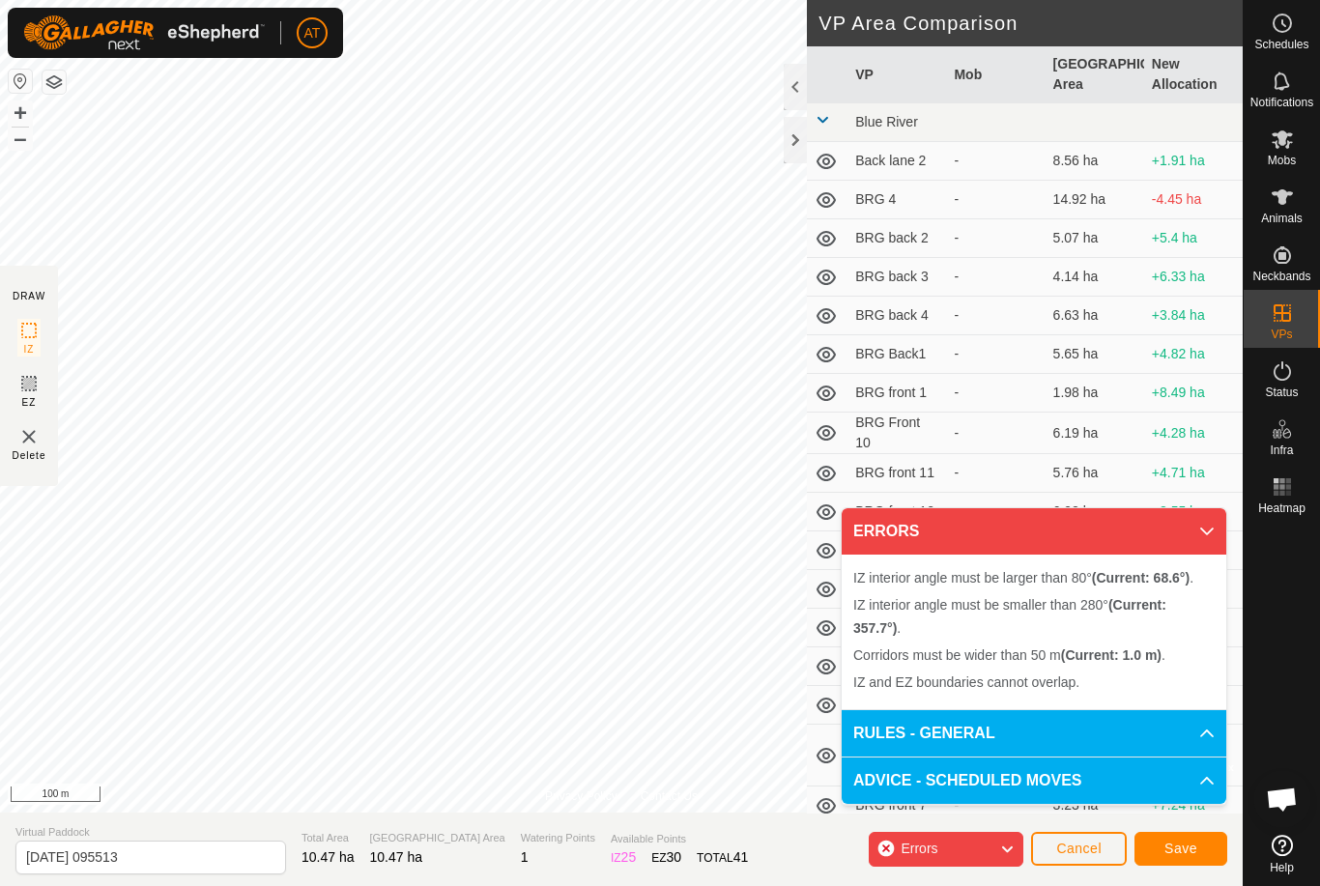
click at [1080, 844] on span "Cancel" at bounding box center [1078, 848] width 45 height 15
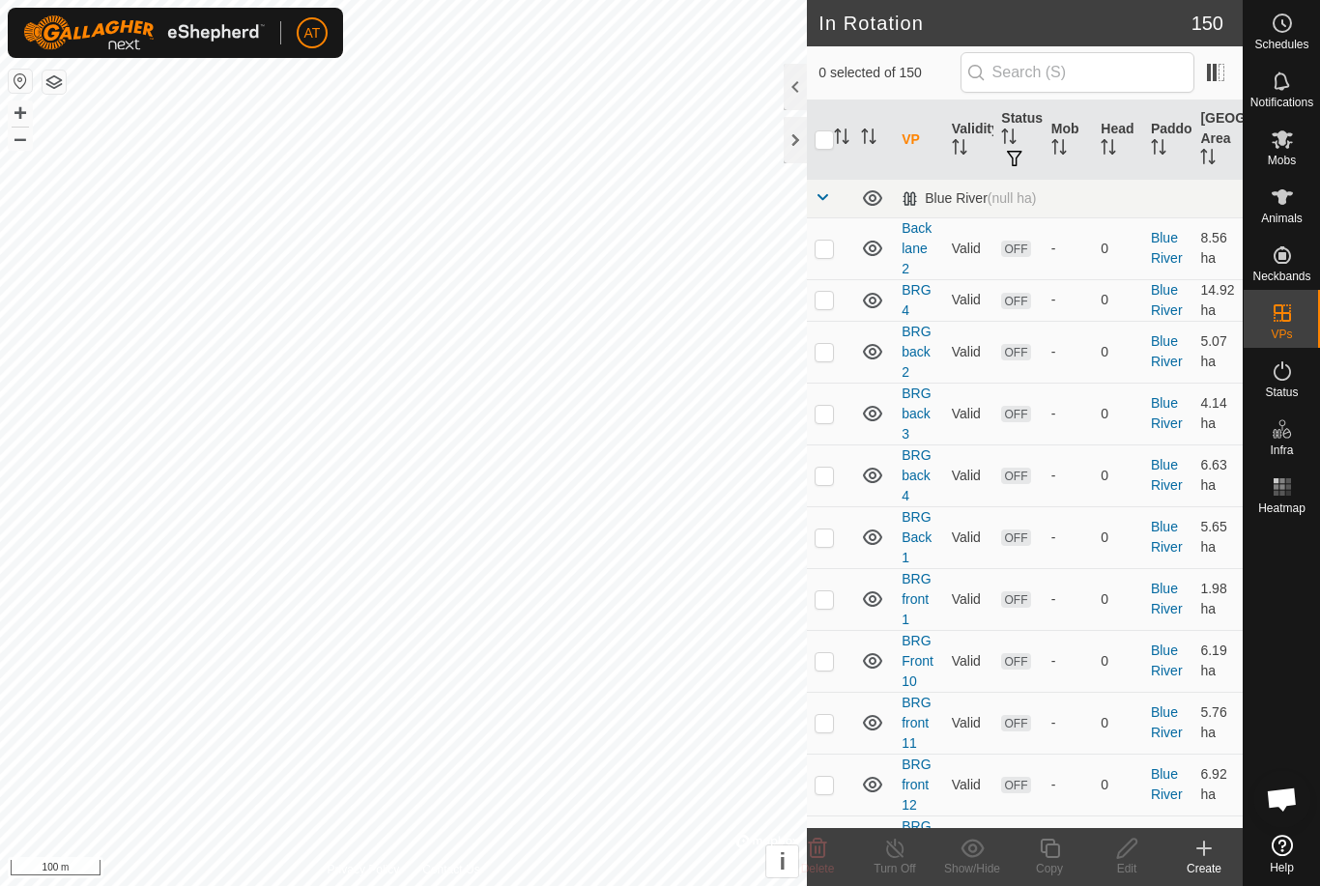
click at [1203, 868] on div "Create" at bounding box center [1203, 868] width 77 height 17
